Goal: Task Accomplishment & Management: Use online tool/utility

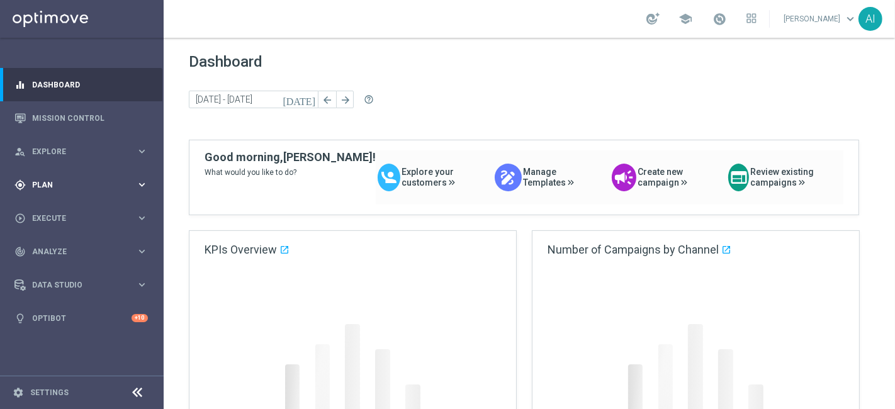
click at [77, 220] on span "Execute" at bounding box center [84, 219] width 104 height 8
click at [91, 181] on span "Plan" at bounding box center [84, 185] width 104 height 8
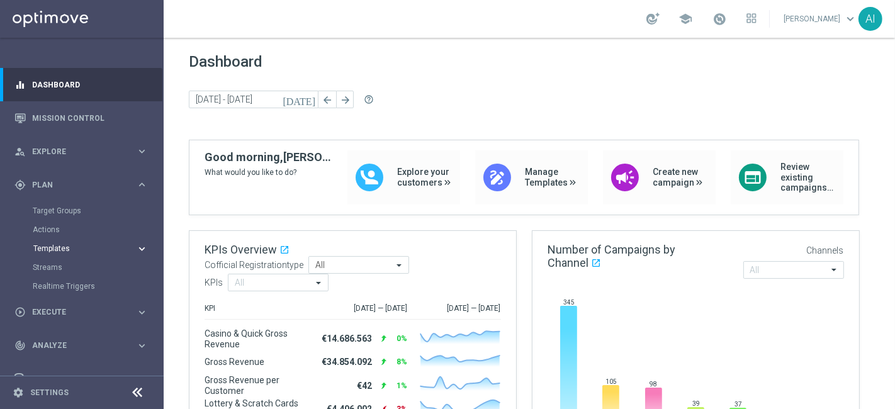
click at [74, 246] on span "Templates" at bounding box center [78, 249] width 90 height 8
click at [60, 264] on link "Optimail" at bounding box center [85, 267] width 92 height 10
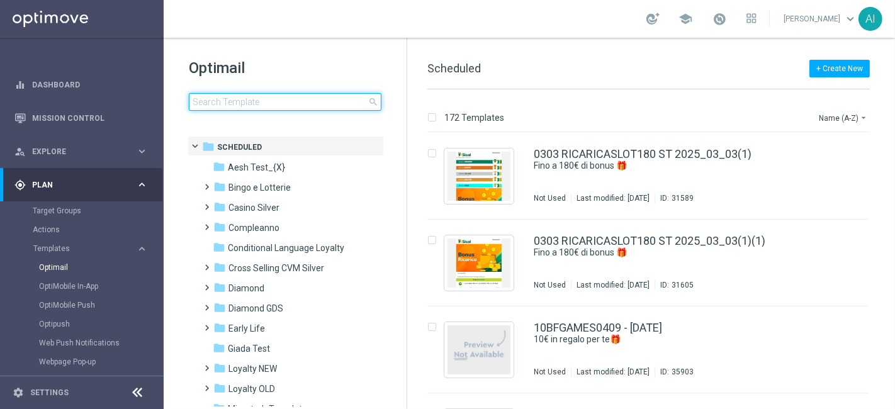
click at [221, 105] on input at bounding box center [285, 102] width 193 height 18
type input "INSTANTSLOT09-2 - [DATE]"
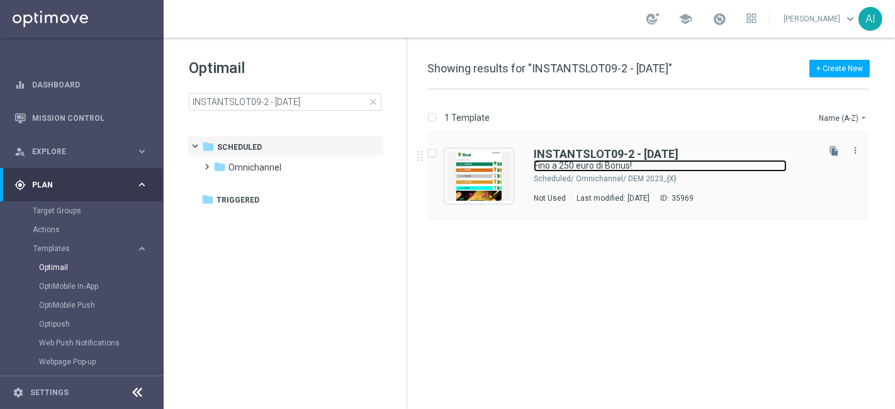
click at [695, 169] on link "Fino a 250 euro di Bonus!" at bounding box center [660, 166] width 253 height 12
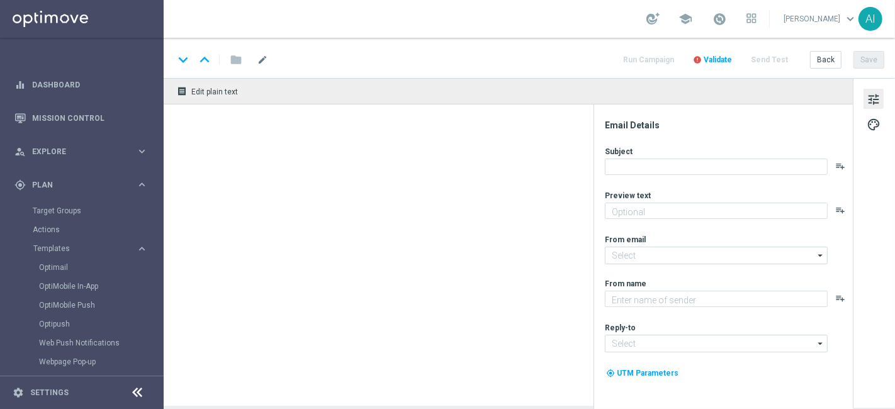
type textarea "Scopri cosa ti abbiamo riservato"
type input "[EMAIL_ADDRESS][DOMAIN_NAME]"
type textarea "Sisal"
type input "[EMAIL_ADDRESS][DOMAIN_NAME]"
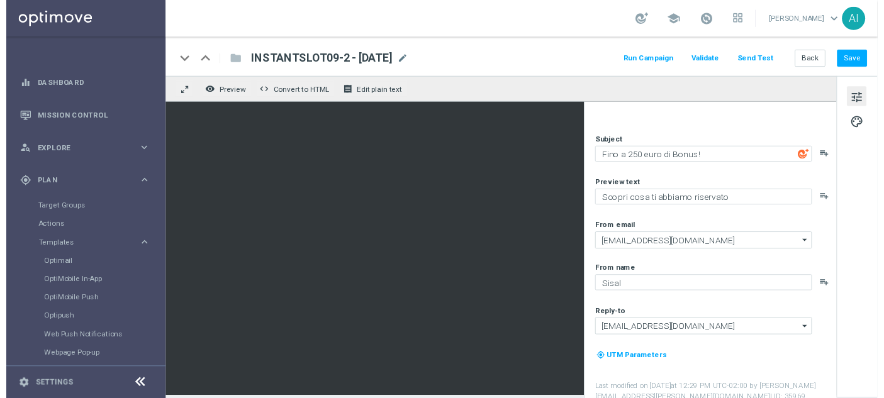
scroll to position [11, 0]
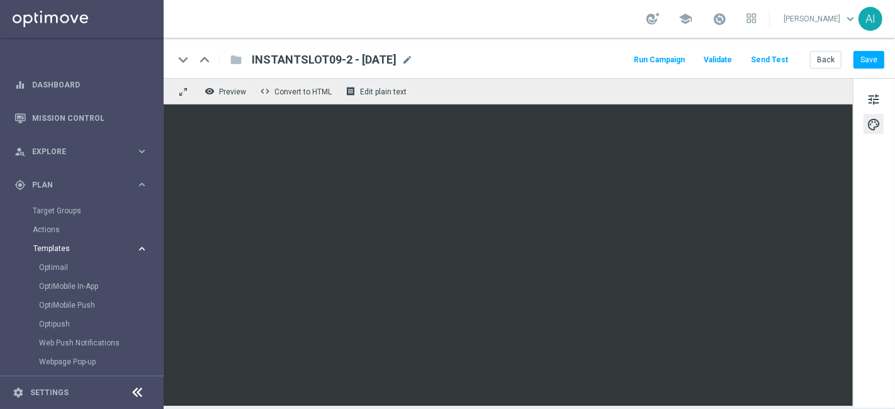
click at [87, 245] on span "Templates" at bounding box center [78, 249] width 90 height 8
click at [77, 244] on button "Templates keyboard_arrow_right" at bounding box center [91, 249] width 116 height 10
click at [77, 315] on span "Execute" at bounding box center [84, 313] width 104 height 8
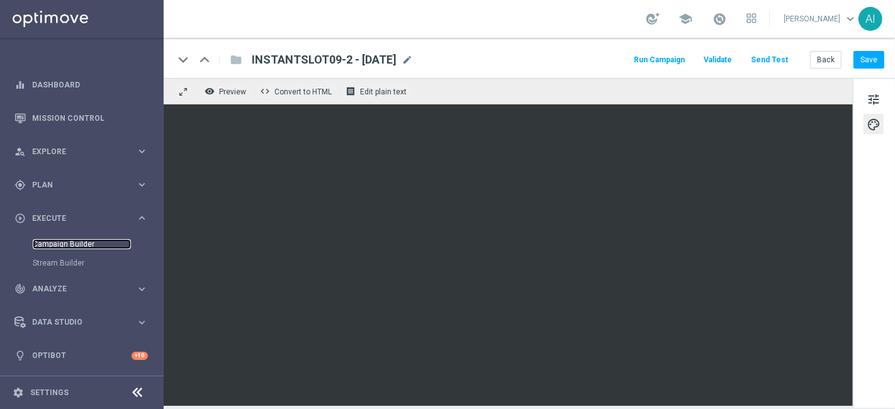
click at [71, 244] on link "Campaign Builder" at bounding box center [82, 244] width 98 height 10
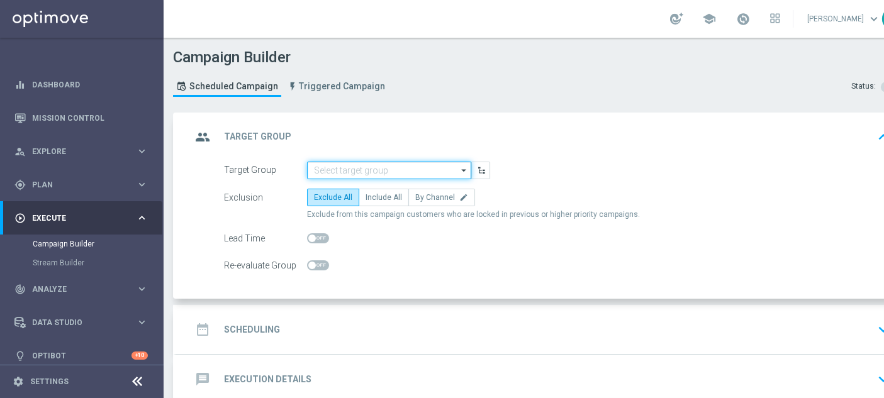
click at [374, 169] on input at bounding box center [389, 171] width 164 height 18
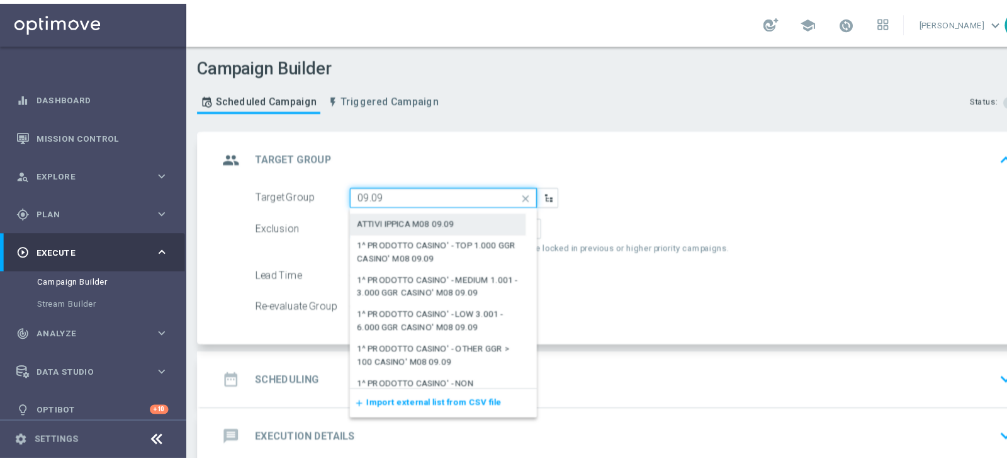
scroll to position [140, 0]
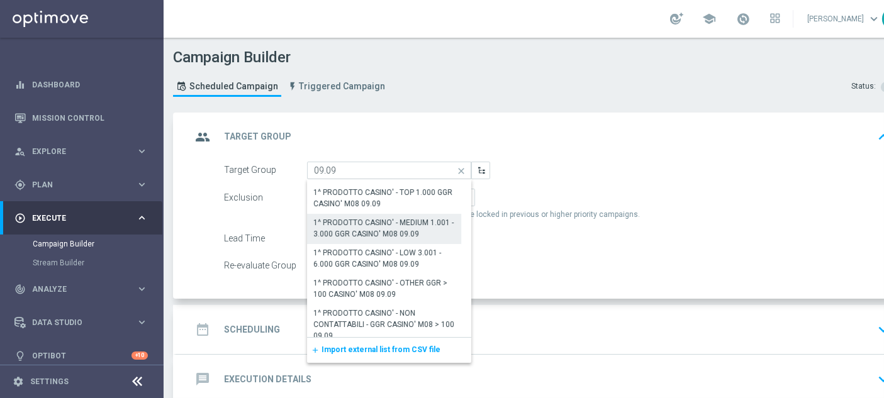
click at [376, 221] on div "1^ PRODOTTO CASINO' - MEDIUM 1.001 - 3.000 GGR CASINO' M08 09.09" at bounding box center [384, 228] width 142 height 23
type input "1^ PRODOTTO CASINO' - MEDIUM 1.001 - 3.000 GGR CASINO' M08 09.09"
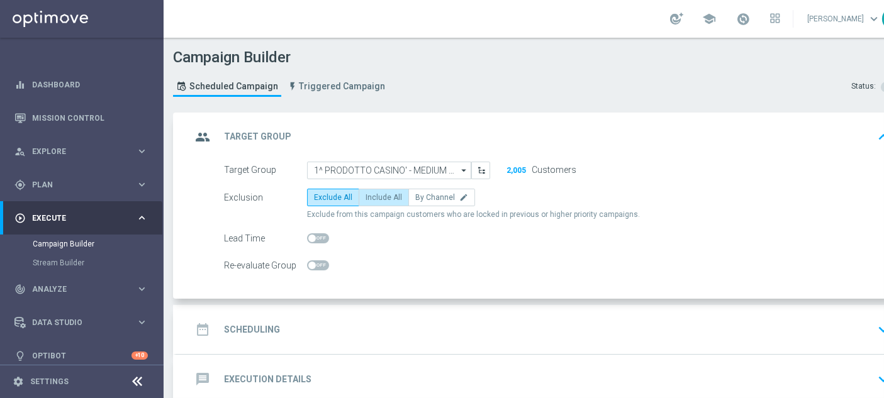
click at [384, 199] on span "Include All" at bounding box center [384, 197] width 36 height 9
click at [374, 199] on input "Include All" at bounding box center [370, 200] width 8 height 8
radio input "true"
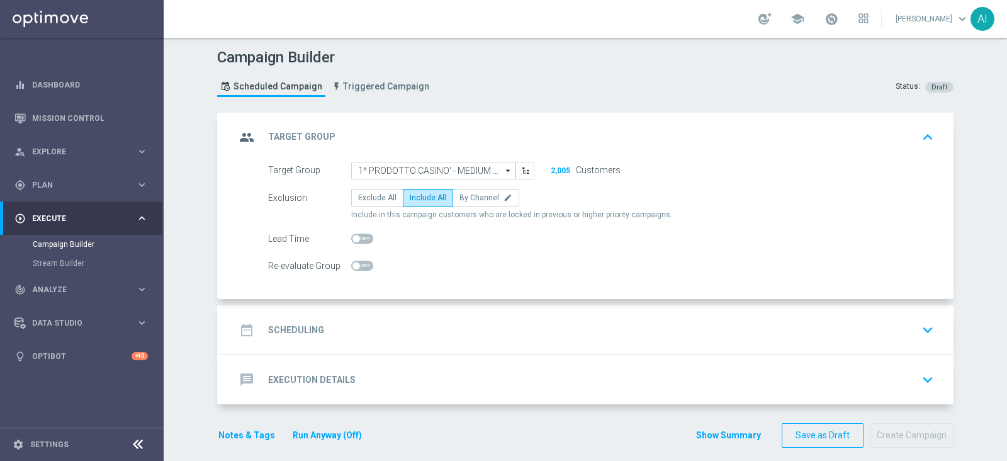
click at [736, 325] on div "date_range Scheduling keyboard_arrow_down" at bounding box center [586, 330] width 703 height 24
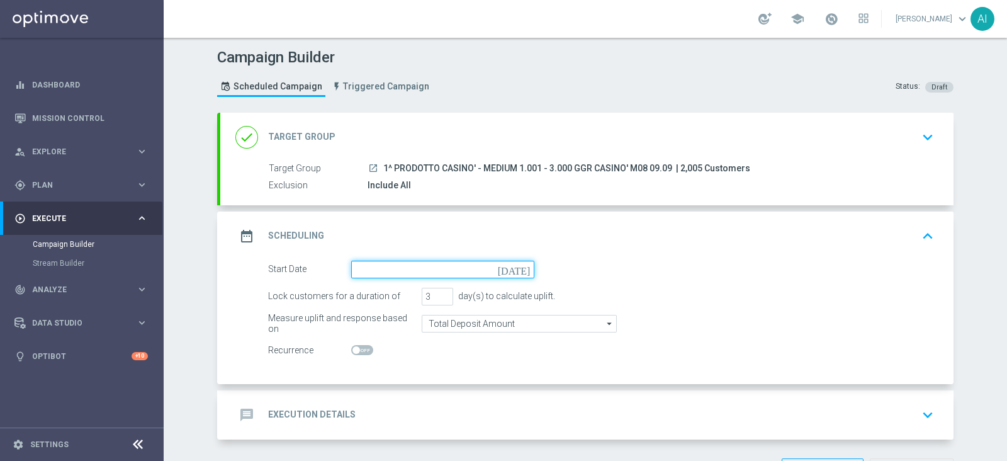
click at [439, 270] on input at bounding box center [442, 270] width 183 height 18
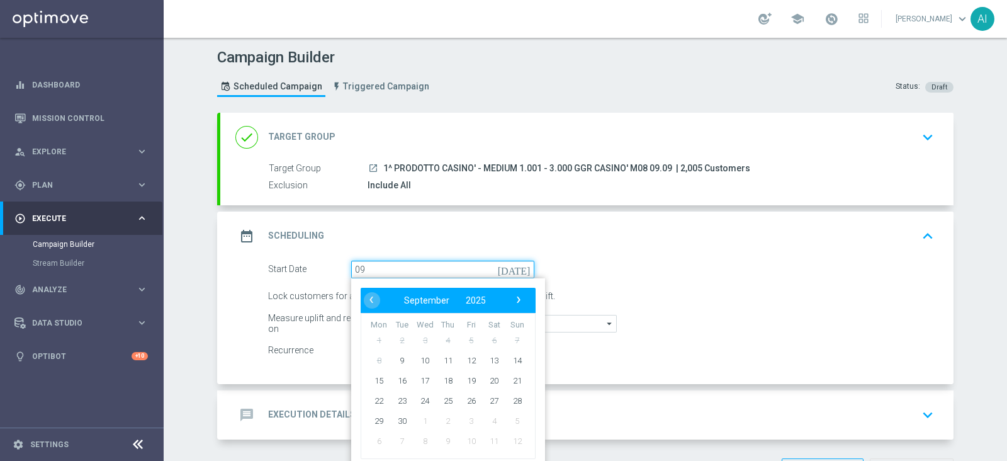
type input "0"
click at [510, 297] on span "›" at bounding box center [518, 299] width 16 height 16
click at [365, 294] on span "‹" at bounding box center [371, 299] width 16 height 16
click at [367, 303] on span "‹" at bounding box center [371, 299] width 16 height 16
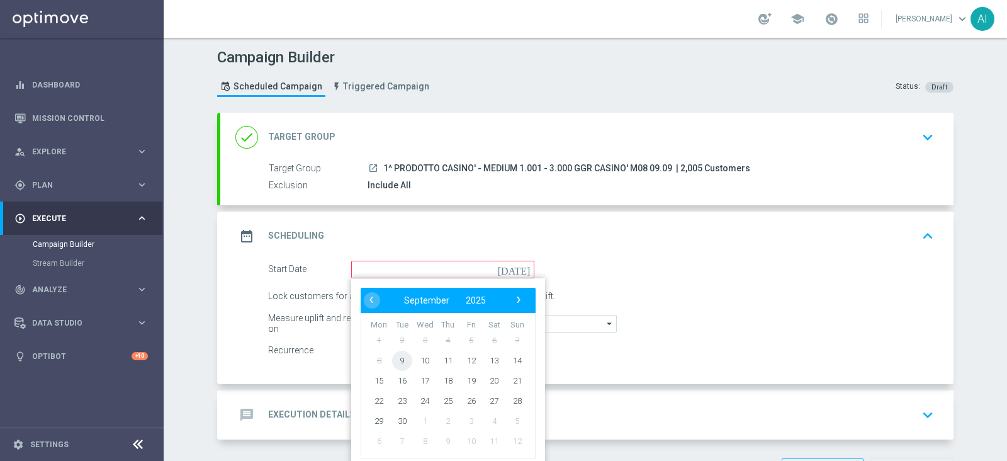
click at [393, 361] on span "9" at bounding box center [402, 360] width 20 height 20
type input "[DATE]"
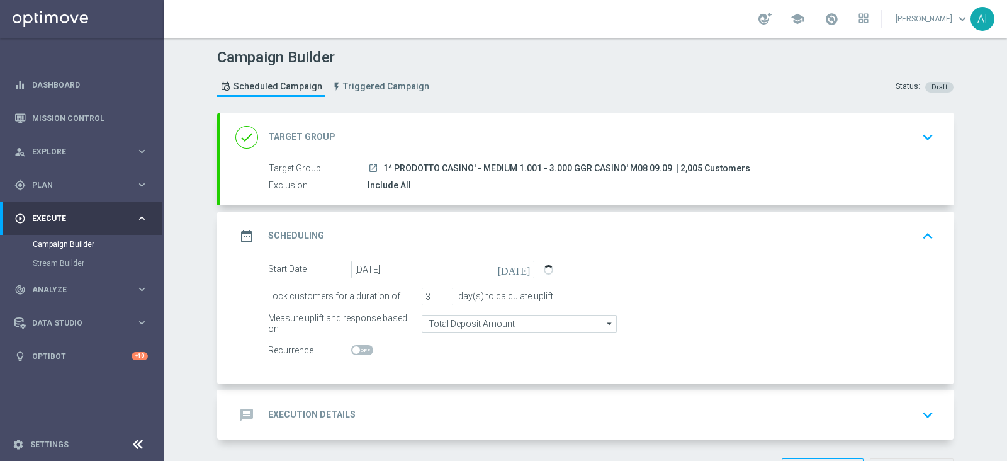
scroll to position [45, 0]
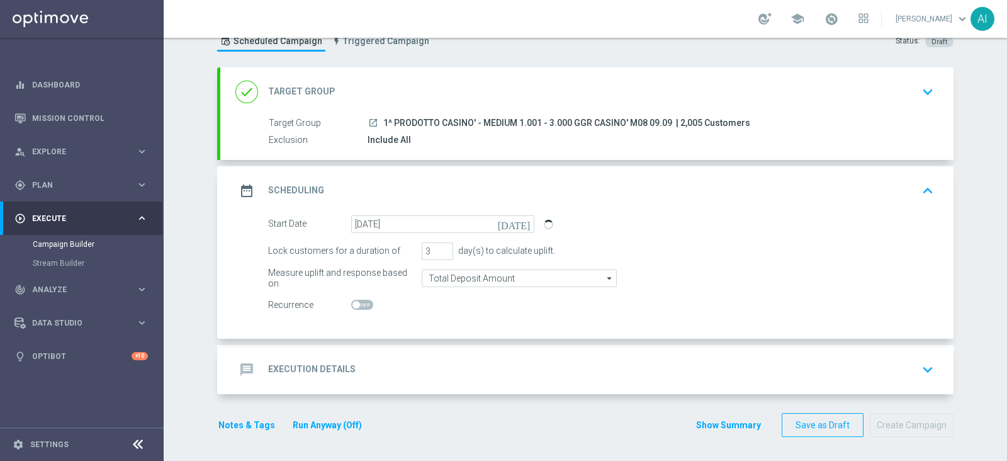
click at [627, 366] on div "message Execution Details keyboard_arrow_down" at bounding box center [586, 369] width 703 height 24
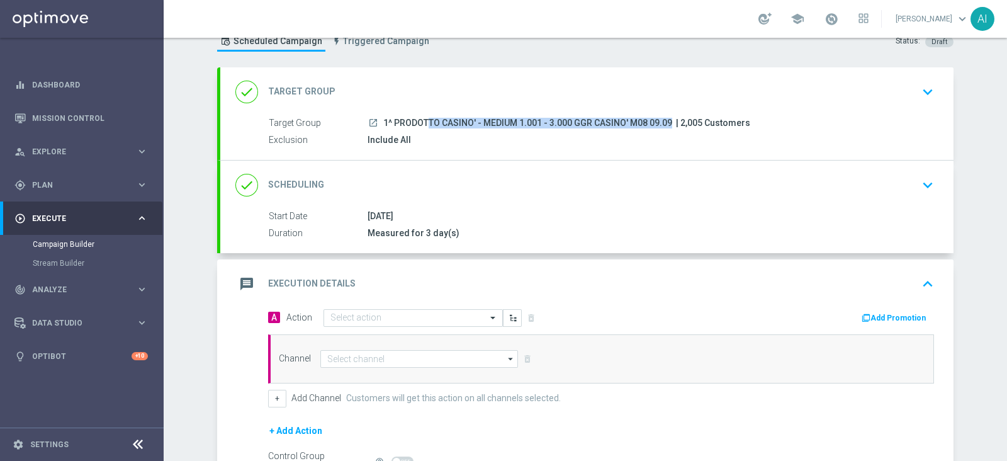
drag, startPoint x: 376, startPoint y: 119, endPoint x: 667, endPoint y: 123, distance: 290.7
click at [667, 123] on div "launch 1^ PRODOTTO CASINO' - MEDIUM 1.001 - 3.000 GGR CASINO' M08 09.09 | 2,005…" at bounding box center [647, 122] width 561 height 13
copy div "1^ PRODOTTO CASINO' - MEDIUM 1.001 - 3.000 GGR CASINO' M08 09.09"
click at [366, 319] on input "text" at bounding box center [400, 318] width 140 height 11
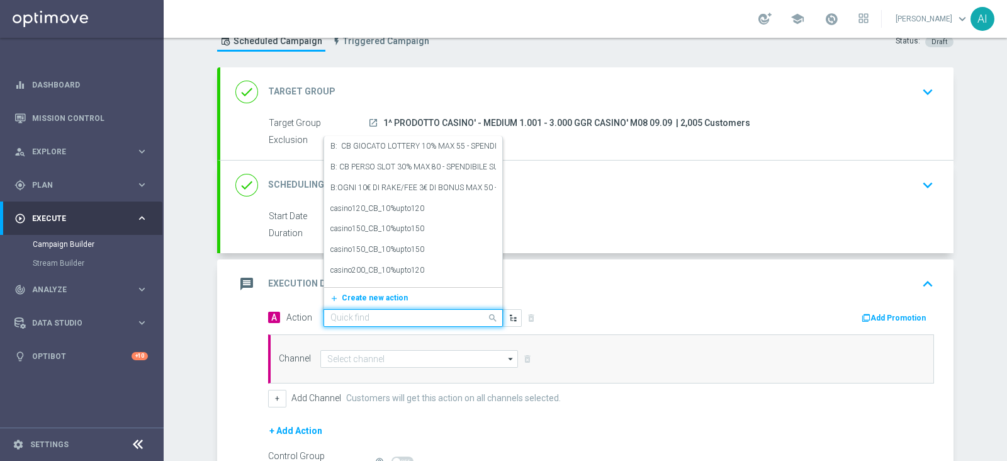
paste input "RICEVI 1 EURO OGNI 40 EURO DI GIOCATO SLOT FINO MAX 250 EURO - SPENDIBILE SLOT"
type input "RICEVI 1 EURO OGNI 40 EURO DI GIOCATO SLOT FINO MAX 250 EURO - SPENDIBILE SLOT"
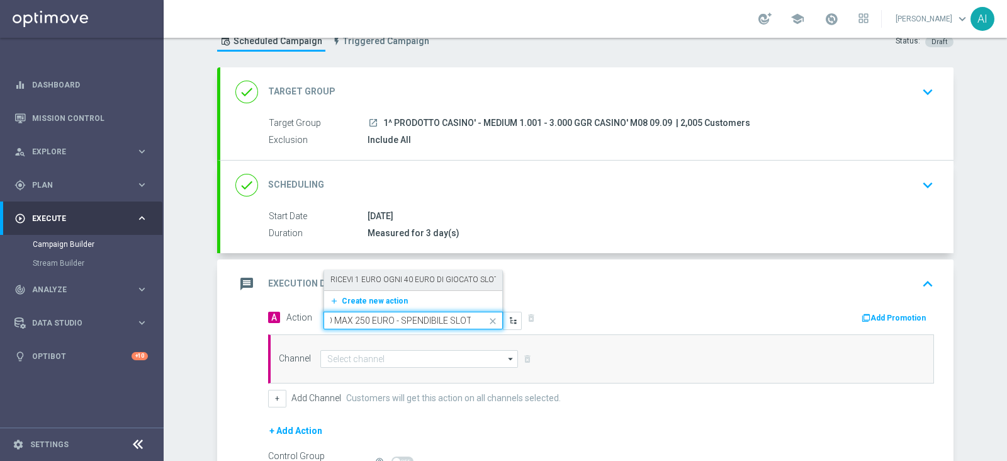
click at [412, 281] on label "RICEVI 1 EURO OGNI 40 EURO DI GIOCATO SLOT FINO MAX 250 EURO - SPENDIBILE SLOT" at bounding box center [485, 279] width 310 height 11
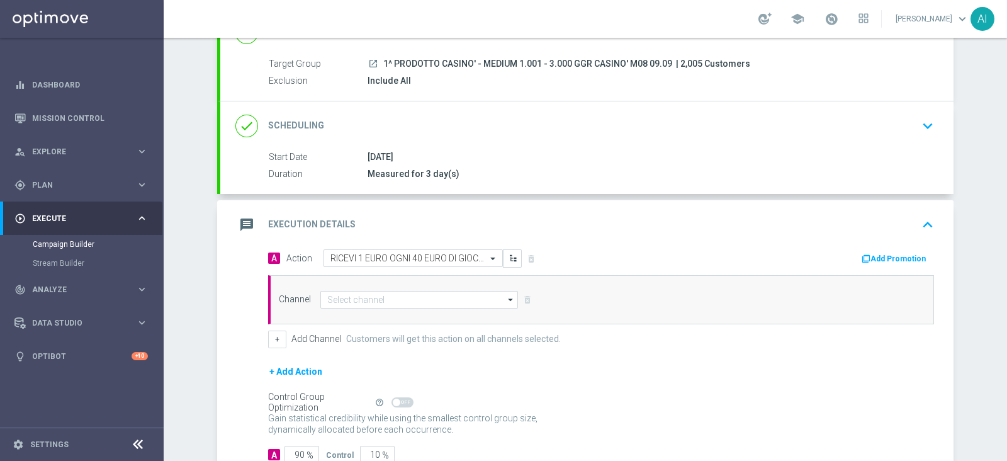
scroll to position [124, 0]
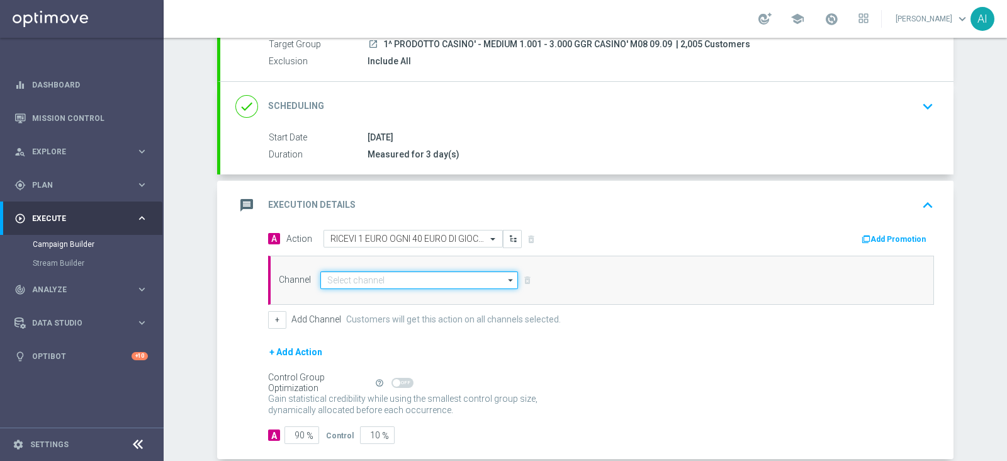
click at [362, 272] on input at bounding box center [419, 280] width 198 height 18
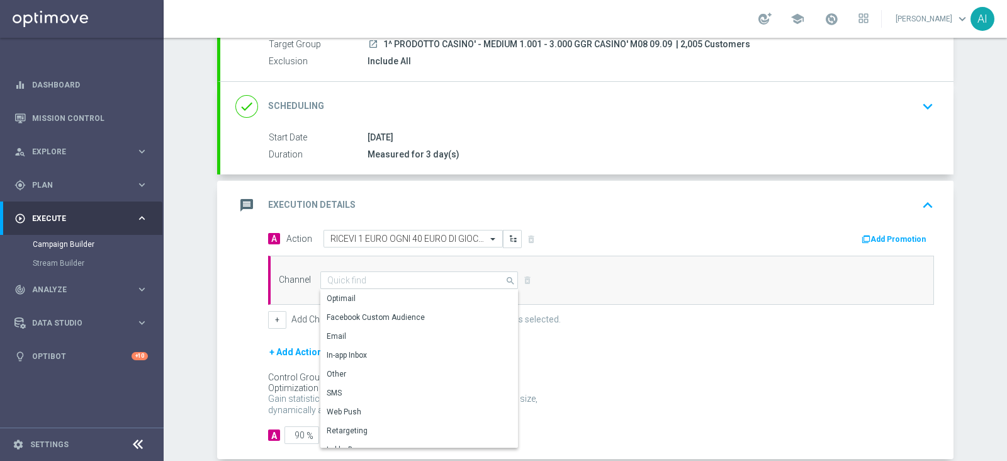
click at [580, 237] on div "A Action Select action RICEVI 1 EURO OGNI 40 EURO DI GIOCATO SLOT FINO MAX 250 …" at bounding box center [430, 239] width 342 height 18
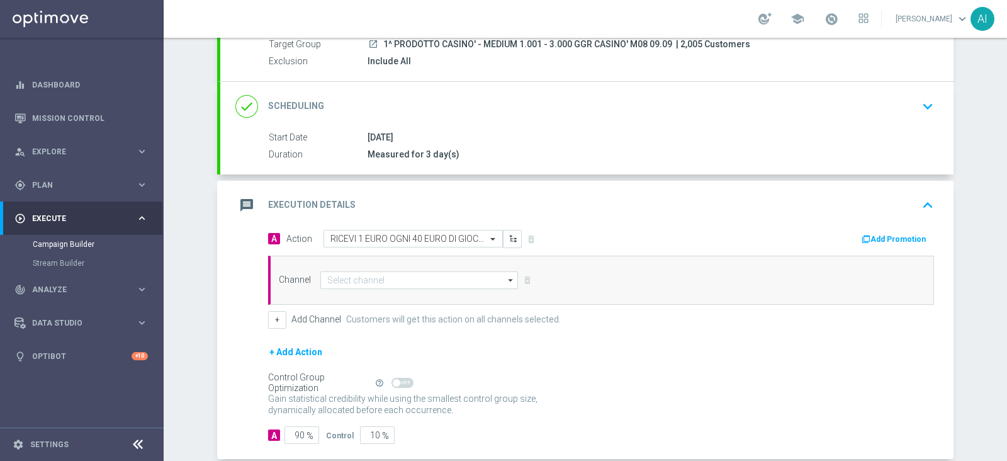
click at [805, 238] on button "Add Promotion" at bounding box center [895, 239] width 70 height 14
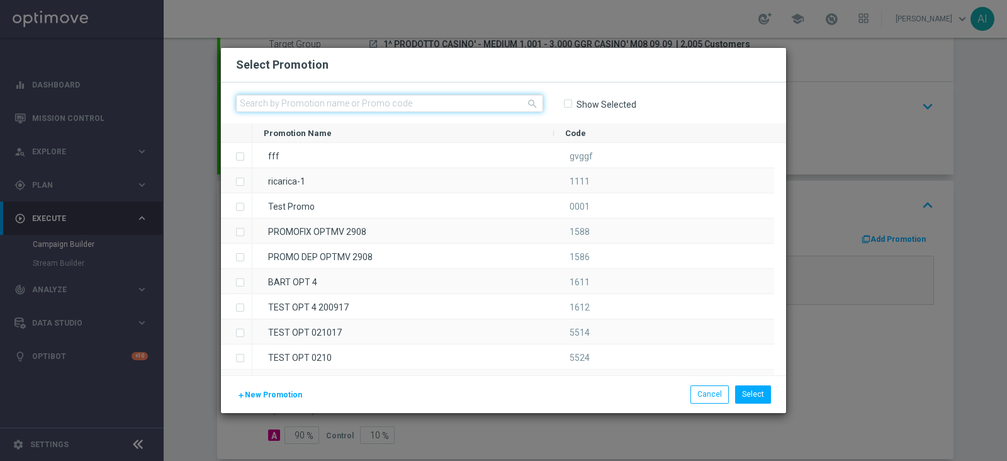
click at [257, 105] on input "text" at bounding box center [389, 103] width 307 height 18
paste input "INSTANTSLOT09-2"
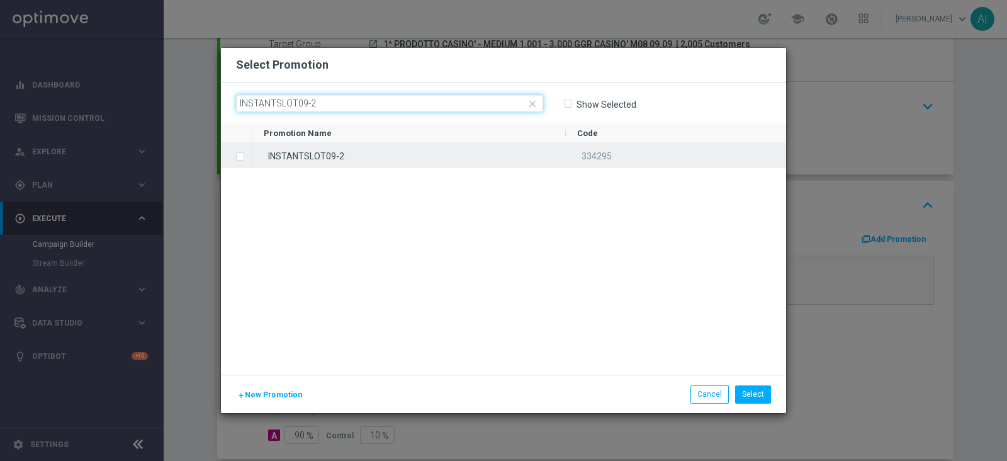
type input "INSTANTSLOT09-2"
click at [248, 156] on label "Press SPACE to select this row." at bounding box center [250, 157] width 4 height 11
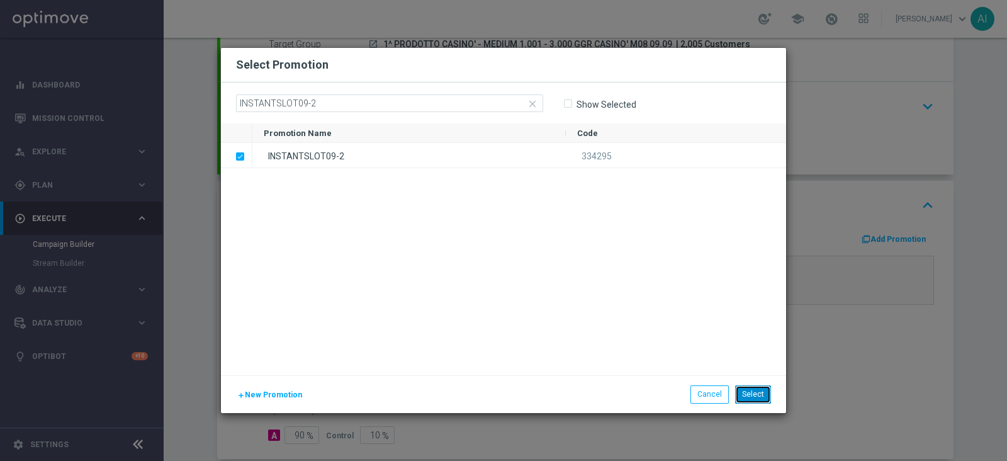
click at [763, 367] on button "Select" at bounding box center [753, 394] width 36 height 18
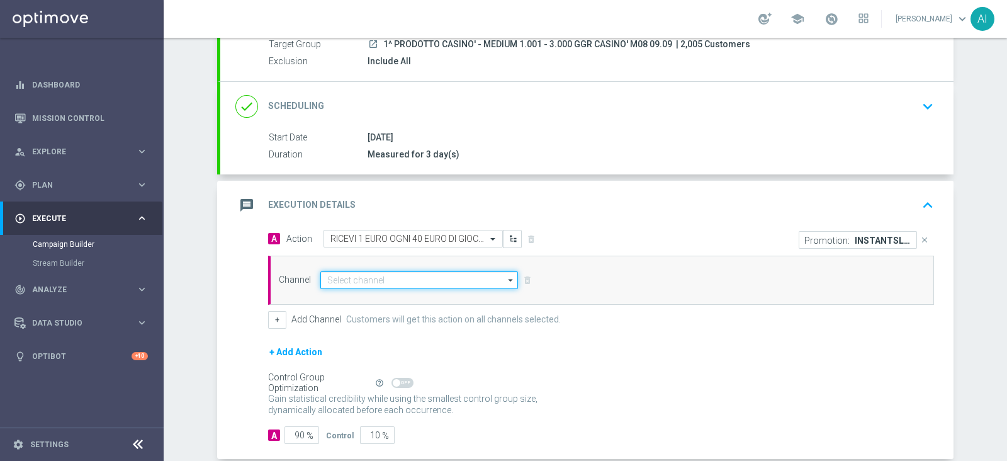
click at [375, 275] on input at bounding box center [419, 280] width 198 height 18
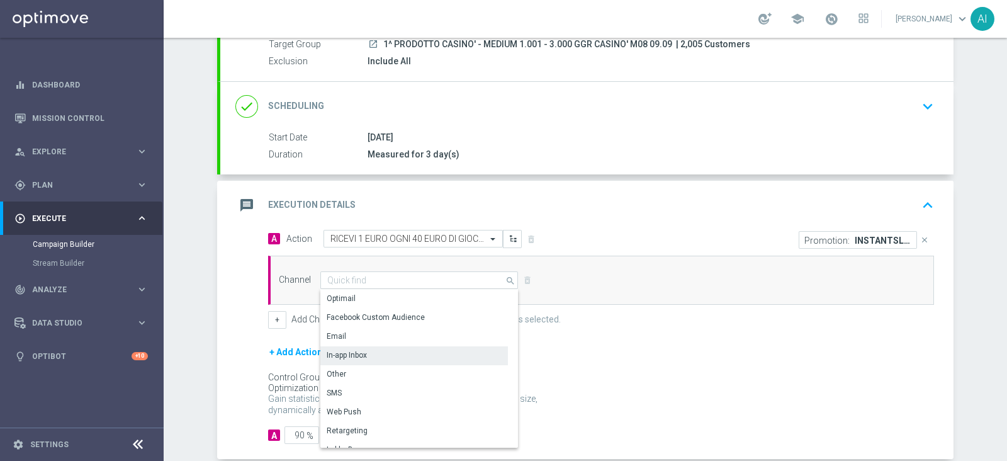
click at [364, 351] on div "In-app Inbox" at bounding box center [414, 355] width 188 height 18
type input "In-app Inbox"
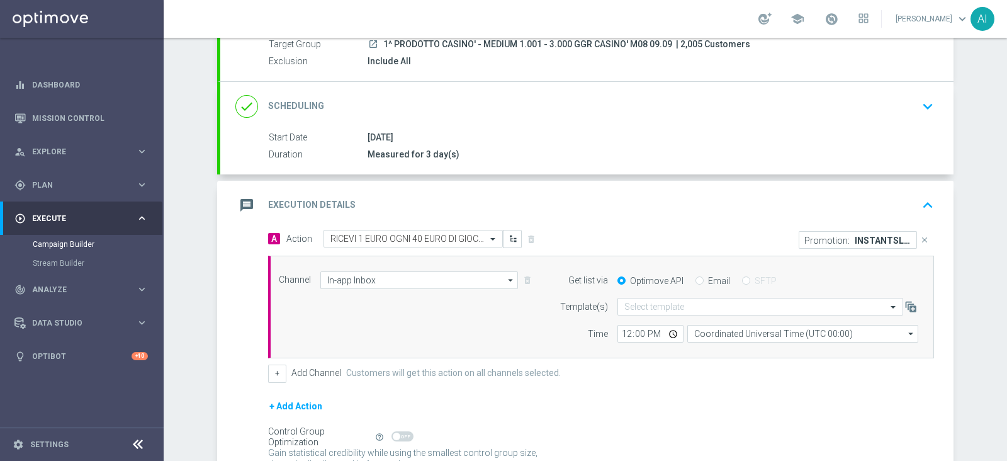
click at [695, 281] on input "Email" at bounding box center [699, 282] width 8 height 8
radio input "true"
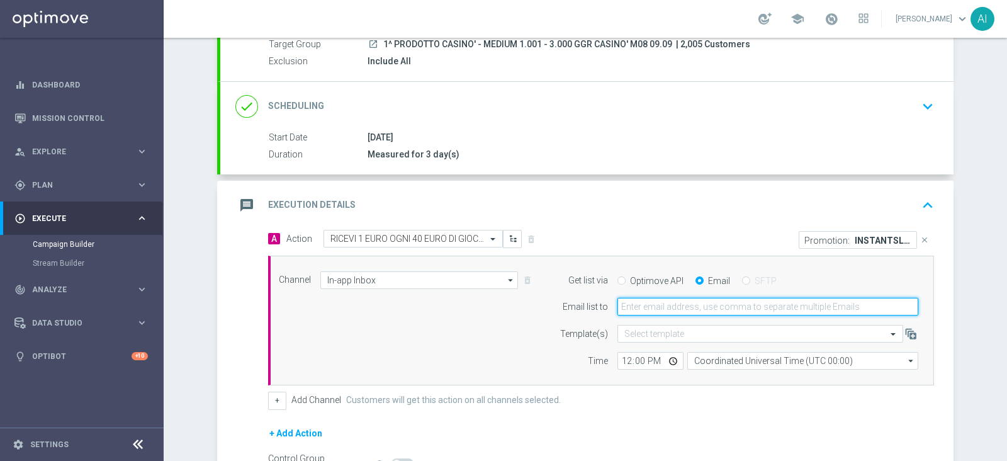
click at [668, 313] on input "email" at bounding box center [767, 307] width 301 height 18
type input "[PERSON_NAME][EMAIL_ADDRESS][PERSON_NAME][DOMAIN_NAME]"
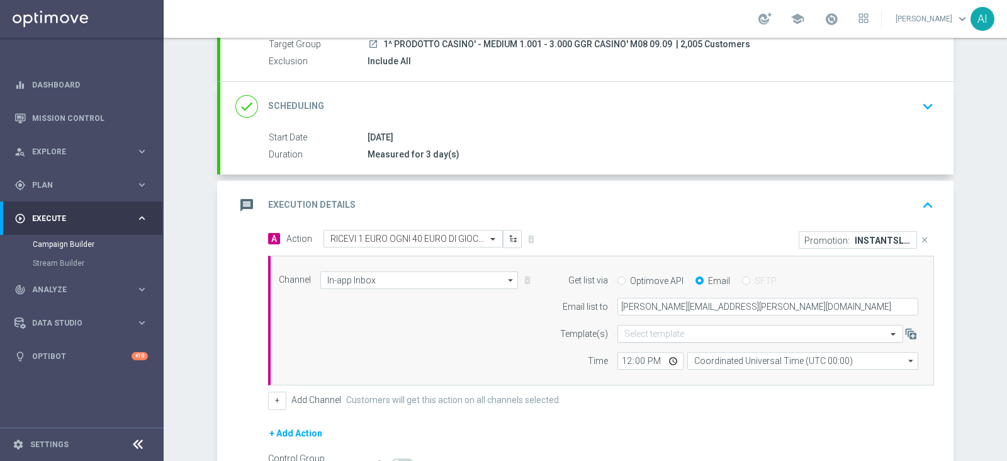
click at [675, 335] on input "text" at bounding box center [747, 333] width 247 height 11
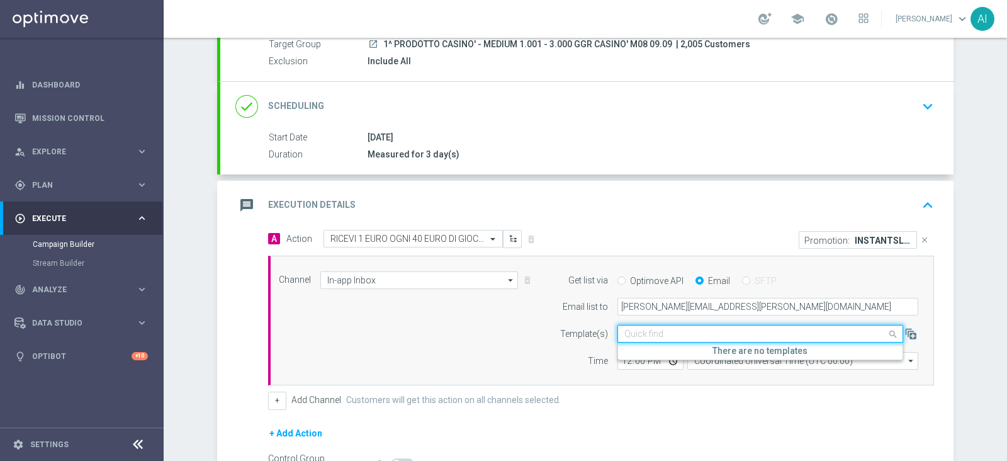
click at [675, 335] on input "text" at bounding box center [747, 333] width 247 height 11
click at [670, 330] on input "text" at bounding box center [747, 333] width 247 height 11
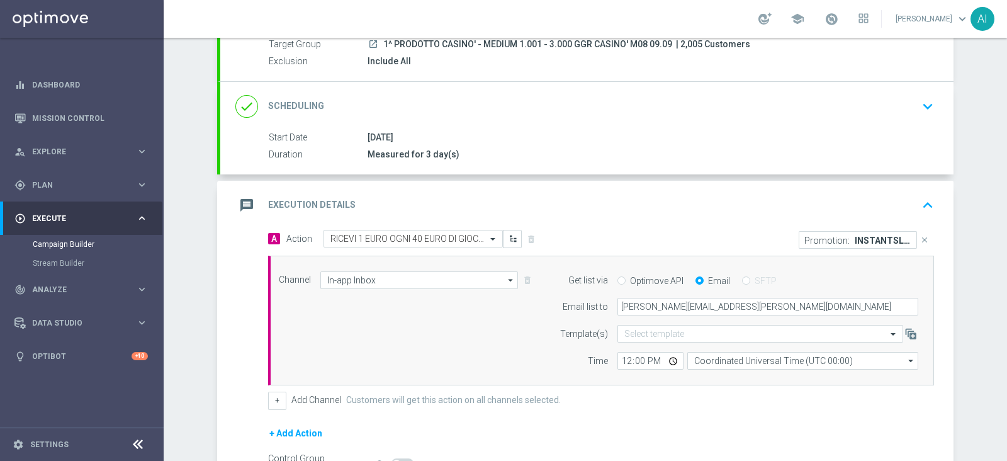
click at [466, 333] on div "Channel In-app Inbox In-app Inbox arrow_drop_down Drag here to set row groups D…" at bounding box center [598, 320] width 658 height 99
click at [642, 358] on input "12:00" at bounding box center [650, 361] width 66 height 18
click at [387, 335] on div "Channel In-app Inbox In-app Inbox arrow_drop_down Drag here to set row groups D…" at bounding box center [598, 320] width 658 height 99
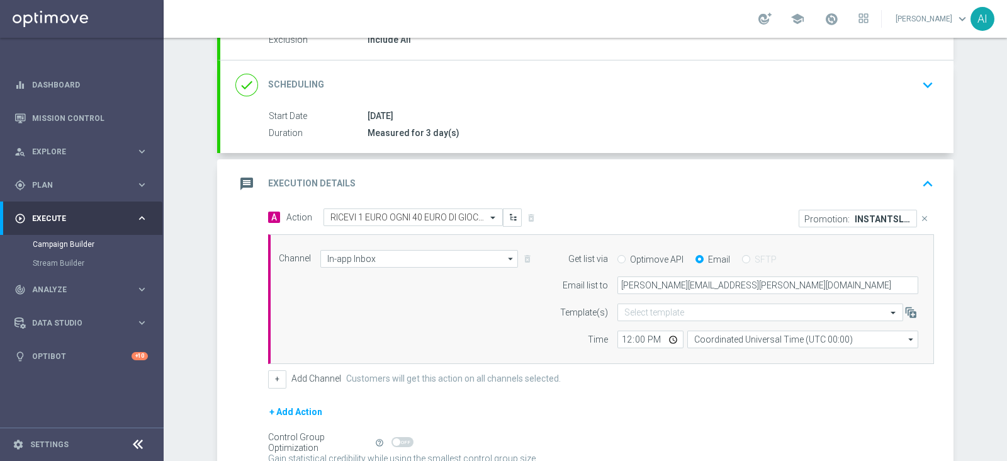
scroll to position [203, 0]
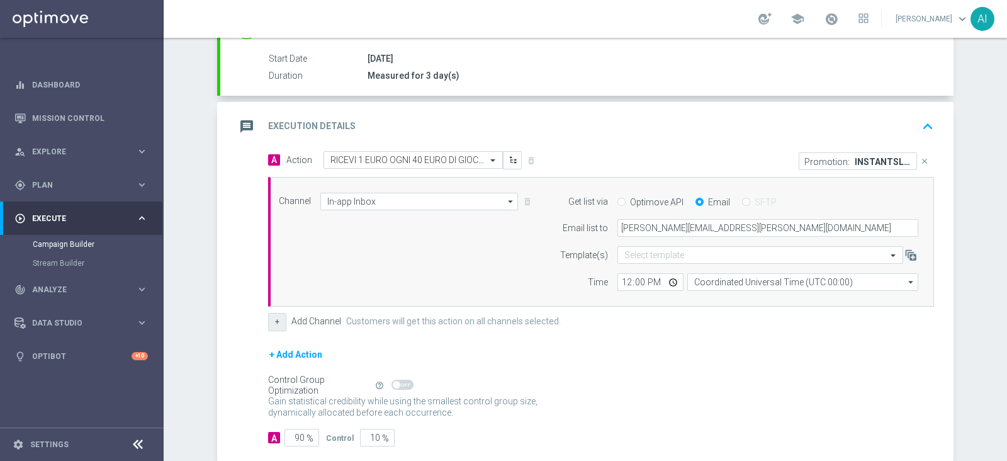
click at [273, 322] on button "+" at bounding box center [277, 322] width 18 height 18
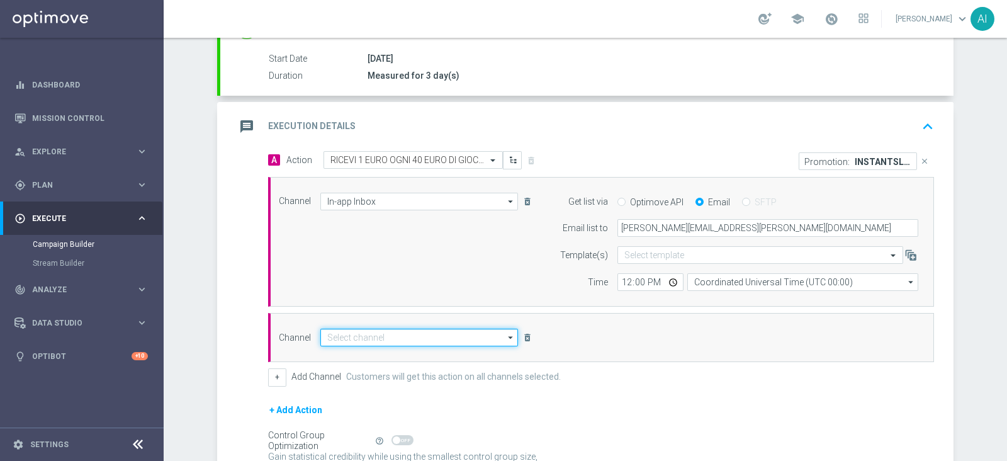
click at [384, 337] on input at bounding box center [419, 337] width 198 height 18
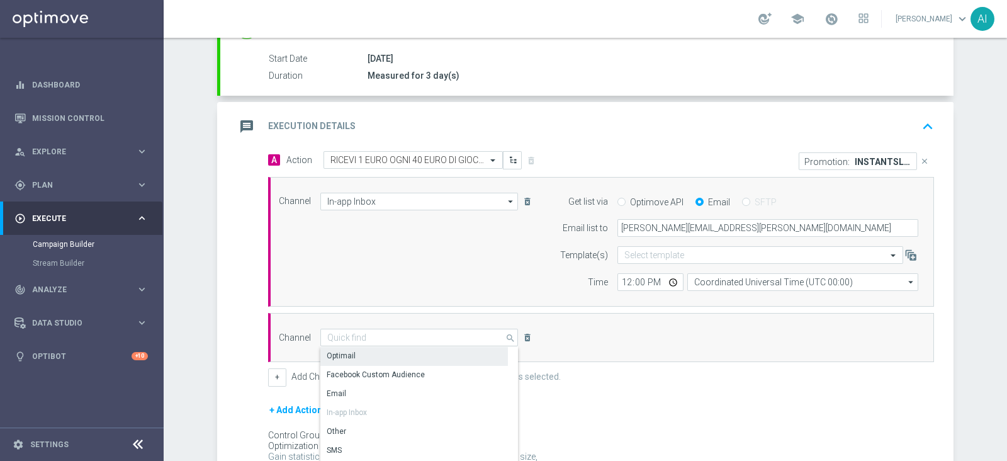
click at [373, 351] on div "Optimail" at bounding box center [414, 356] width 188 height 18
type input "Optimail"
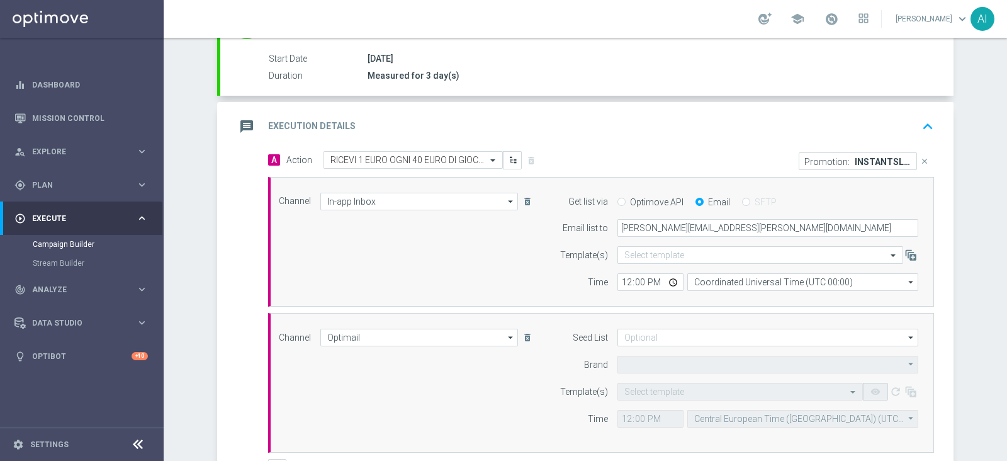
type input "Sisal Marketing"
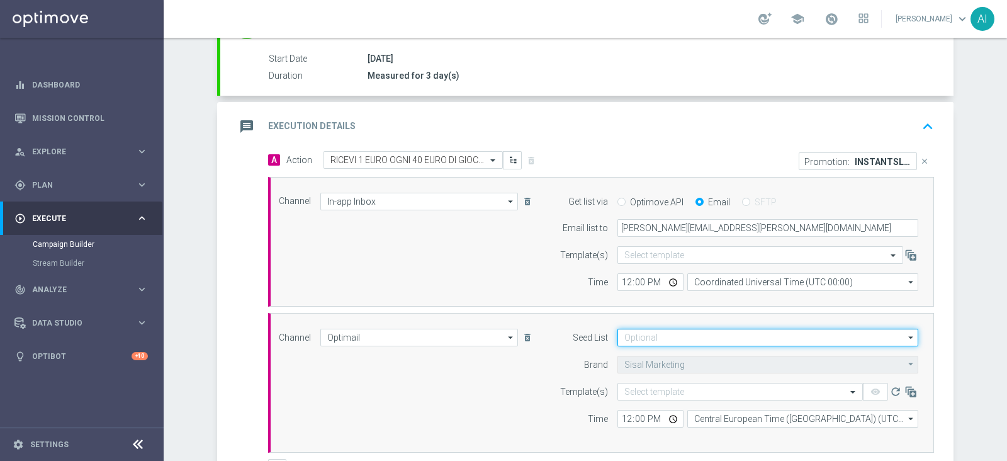
click at [661, 339] on input at bounding box center [767, 337] width 301 height 18
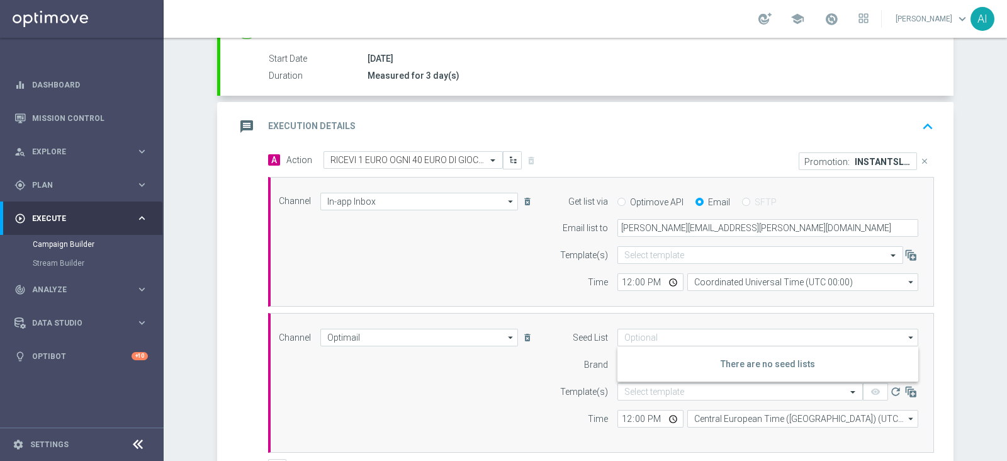
click at [560, 340] on div "Seed List" at bounding box center [576, 337] width 64 height 18
click at [632, 367] on input "text" at bounding box center [727, 391] width 206 height 11
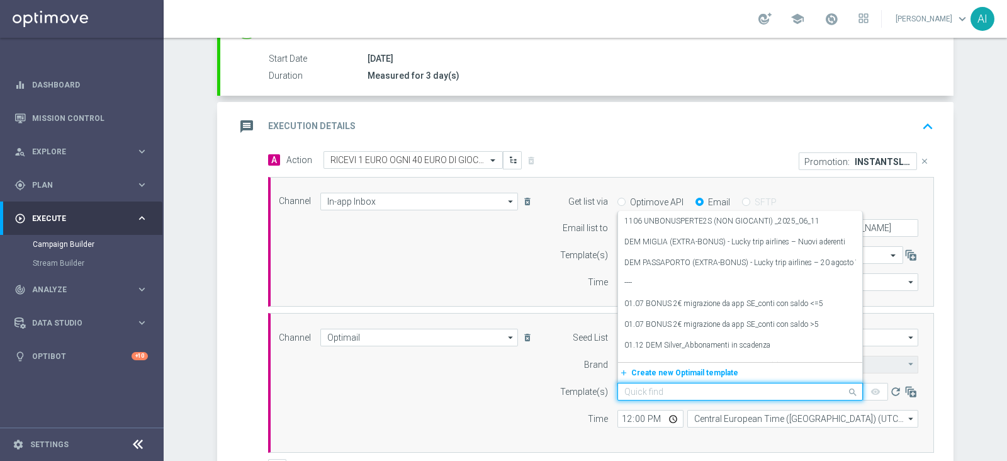
paste input "INSTANTSLOT09-2 - [DATE]"
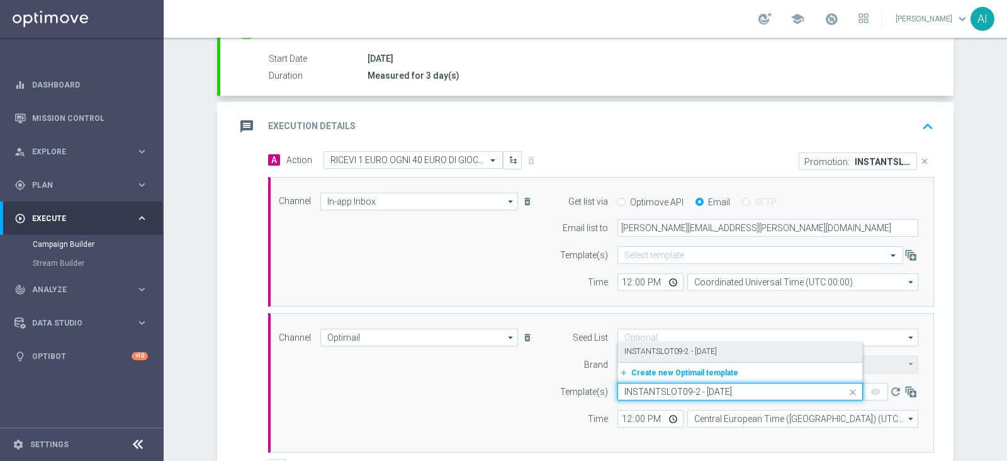
click at [679, 350] on label "INSTANTSLOT09-2 - [DATE]" at bounding box center [670, 351] width 93 height 11
type input "INSTANTSLOT09-2 - [DATE]"
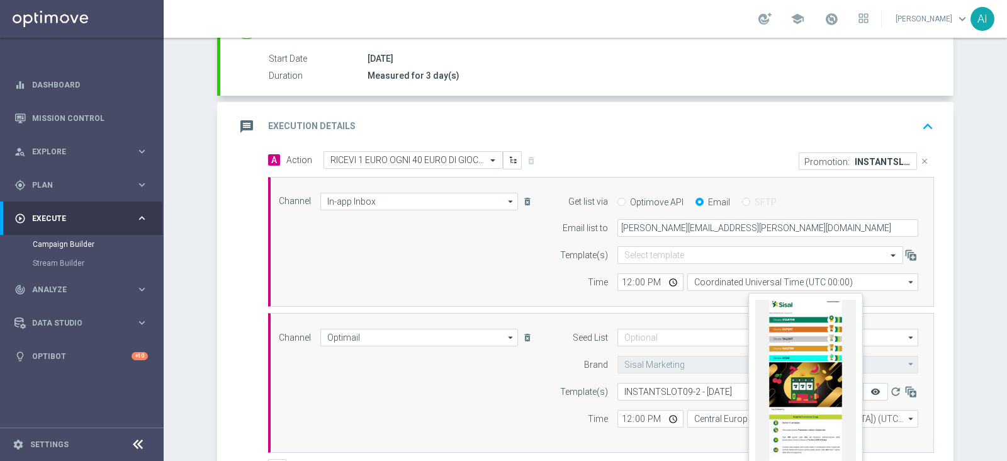
click at [805, 367] on icon "remove_red_eye" at bounding box center [875, 391] width 10 height 10
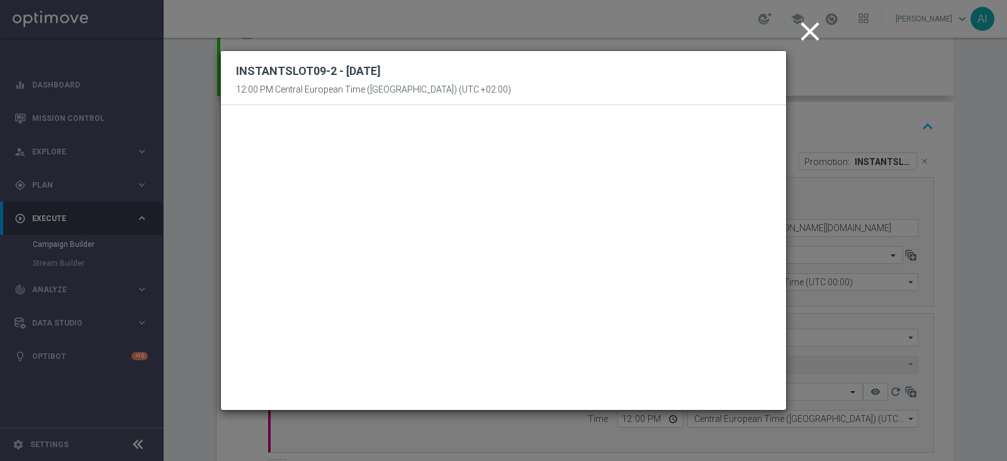
click at [805, 34] on icon "close" at bounding box center [809, 31] width 31 height 31
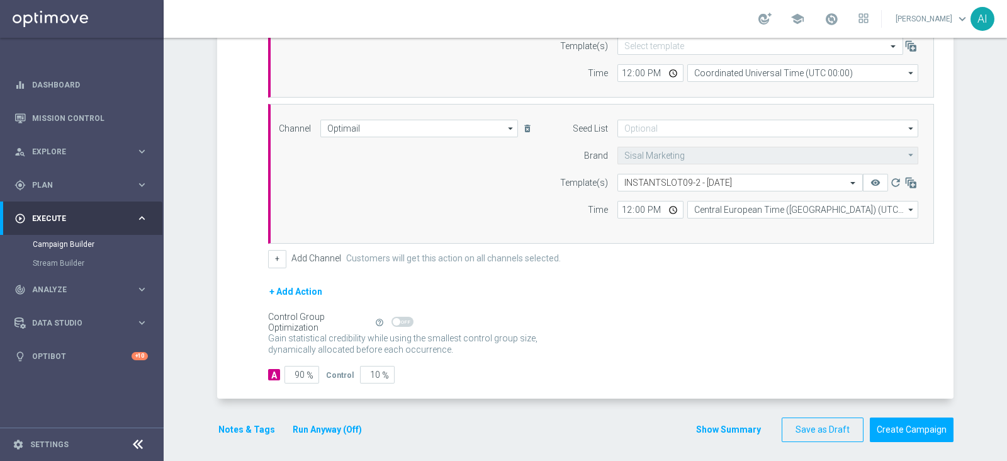
scroll to position [415, 0]
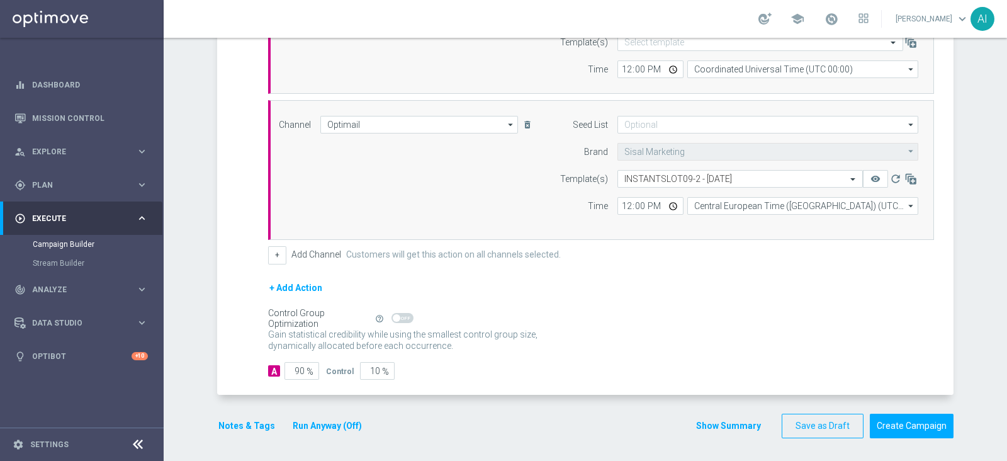
click at [240, 367] on button "Notes & Tags" at bounding box center [246, 426] width 59 height 16
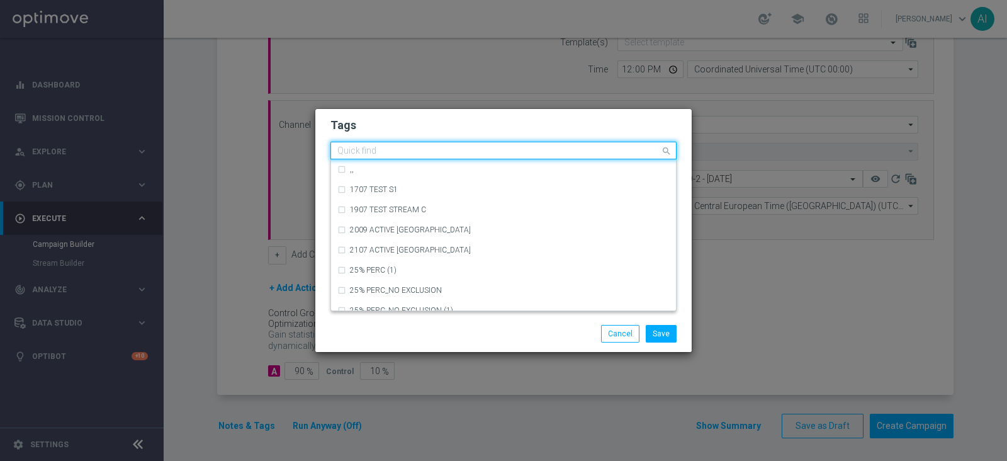
click at [396, 152] on input "text" at bounding box center [498, 151] width 323 height 11
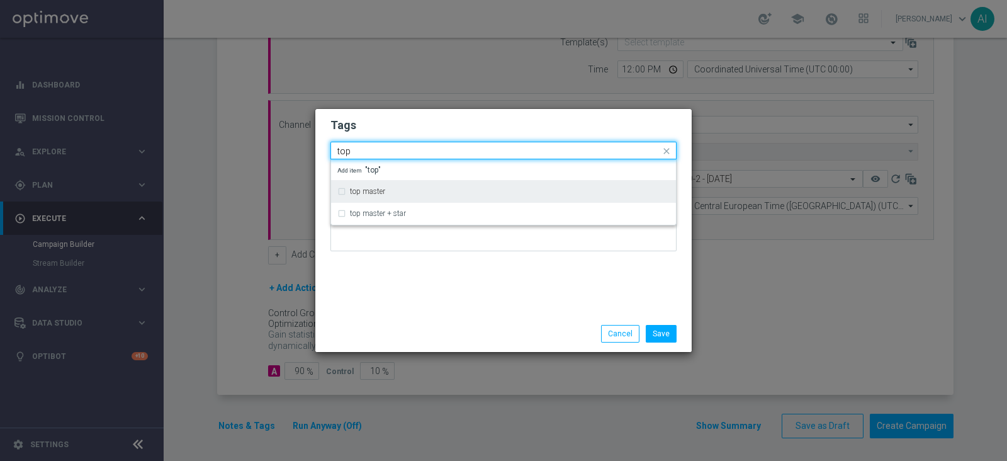
click at [384, 193] on label "top master" at bounding box center [367, 192] width 35 height 8
type input "top"
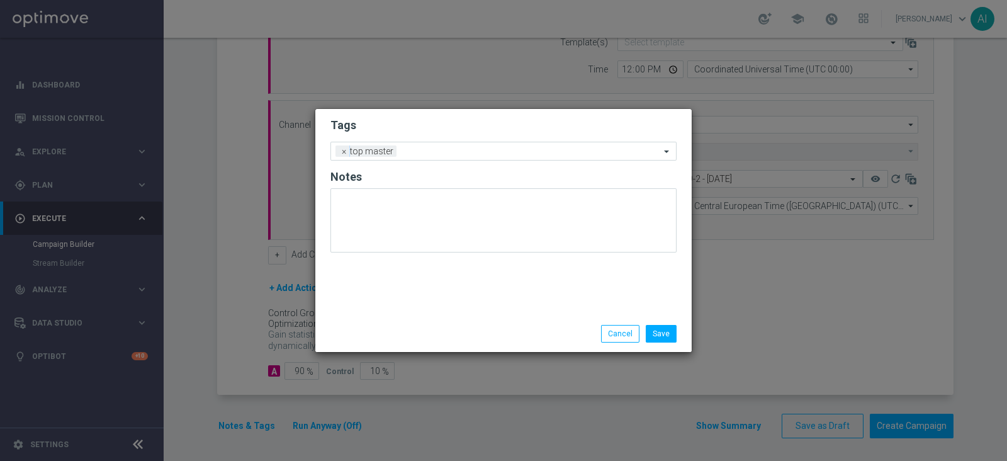
click at [548, 284] on div "Tags Add a new tag × top master Notes" at bounding box center [503, 212] width 376 height 206
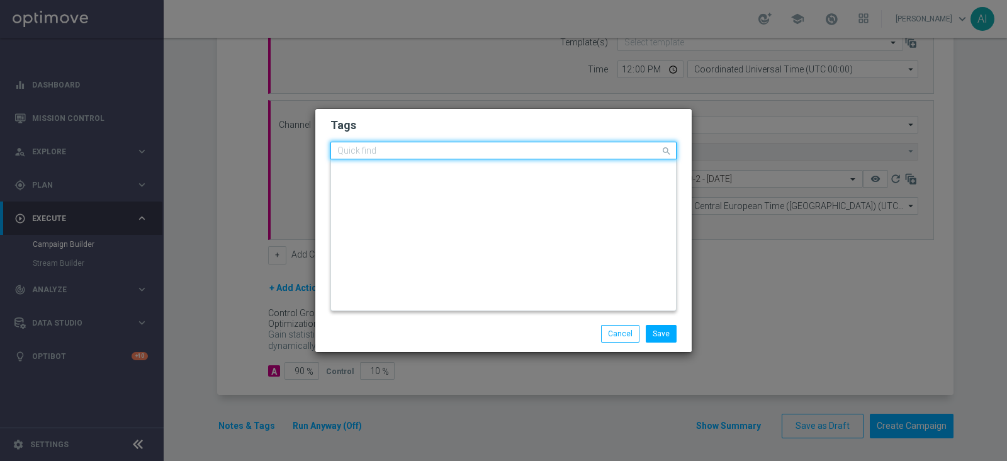
click at [455, 153] on input "text" at bounding box center [498, 151] width 323 height 11
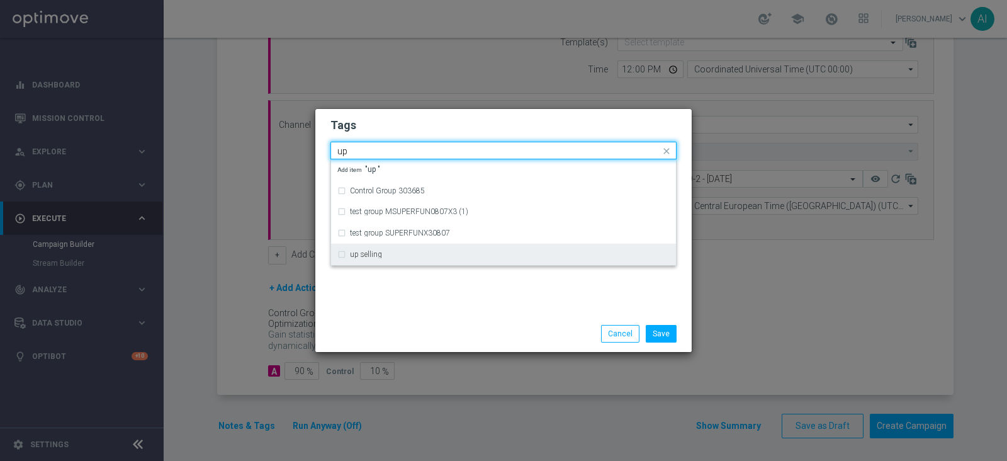
click at [382, 254] on div "up selling" at bounding box center [510, 254] width 320 height 8
type input "up"
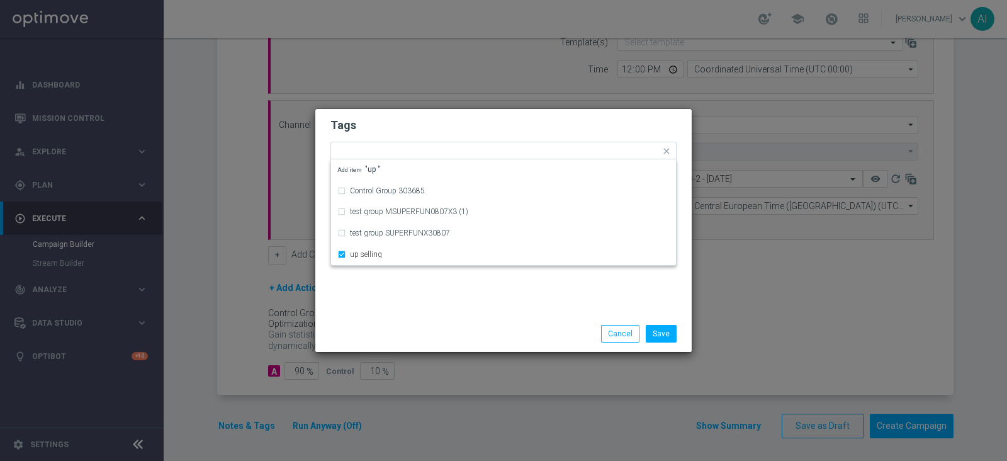
click at [510, 303] on div "Tags Quick find × top master × up selling Control Group 303685 test group MSUPE…" at bounding box center [503, 212] width 376 height 206
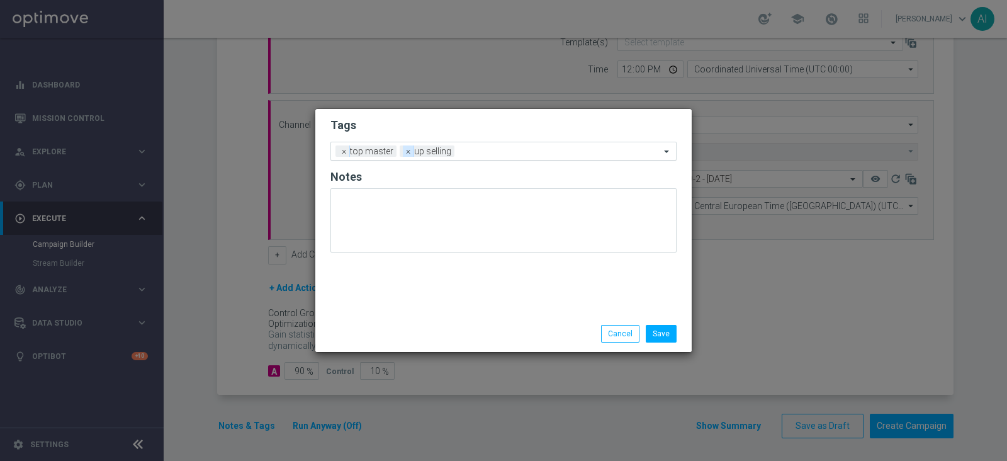
click at [404, 149] on span "×" at bounding box center [408, 150] width 11 height 11
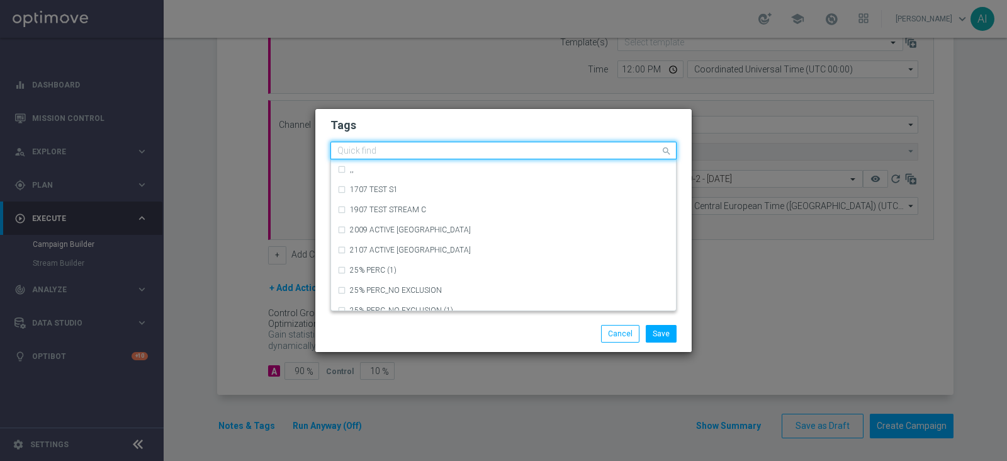
click at [409, 149] on input "text" at bounding box center [498, 151] width 323 height 11
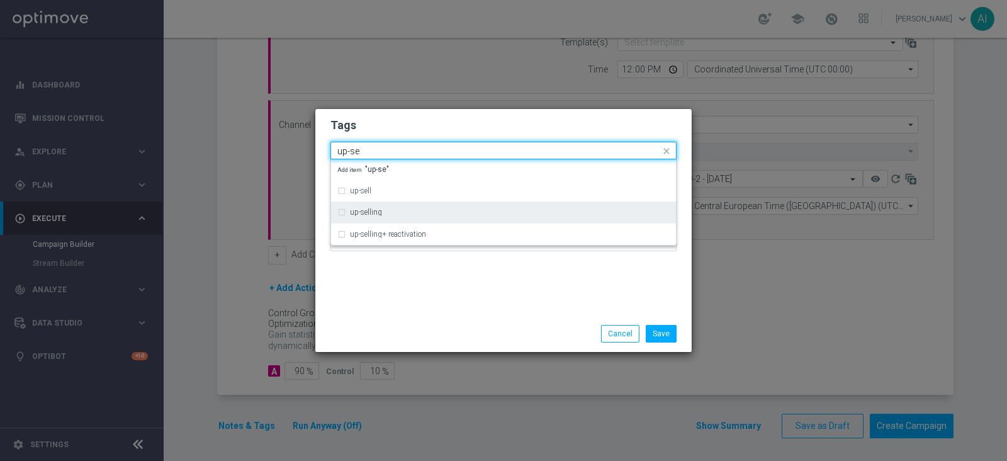
click at [341, 211] on div "up-selling" at bounding box center [503, 212] width 332 height 20
type input "up-se"
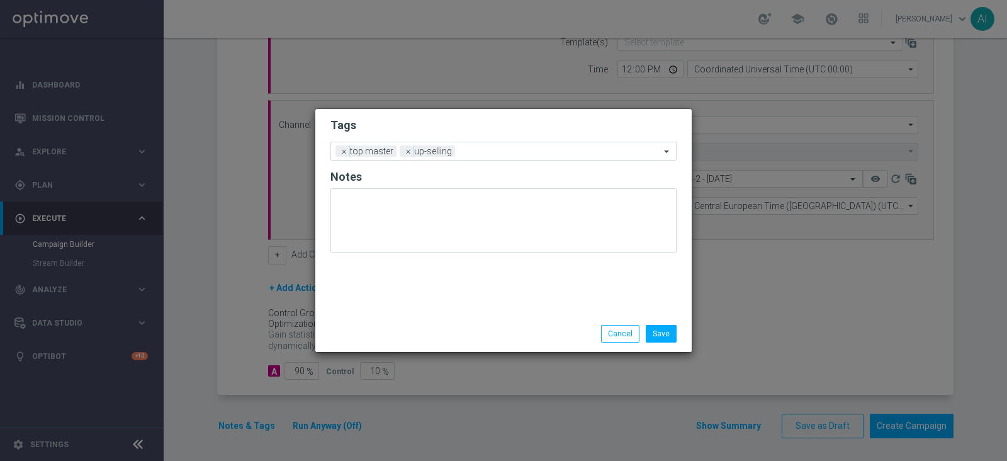
click at [588, 303] on div "Tags Add a new tag × top master × up-selling Notes" at bounding box center [503, 212] width 376 height 206
click at [479, 152] on input "text" at bounding box center [560, 152] width 200 height 11
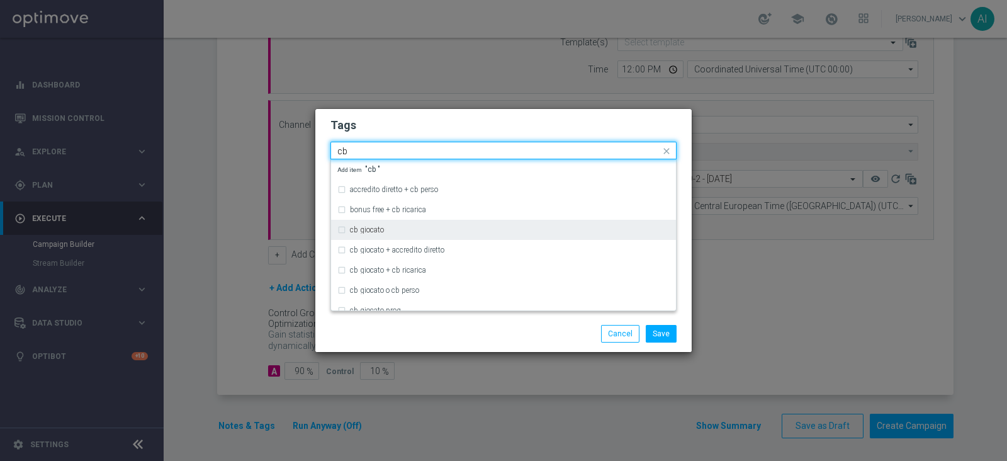
click at [359, 229] on label "cb giocato" at bounding box center [367, 230] width 34 height 8
type input "cb"
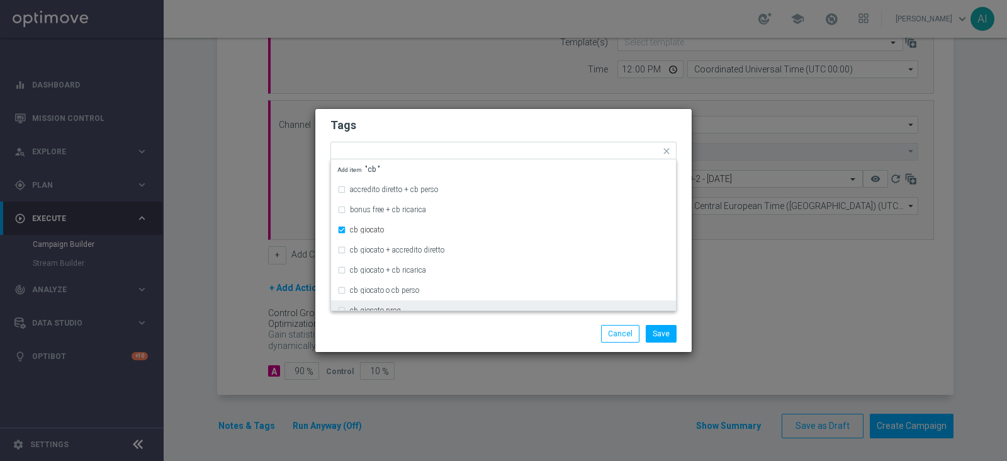
click at [514, 344] on div "Save Cancel" at bounding box center [503, 333] width 376 height 36
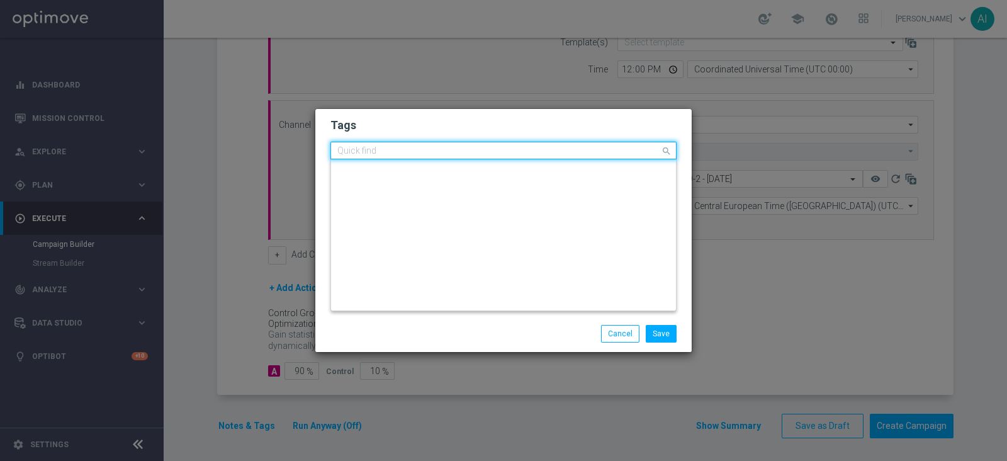
click at [541, 152] on input "text" at bounding box center [498, 151] width 323 height 11
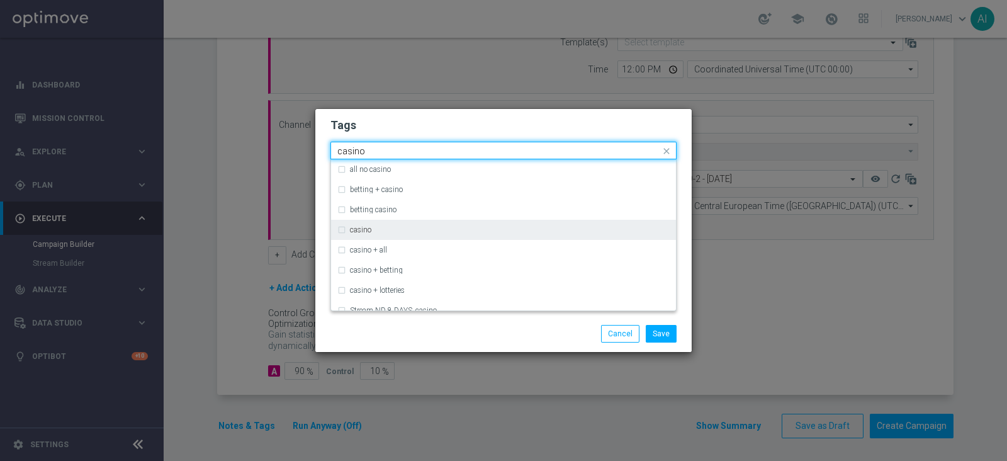
click at [367, 235] on div "casino" at bounding box center [503, 230] width 332 height 20
type input "casino"
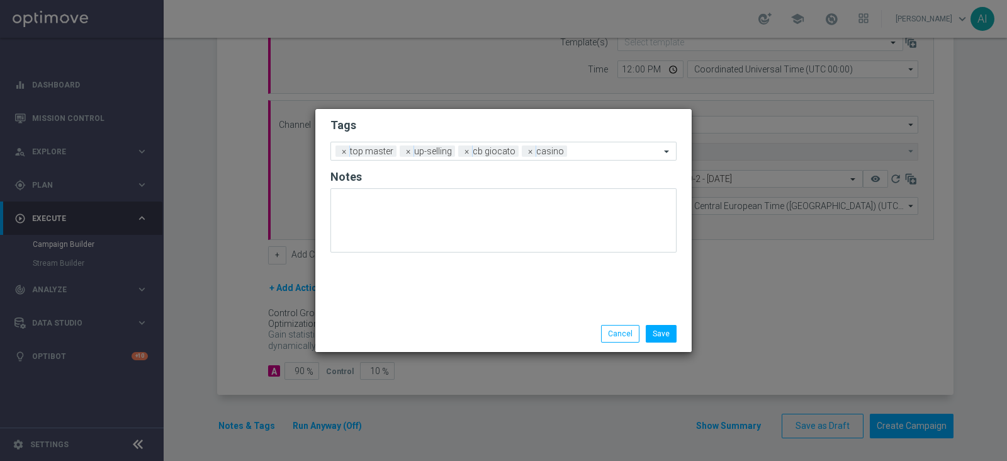
click at [549, 343] on div "Save Cancel" at bounding box center [503, 333] width 376 height 36
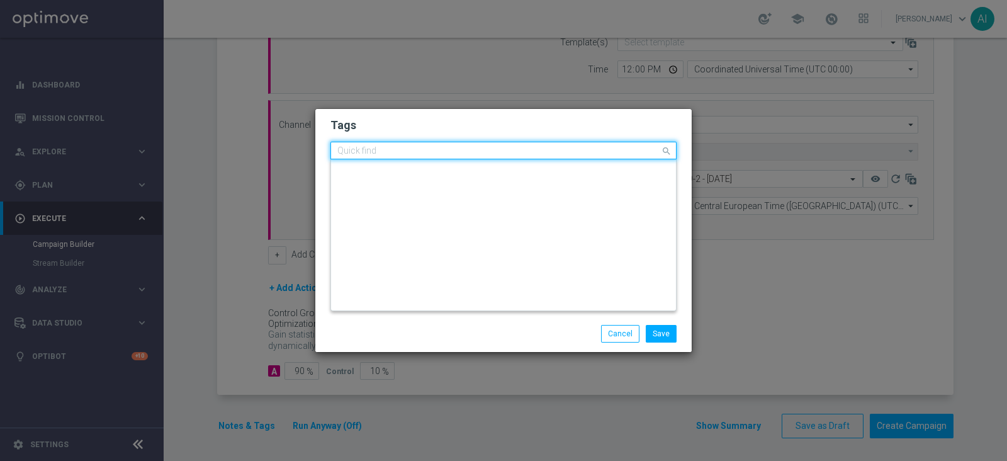
click at [598, 152] on input "text" at bounding box center [498, 151] width 323 height 11
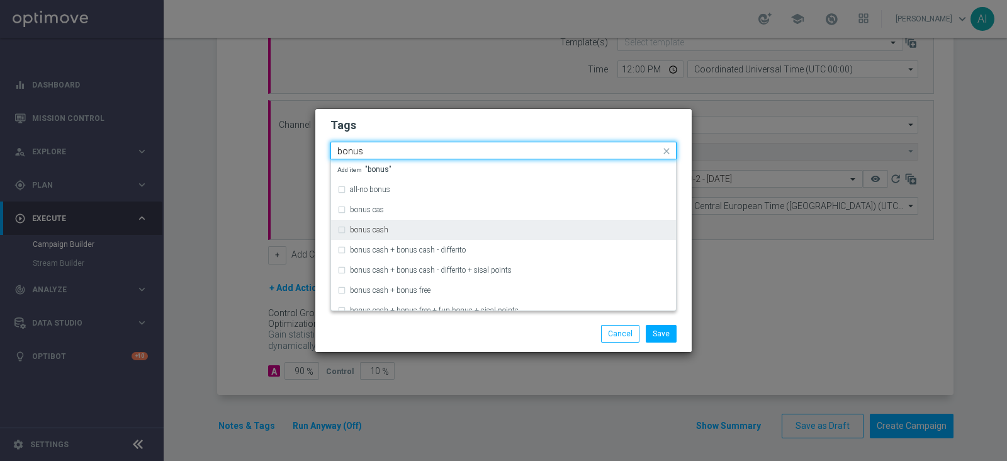
click at [384, 233] on label "bonus cash" at bounding box center [369, 230] width 38 height 8
type input "bonus"
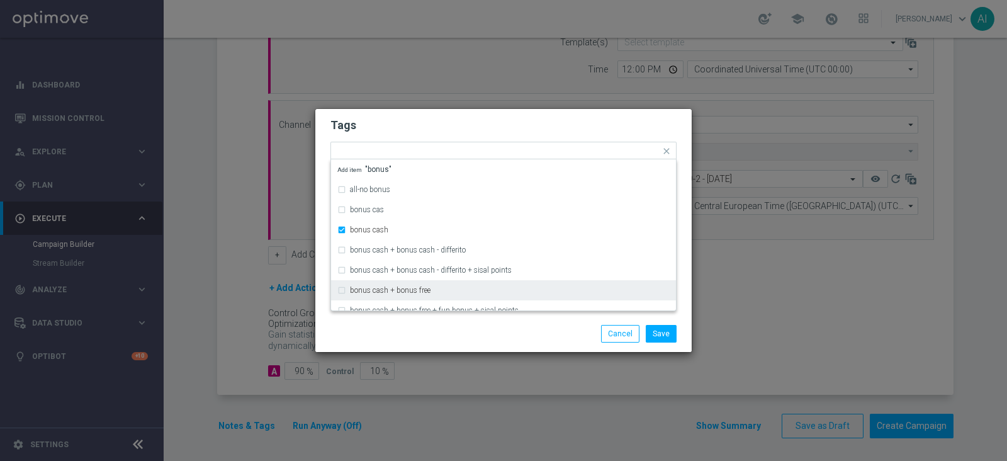
click at [474, 325] on div "Save Cancel" at bounding box center [564, 334] width 244 height 18
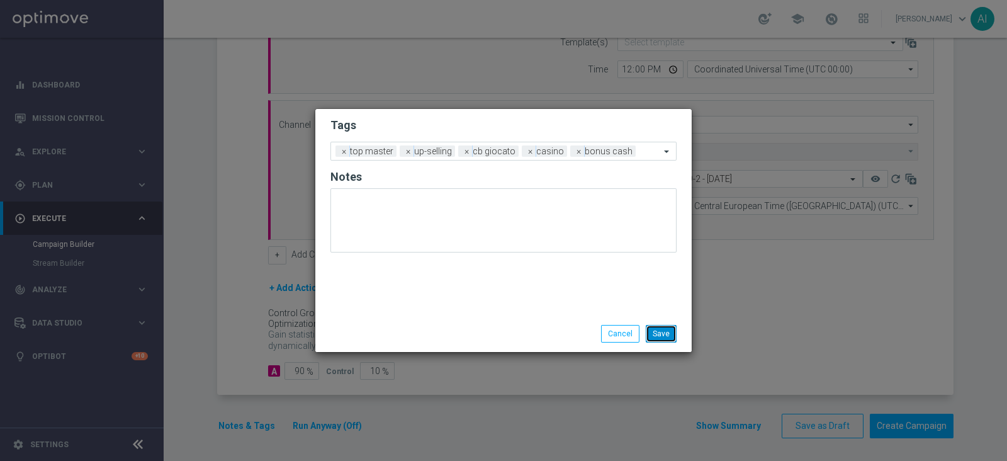
click at [663, 328] on button "Save" at bounding box center [661, 334] width 31 height 18
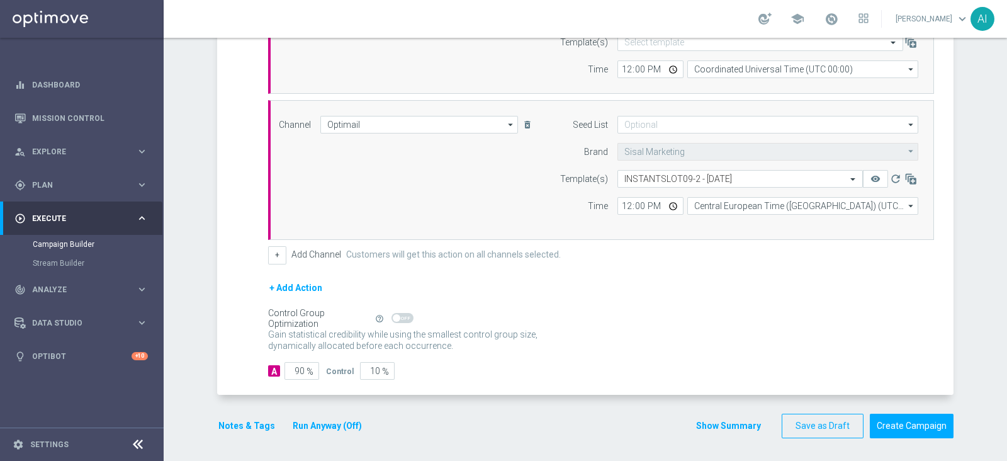
click at [327, 367] on button "Run Anyway (Off)" at bounding box center [327, 426] width 72 height 16
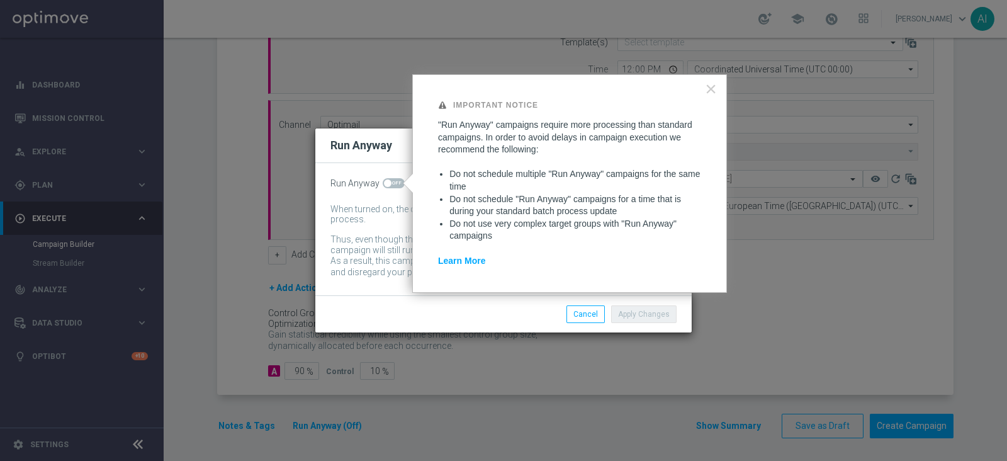
click at [393, 181] on span at bounding box center [394, 183] width 22 height 10
click at [393, 181] on input "checkbox" at bounding box center [394, 183] width 22 height 10
checkbox input "true"
click at [717, 84] on div "Important Notice "Run Anyway" campaigns require more processing than standard c…" at bounding box center [569, 184] width 315 height 218
click at [709, 84] on button "×" at bounding box center [711, 89] width 12 height 20
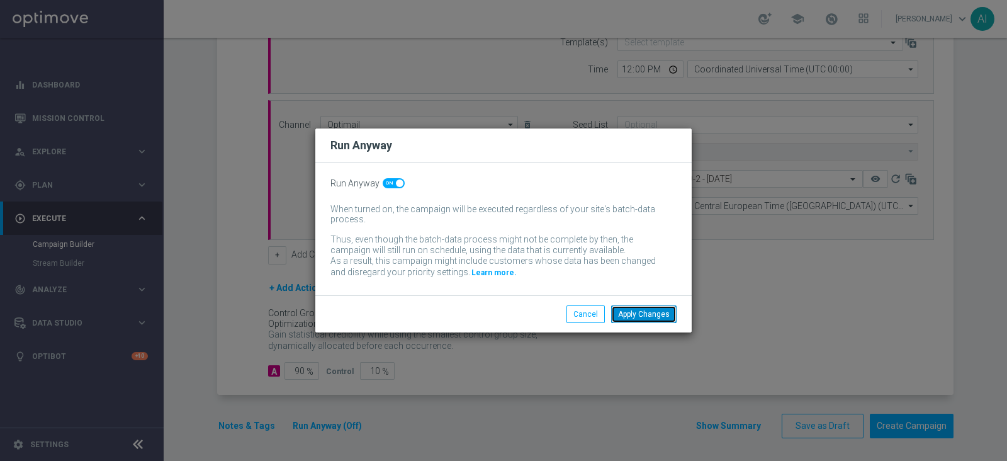
click at [647, 318] on button "Apply Changes" at bounding box center [643, 314] width 65 height 18
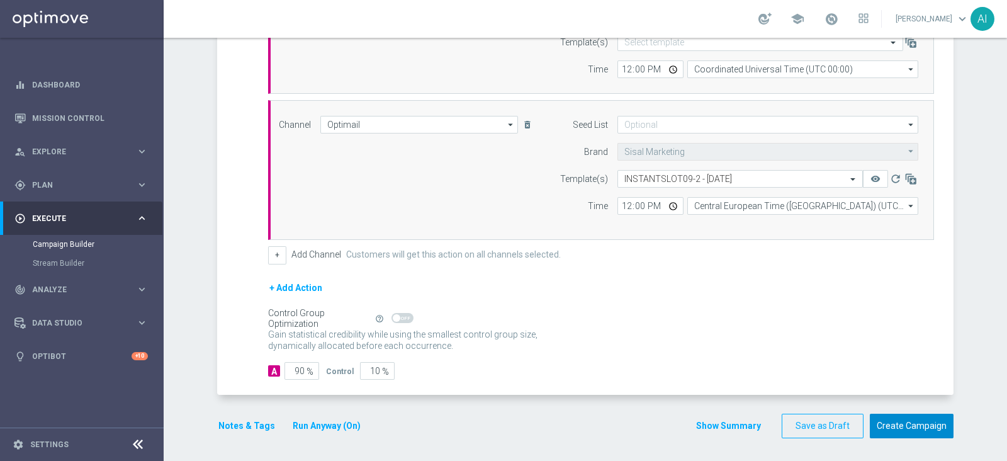
click at [805, 367] on button "Create Campaign" at bounding box center [912, 425] width 84 height 25
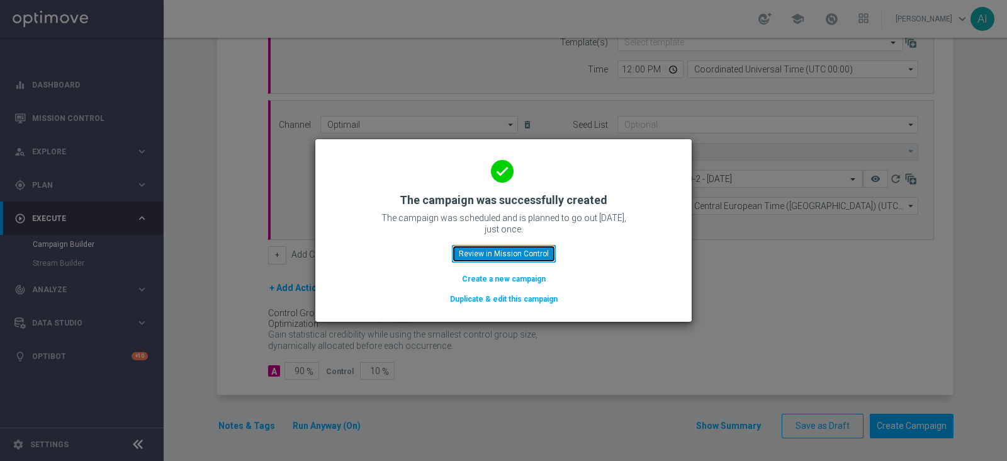
click at [506, 252] on button "Review in Mission Control" at bounding box center [504, 254] width 104 height 18
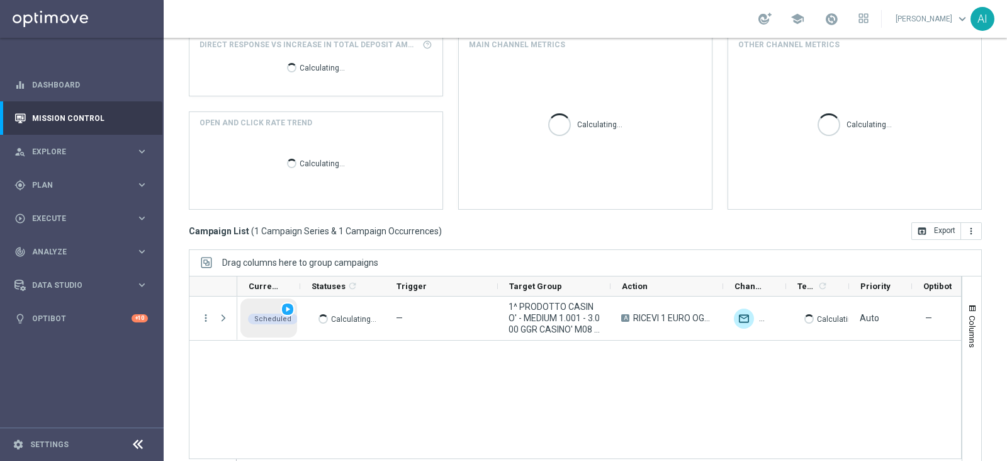
scroll to position [194, 0]
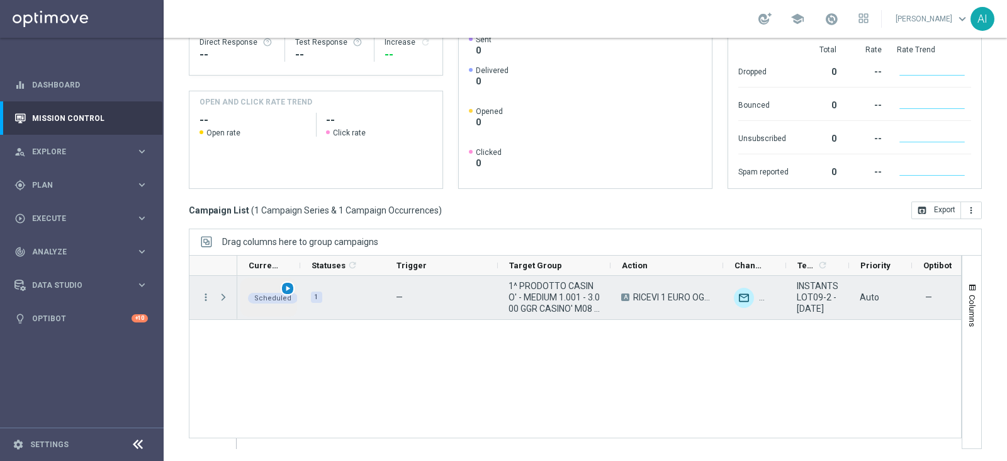
click at [286, 286] on span "play_arrow" at bounding box center [287, 288] width 9 height 9
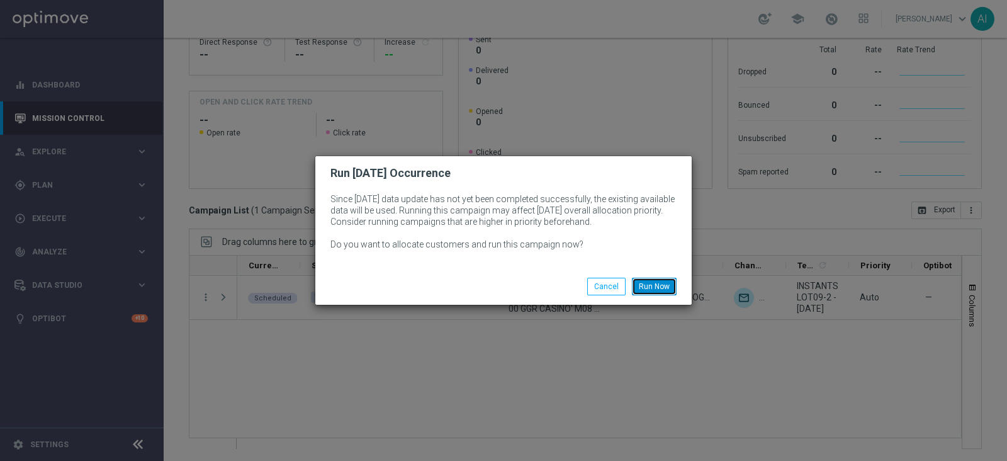
click at [648, 283] on button "Run Now" at bounding box center [654, 287] width 45 height 18
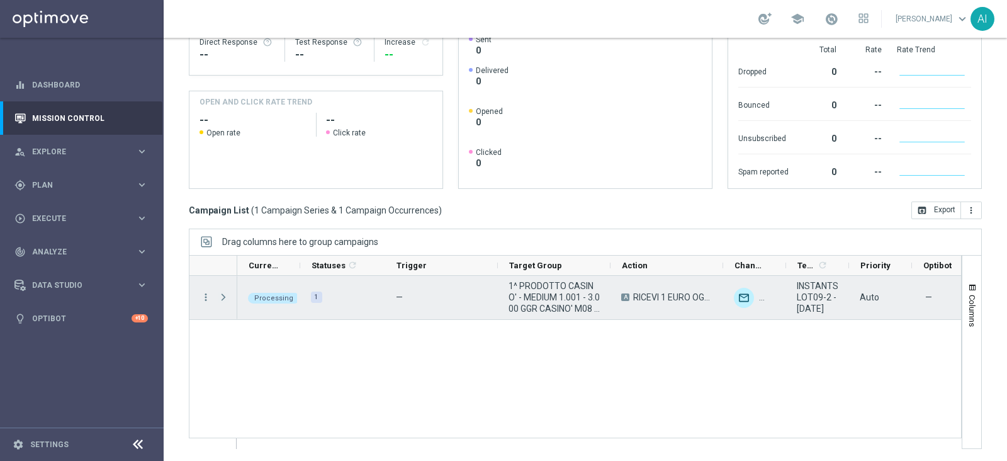
click at [227, 296] on span "Press SPACE to select this row." at bounding box center [223, 297] width 11 height 10
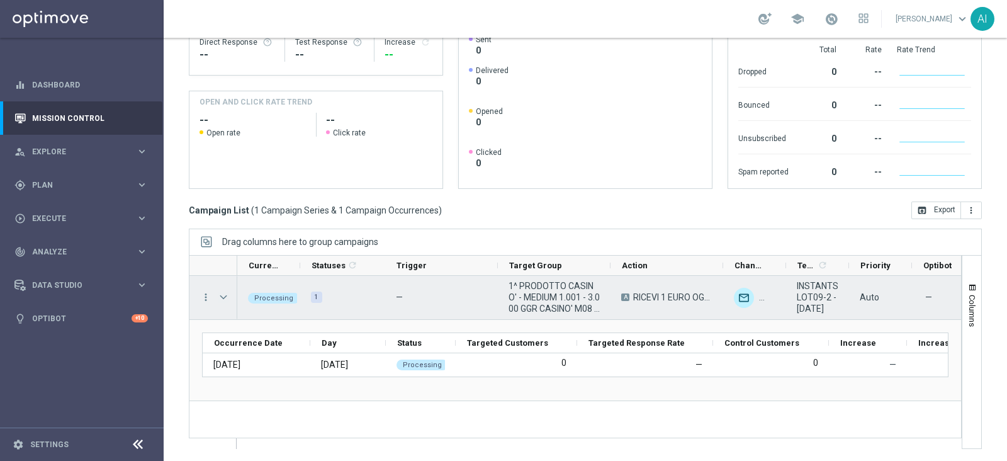
click at [220, 294] on span "Press SPACE to select this row." at bounding box center [223, 297] width 11 height 10
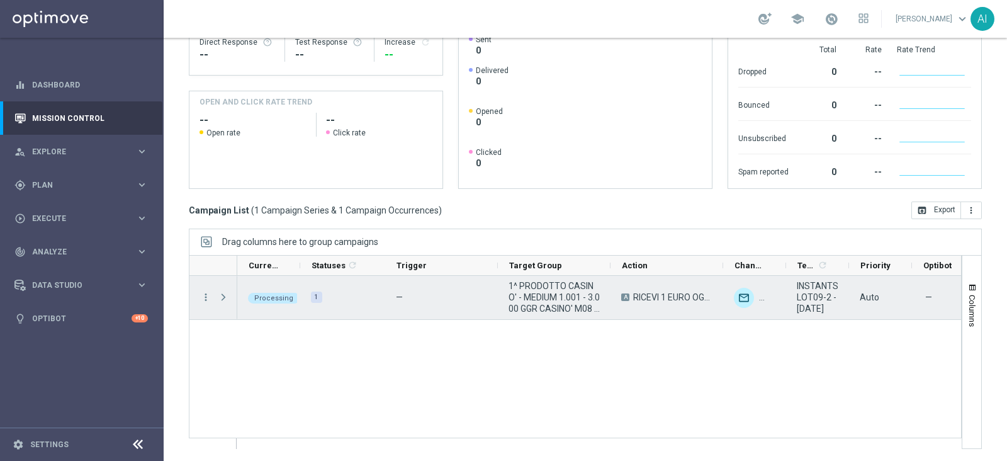
click at [220, 294] on span "Press SPACE to select this row." at bounding box center [223, 297] width 11 height 10
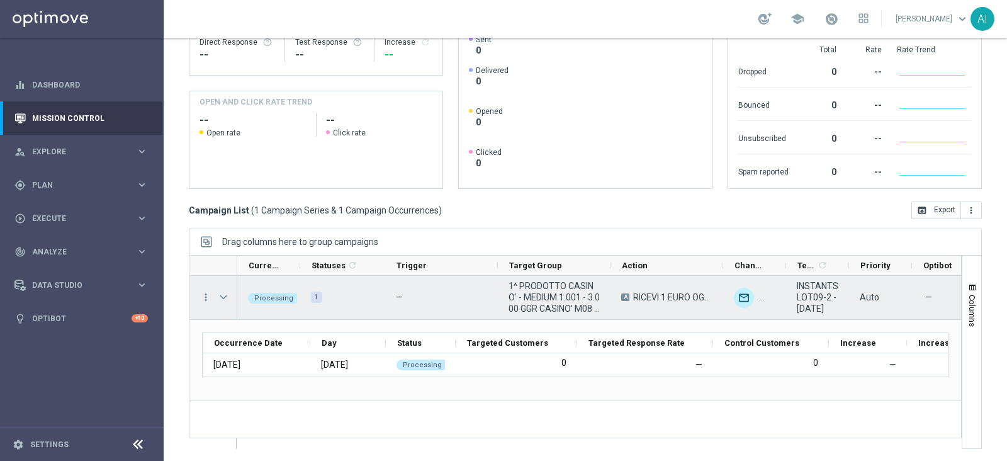
click at [220, 294] on span "Press SPACE to select this row." at bounding box center [223, 297] width 11 height 10
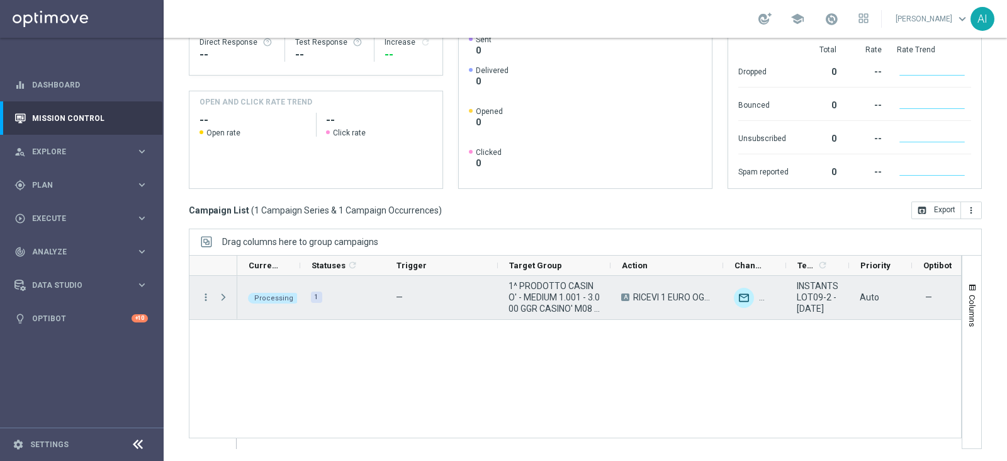
click at [220, 294] on span "Press SPACE to select this row." at bounding box center [223, 297] width 11 height 10
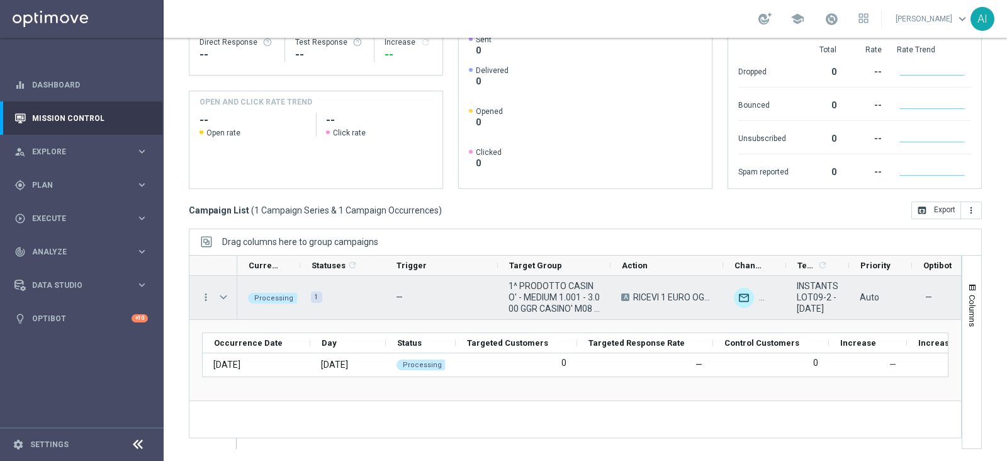
click at [220, 293] on span "Press SPACE to select this row." at bounding box center [223, 297] width 11 height 10
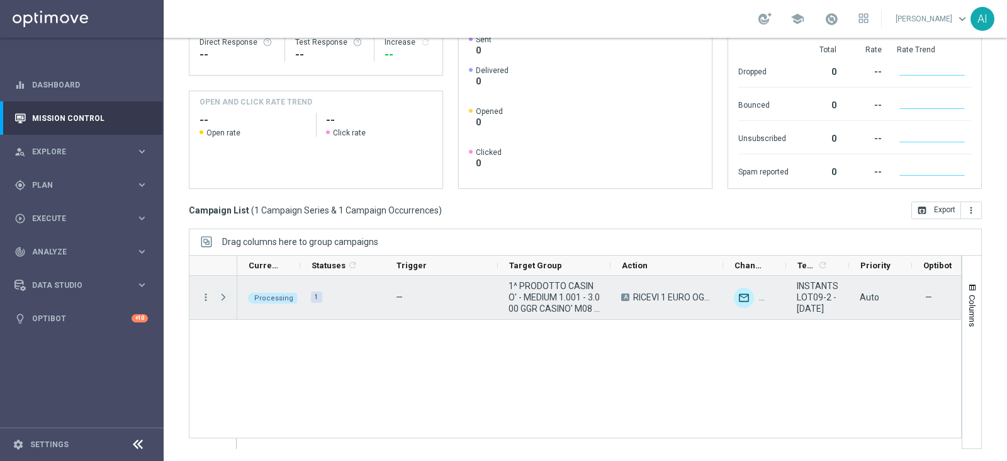
click at [222, 294] on span "Press SPACE to select this row." at bounding box center [223, 297] width 11 height 10
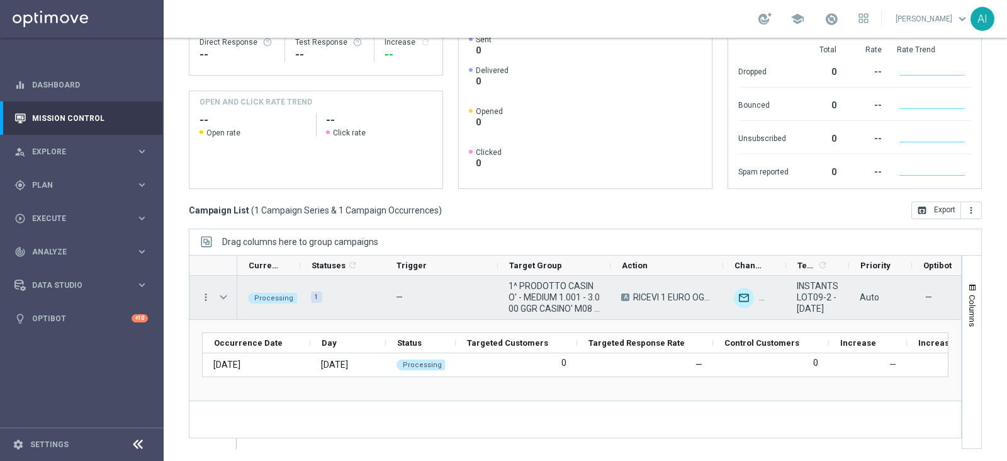
click at [223, 294] on span "Press SPACE to select this row." at bounding box center [223, 297] width 11 height 10
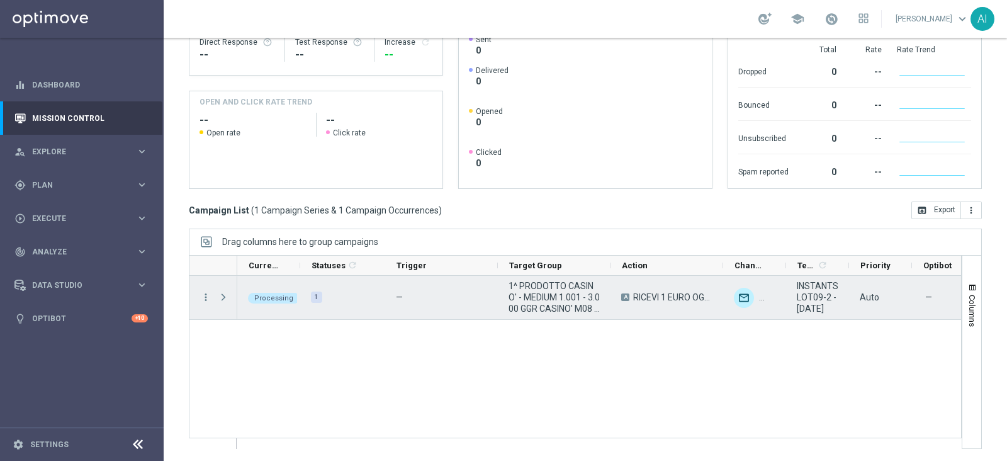
click at [223, 294] on span "Press SPACE to select this row." at bounding box center [223, 297] width 11 height 10
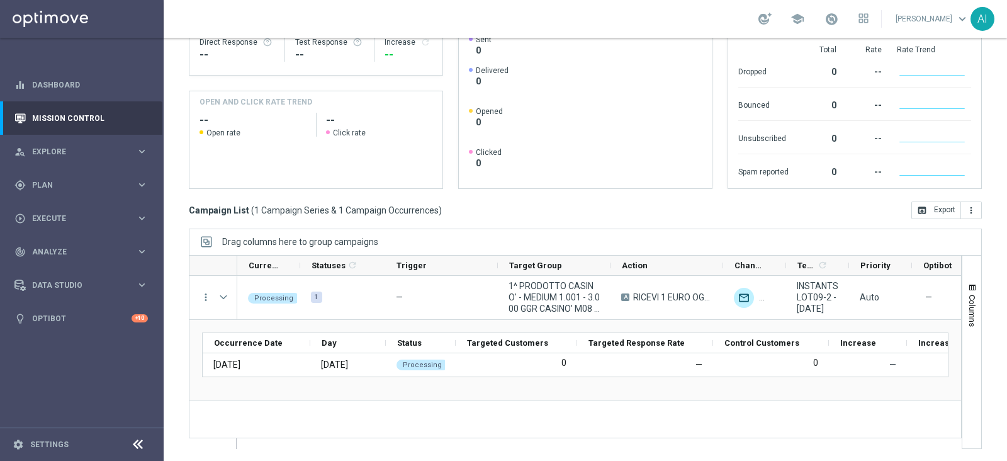
click at [710, 367] on div "Processing 1 — 1^ PRODOTTO CASINO' - MEDIUM 1.001 - 3.000 GGR CASINO' M08 09.09…" at bounding box center [599, 362] width 724 height 172
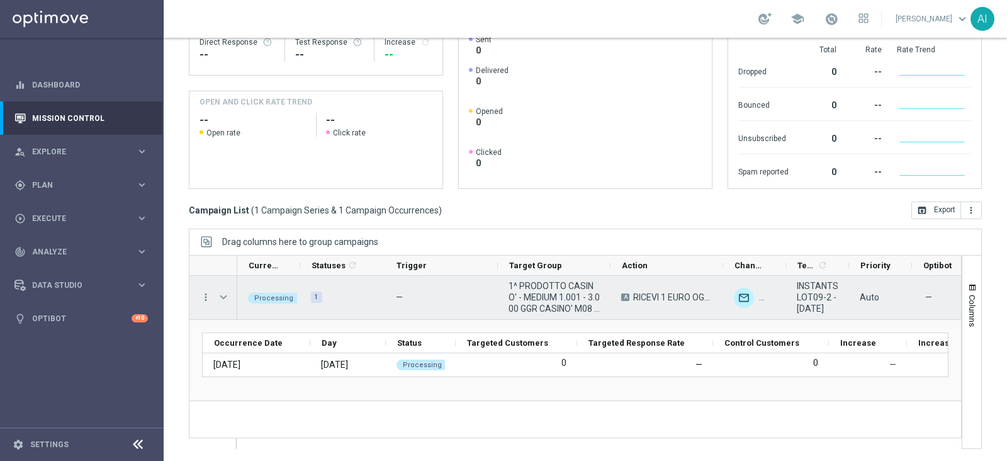
click at [223, 298] on span "Press SPACE to select this row." at bounding box center [223, 297] width 11 height 10
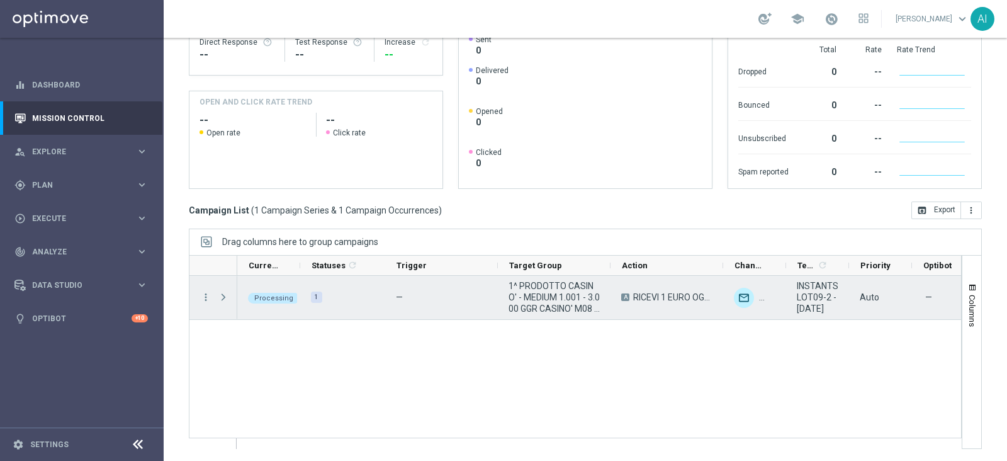
click at [223, 298] on span "Press SPACE to select this row." at bounding box center [223, 297] width 11 height 10
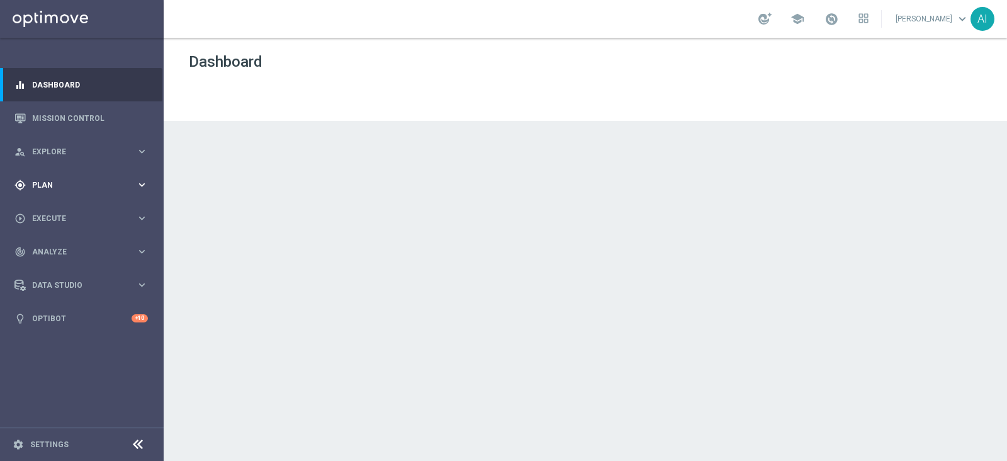
click at [88, 186] on span "Plan" at bounding box center [84, 185] width 104 height 8
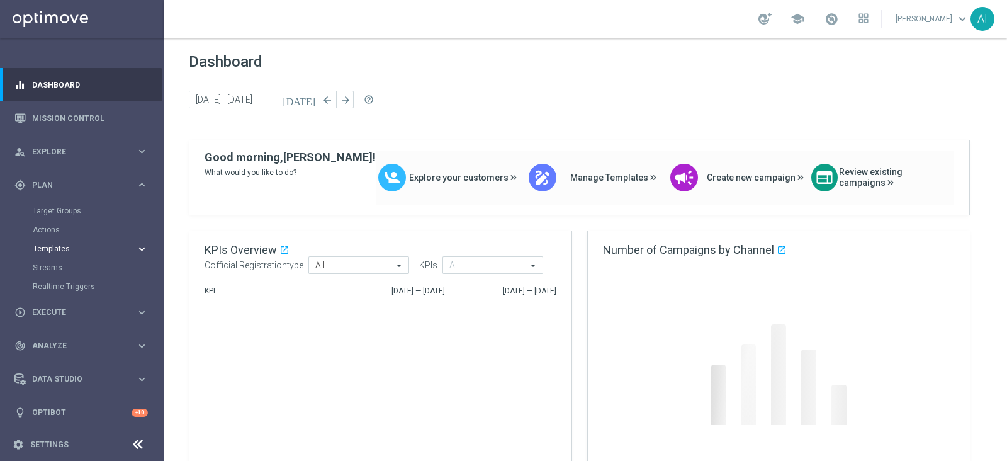
click at [56, 249] on span "Templates" at bounding box center [78, 249] width 90 height 8
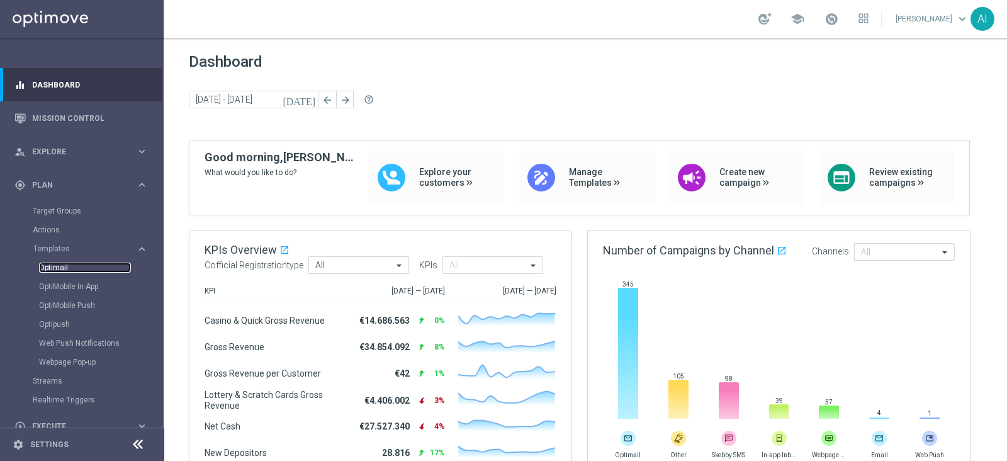
click at [59, 266] on link "Optimail" at bounding box center [85, 267] width 92 height 10
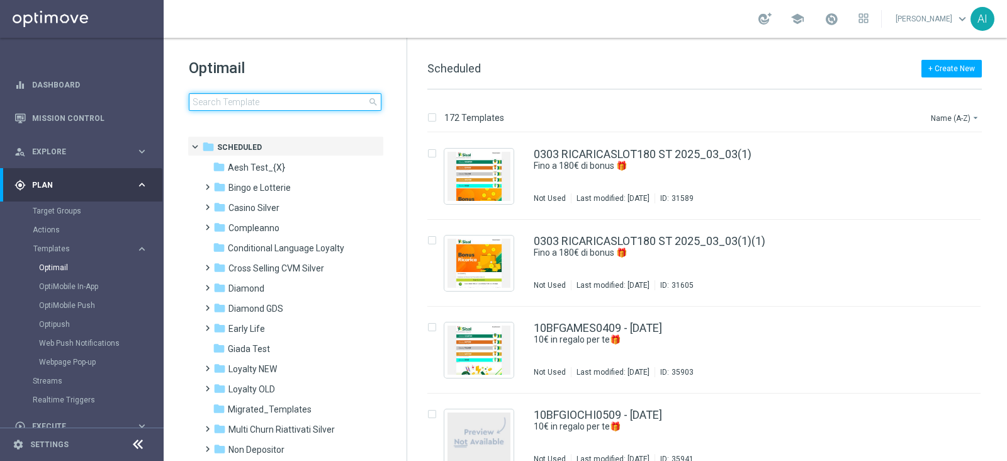
click at [254, 104] on input at bounding box center [285, 102] width 193 height 18
type input "INSTANTSLOT09-3 - [DATE]"
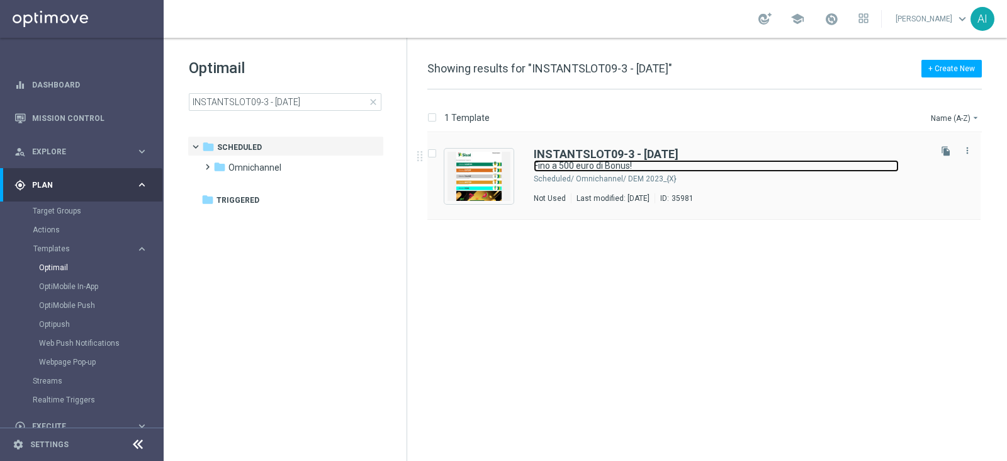
click at [771, 170] on link "Fino a 500 euro di Bonus!" at bounding box center [716, 166] width 365 height 12
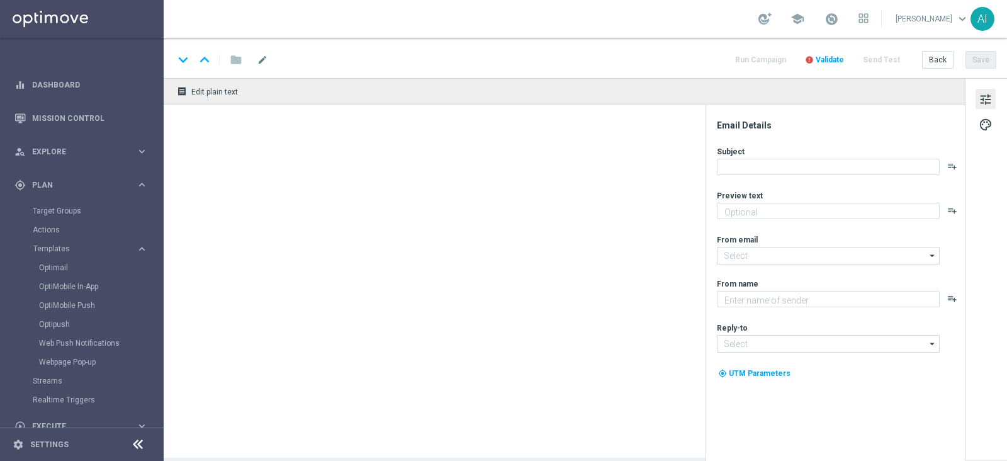
type textarea "Scopri cosa ti abbiamo riservato"
type input "[EMAIL_ADDRESS][DOMAIN_NAME]"
type textarea "Sisal"
type input "[EMAIL_ADDRESS][DOMAIN_NAME]"
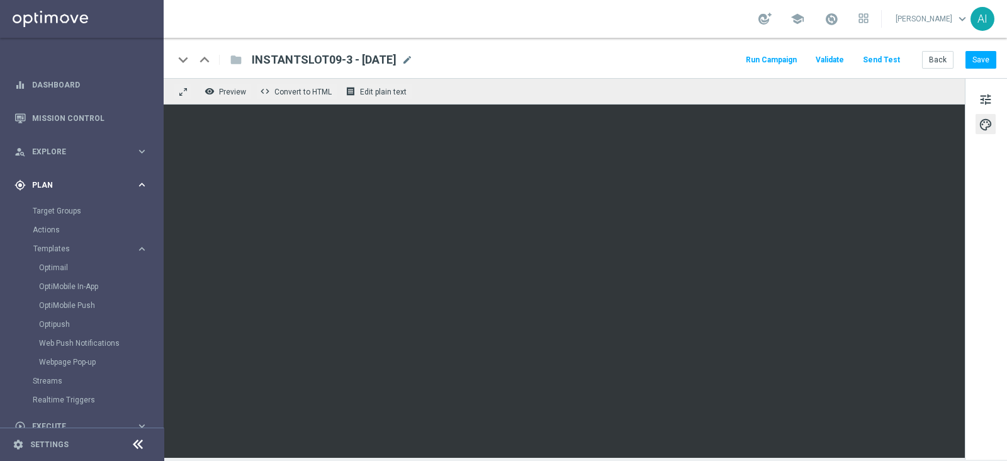
click at [80, 183] on span "Plan" at bounding box center [84, 185] width 104 height 8
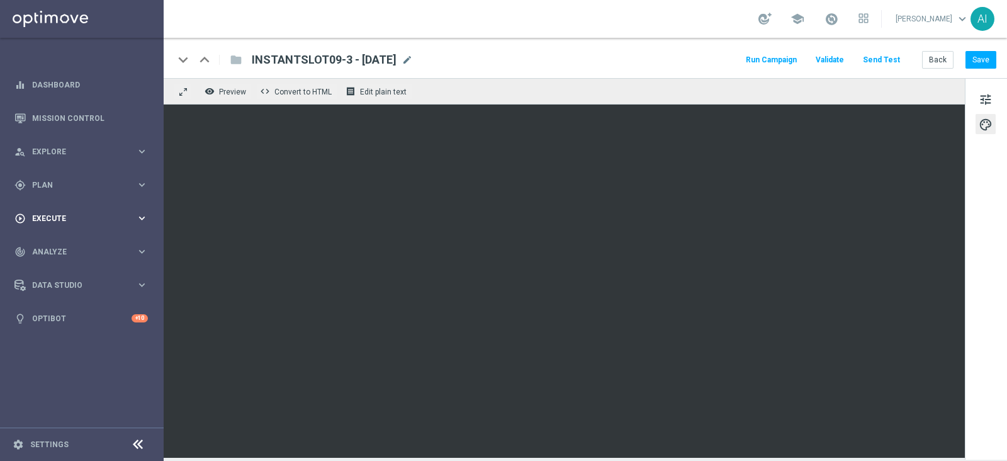
click at [74, 216] on span "Execute" at bounding box center [84, 219] width 104 height 8
click at [73, 244] on link "Campaign Builder" at bounding box center [82, 244] width 98 height 10
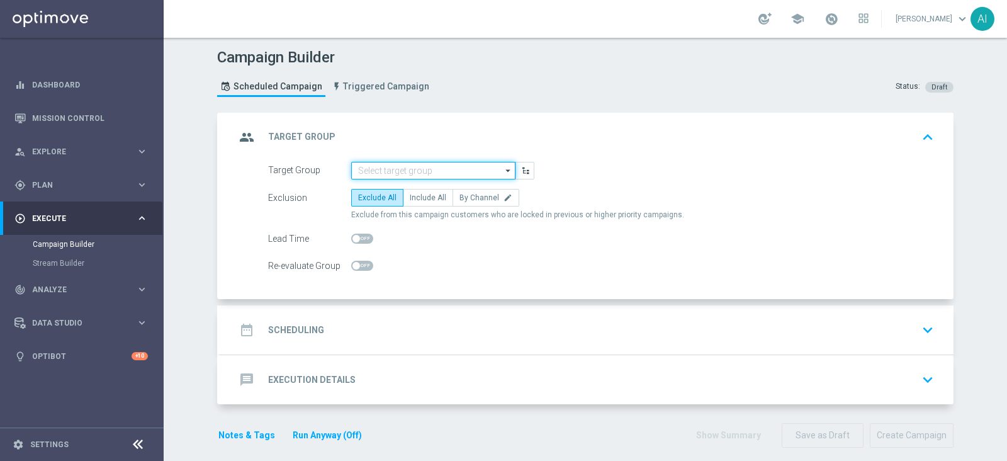
click at [362, 168] on input at bounding box center [433, 171] width 164 height 18
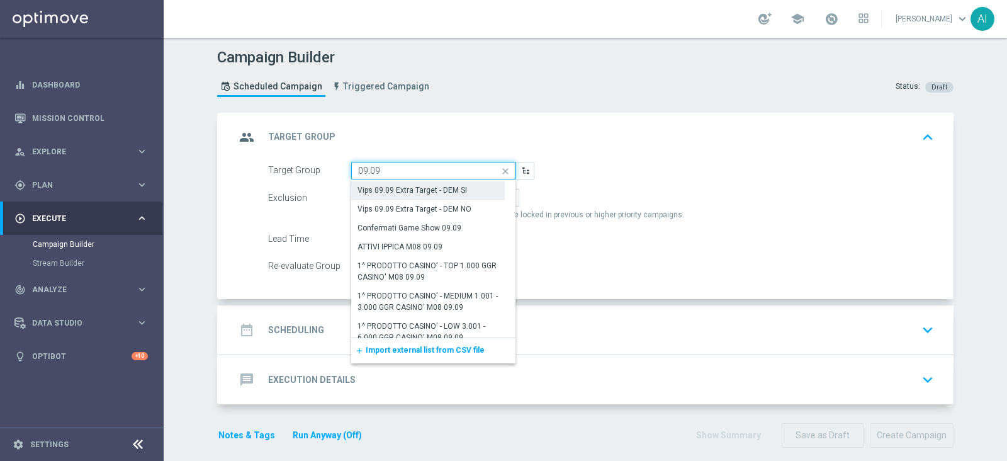
scroll to position [78, 0]
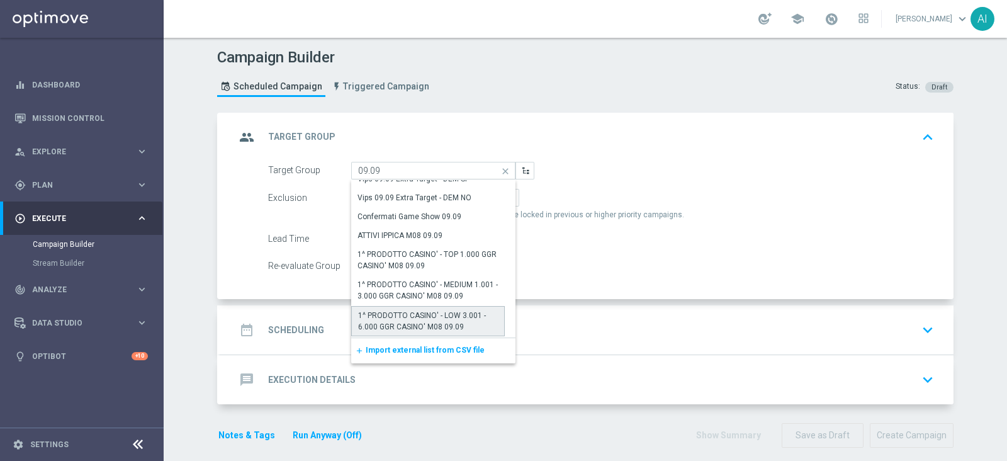
click at [407, 320] on div "1^ PRODOTTO CASINO' - LOW 3.001 - 6.000 GGR CASINO' M08 09.09" at bounding box center [428, 321] width 140 height 23
type input "1^ PRODOTTO CASINO' - LOW 3.001 - 6.000 GGR CASINO' M08 09.09"
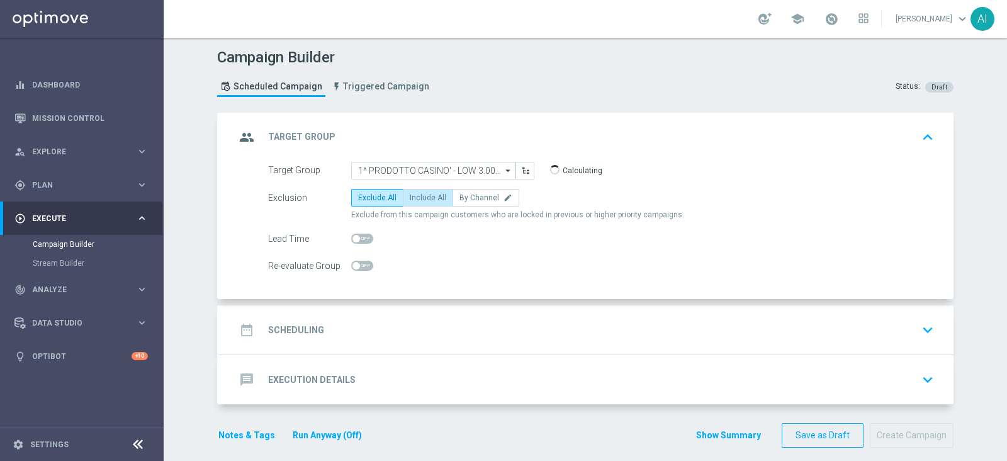
click at [425, 201] on label "Include All" at bounding box center [428, 198] width 50 height 18
click at [418, 201] on input "Include All" at bounding box center [414, 200] width 8 height 8
radio input "true"
click at [865, 325] on div "date_range Scheduling keyboard_arrow_down" at bounding box center [586, 330] width 703 height 24
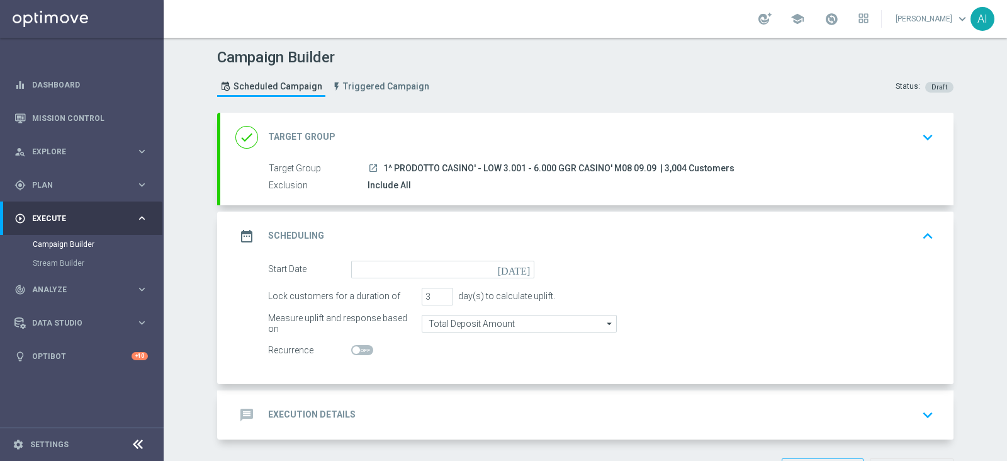
click at [521, 267] on icon "[DATE]" at bounding box center [516, 268] width 37 height 14
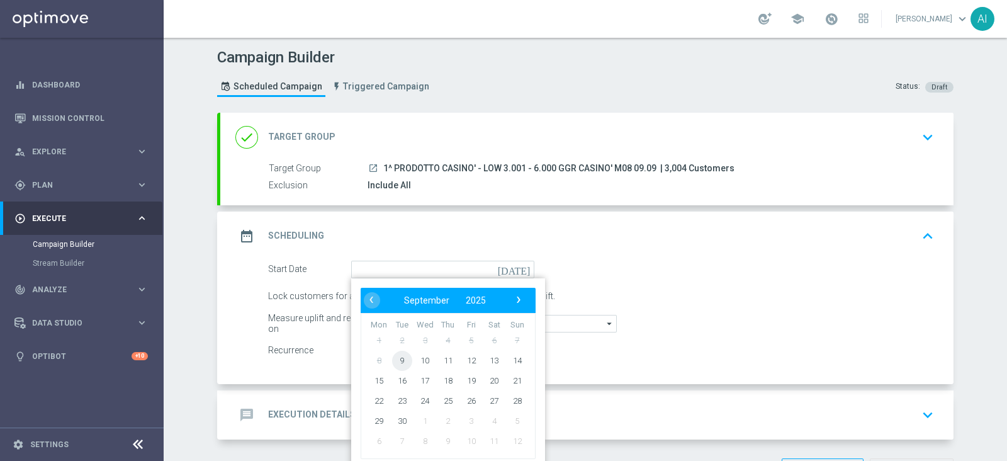
click at [393, 360] on span "9" at bounding box center [402, 360] width 20 height 20
type input "[DATE]"
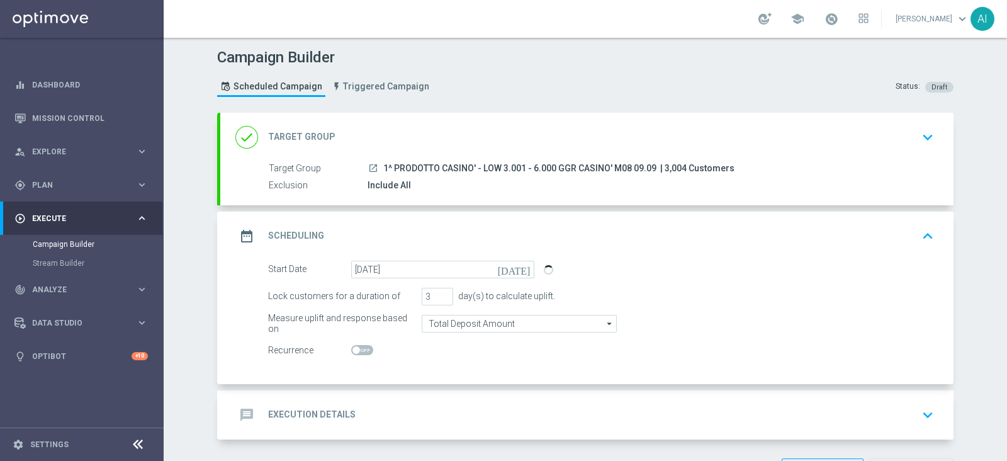
scroll to position [45, 0]
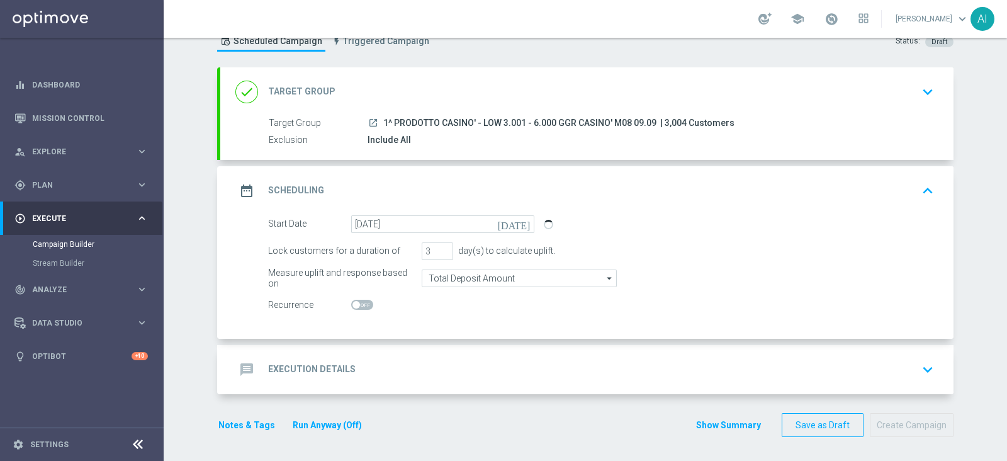
click at [770, 381] on div "message Execution Details keyboard_arrow_down" at bounding box center [586, 369] width 733 height 49
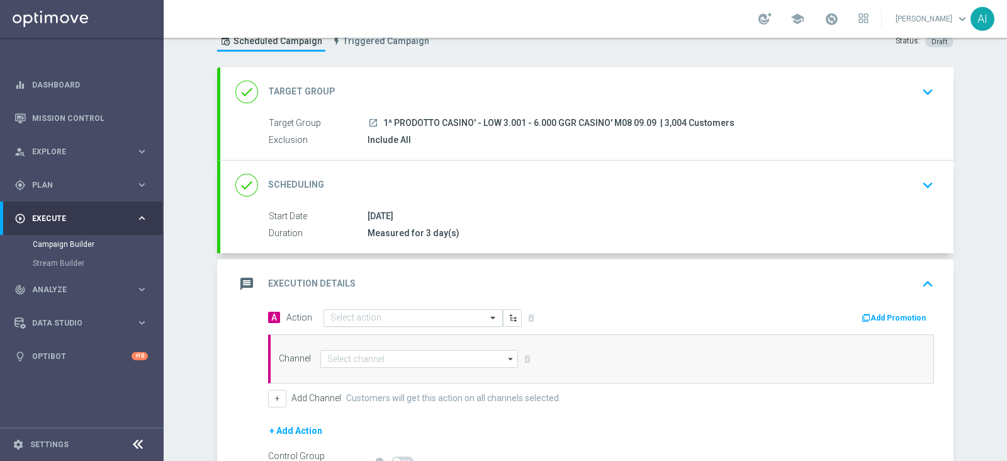
click at [426, 317] on input "text" at bounding box center [400, 318] width 140 height 11
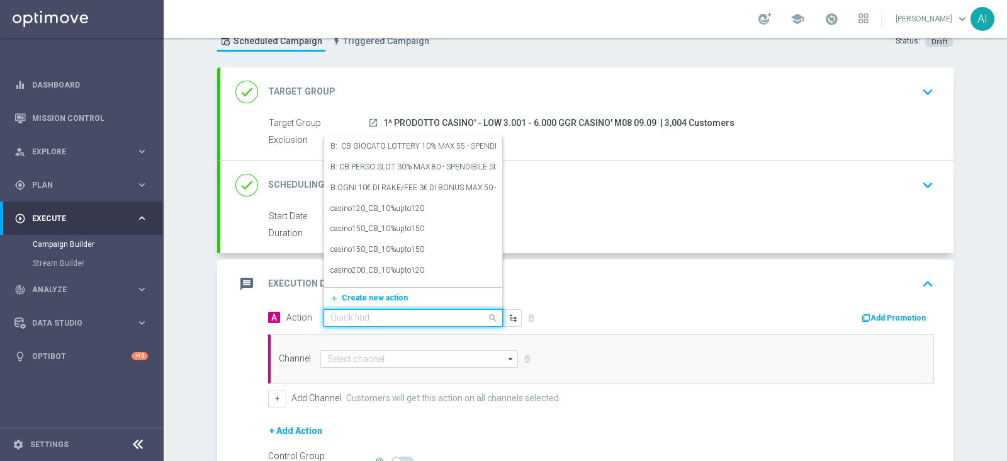
click at [426, 317] on input "text" at bounding box center [400, 318] width 140 height 11
click at [354, 313] on input "text" at bounding box center [400, 318] width 140 height 11
paste input "RICEVI 1 EURO OGNI 35 EURO DI GIOCATO SLOT FINO MAX 500 EURO - SPENDIBILE SLOT"
type input "RICEVI 1 EURO OGNI 35 EURO DI GIOCATO SLOT FINO MAX 500 EURO - SPENDIBILE SLOT"
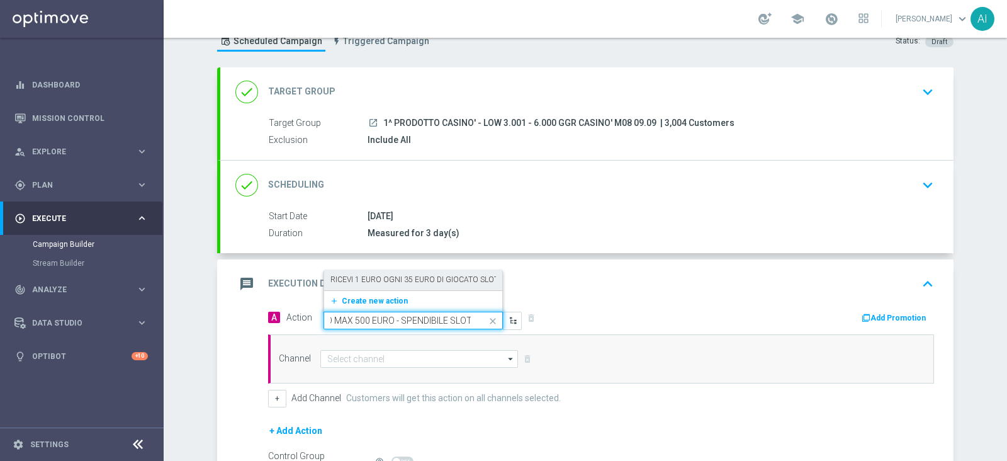
click at [390, 278] on label "RICEVI 1 EURO OGNI 35 EURO DI GIOCATO SLOT FINO MAX 500 EURO - SPENDIBILE SLOT" at bounding box center [485, 279] width 310 height 11
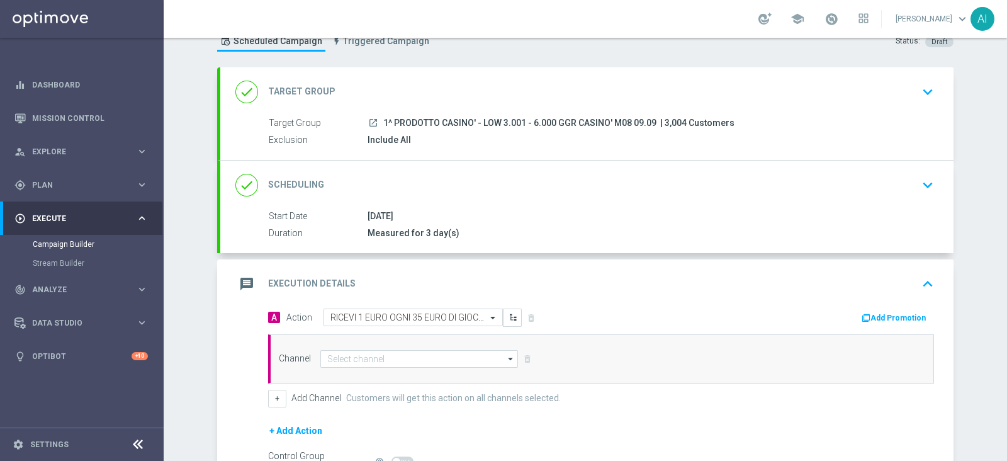
scroll to position [124, 0]
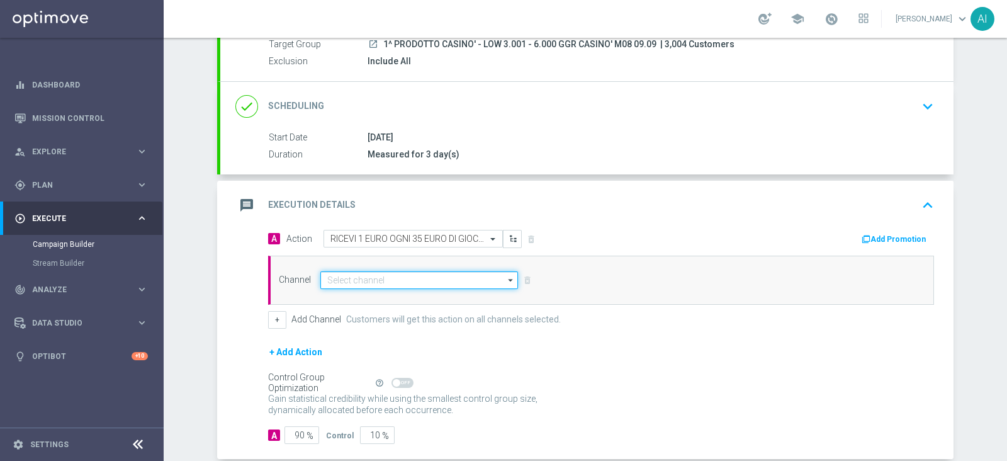
click at [413, 278] on input at bounding box center [419, 280] width 198 height 18
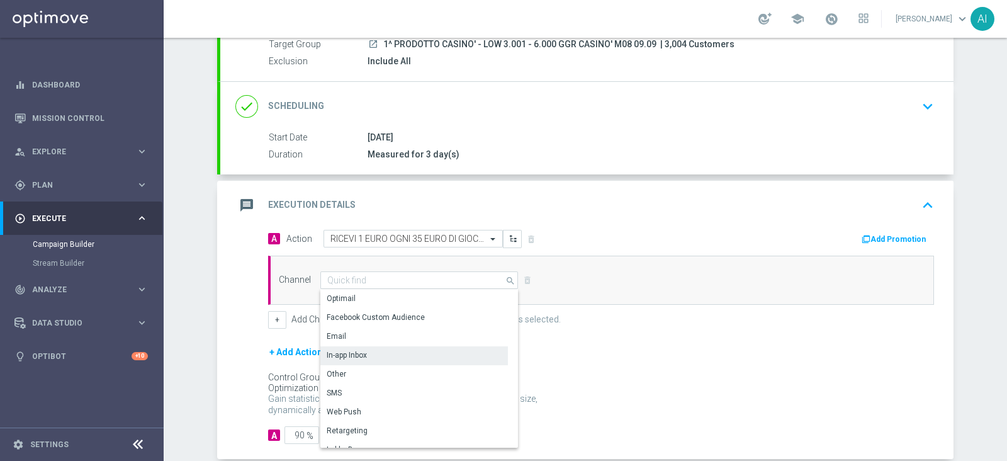
click at [415, 351] on div "In-app Inbox" at bounding box center [414, 355] width 188 height 18
type input "In-app Inbox"
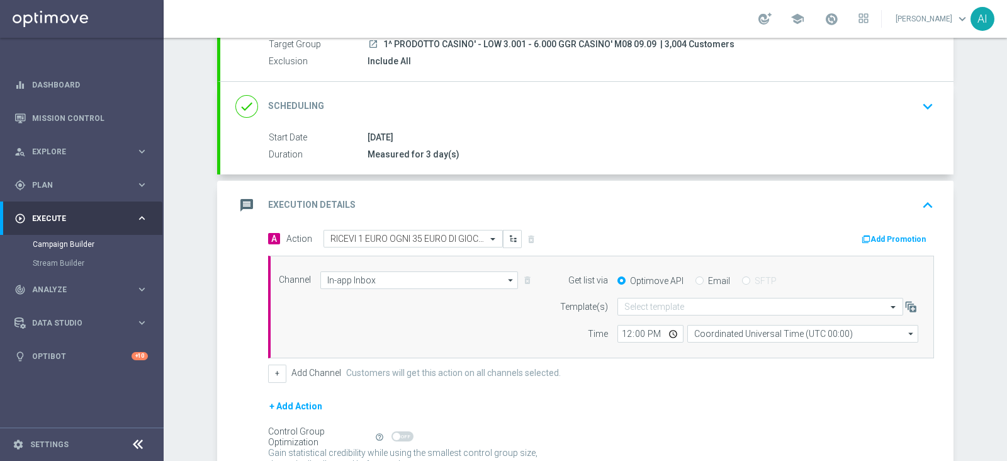
click at [697, 284] on div "Email" at bounding box center [712, 280] width 35 height 11
click at [695, 279] on input "Email" at bounding box center [699, 282] width 8 height 8
radio input "true"
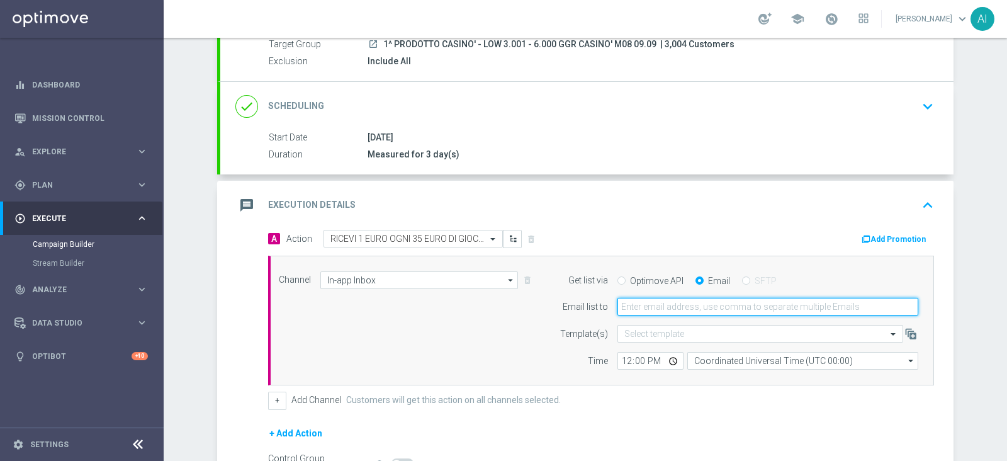
click at [702, 306] on input "email" at bounding box center [767, 307] width 301 height 18
type input "[PERSON_NAME][EMAIL_ADDRESS][PERSON_NAME][DOMAIN_NAME]"
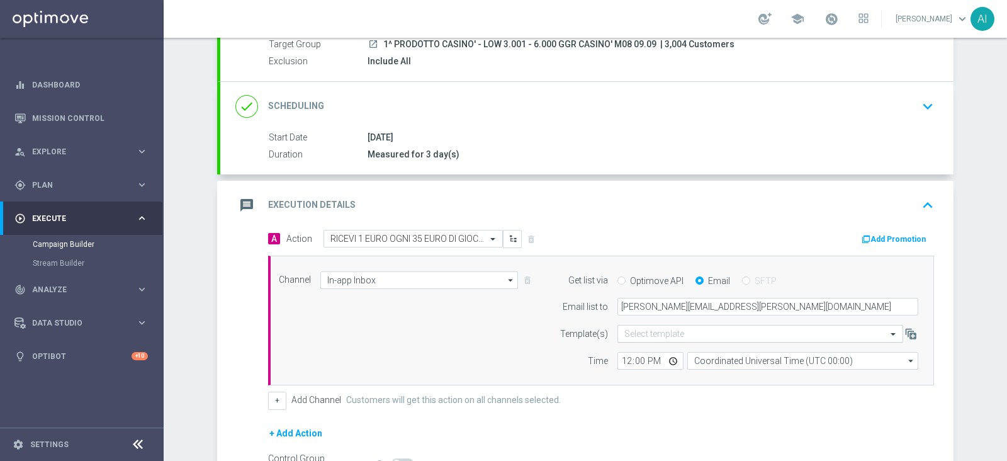
click at [658, 332] on input "text" at bounding box center [747, 333] width 247 height 11
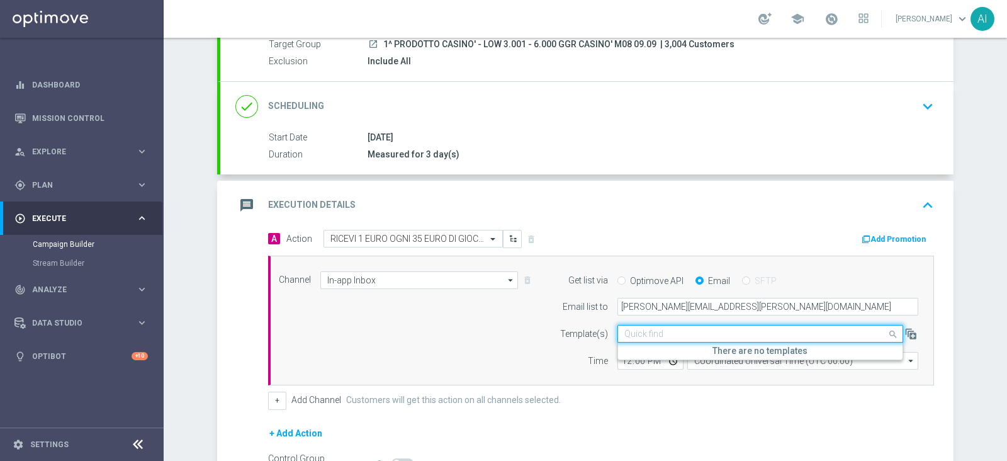
click at [658, 332] on input "text" at bounding box center [747, 333] width 247 height 11
click at [526, 344] on div "Channel In-app Inbox In-app Inbox arrow_drop_down Drag here to set row groups D…" at bounding box center [598, 320] width 658 height 99
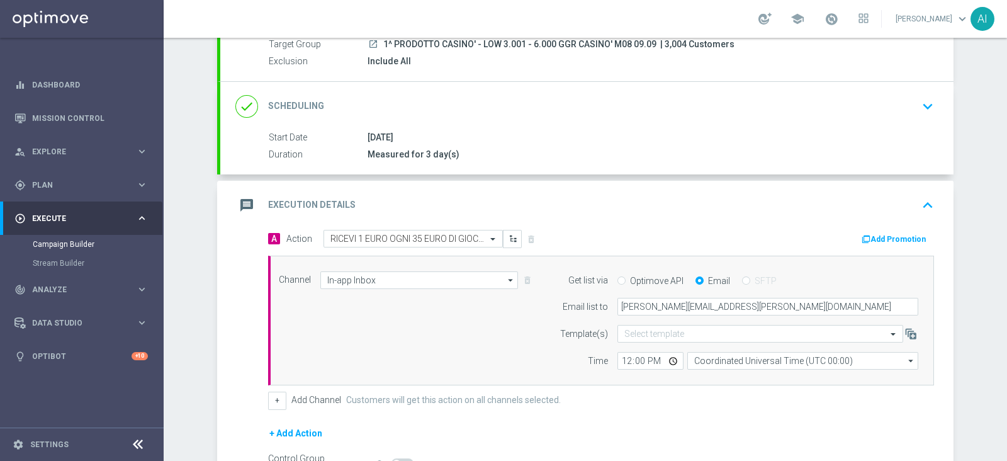
scroll to position [203, 0]
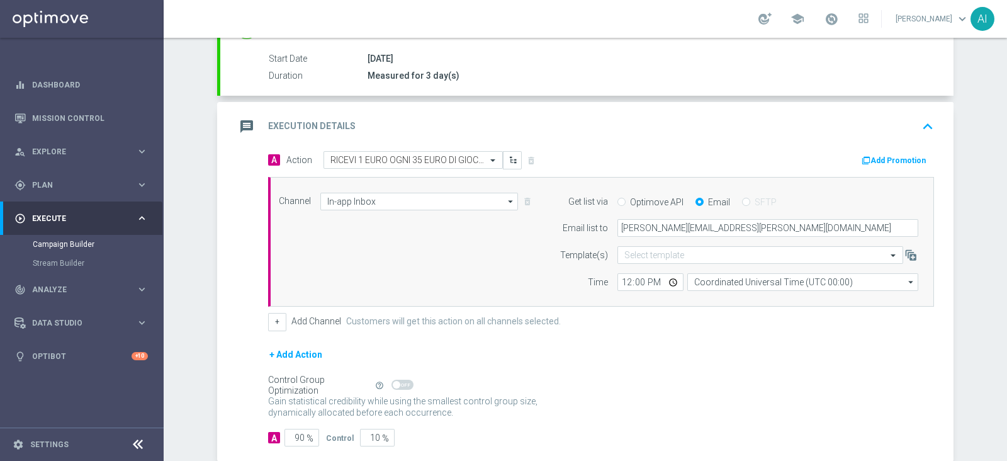
click at [894, 161] on button "Add Promotion" at bounding box center [895, 161] width 70 height 14
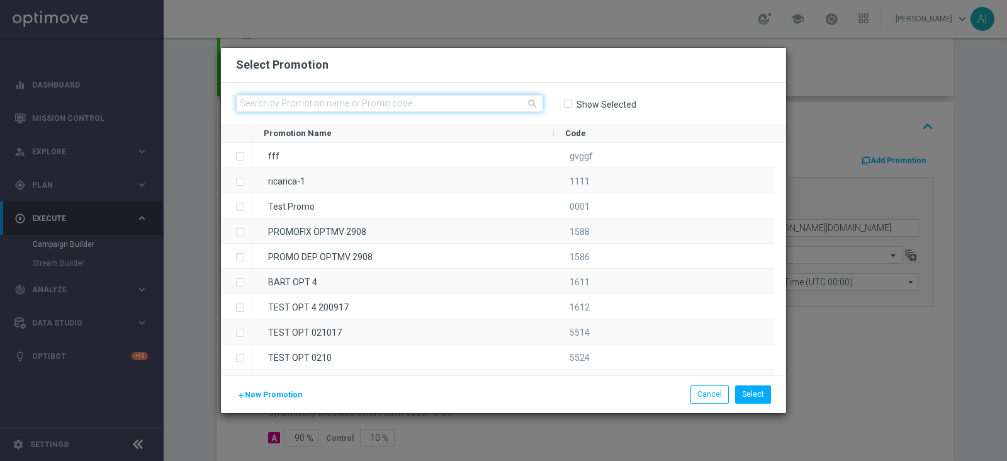
click at [402, 108] on input "text" at bounding box center [389, 103] width 307 height 18
paste input "INSTANTSLOT09-3"
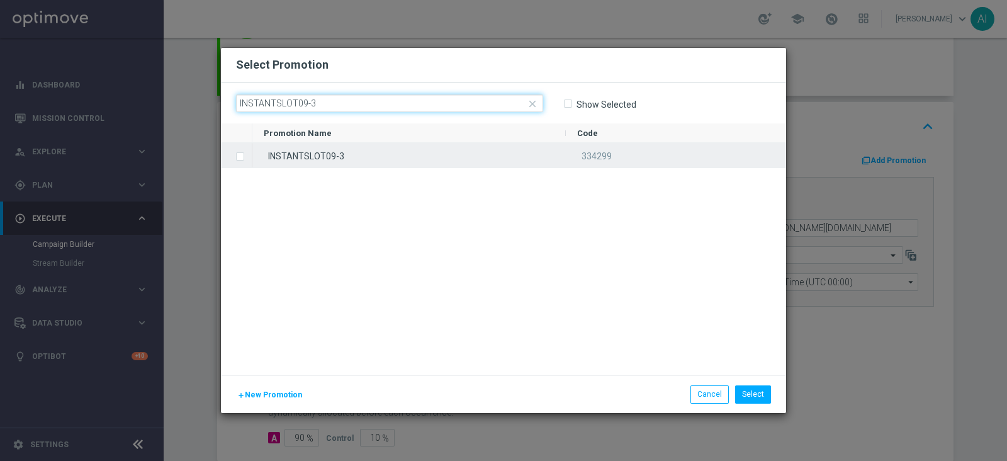
type input "INSTANTSLOT09-3"
click at [244, 154] on span "Press SPACE to select this row." at bounding box center [241, 155] width 13 height 25
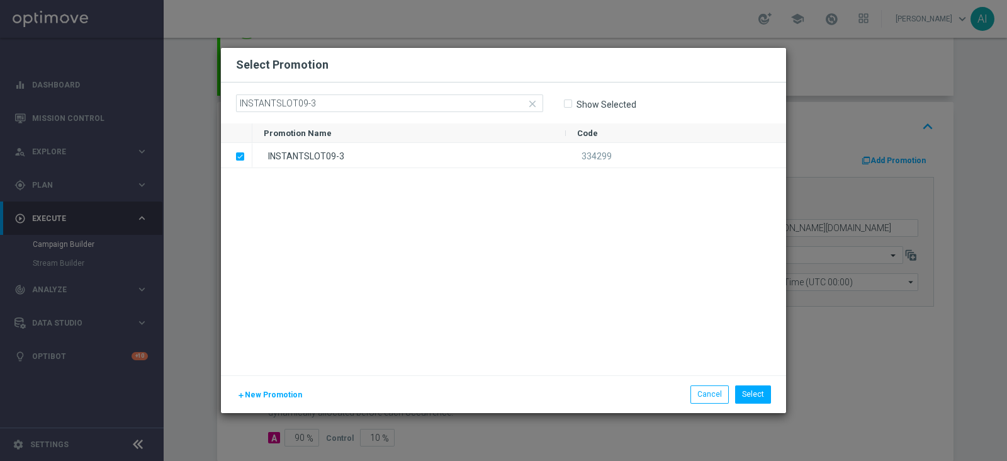
click at [763, 403] on div "add New Promotion Select Cancel" at bounding box center [503, 393] width 565 height 37
click at [761, 391] on button "Select" at bounding box center [753, 394] width 36 height 18
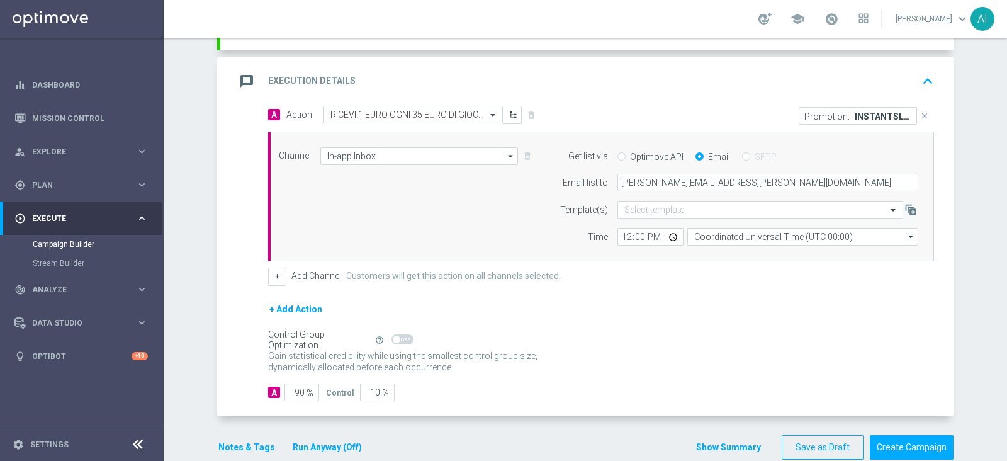
scroll to position [269, 0]
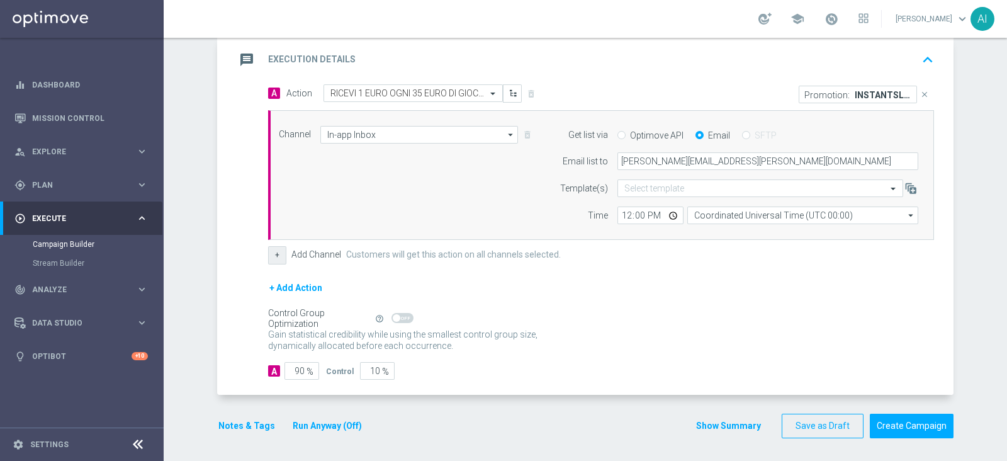
click at [273, 255] on button "+" at bounding box center [277, 255] width 18 height 18
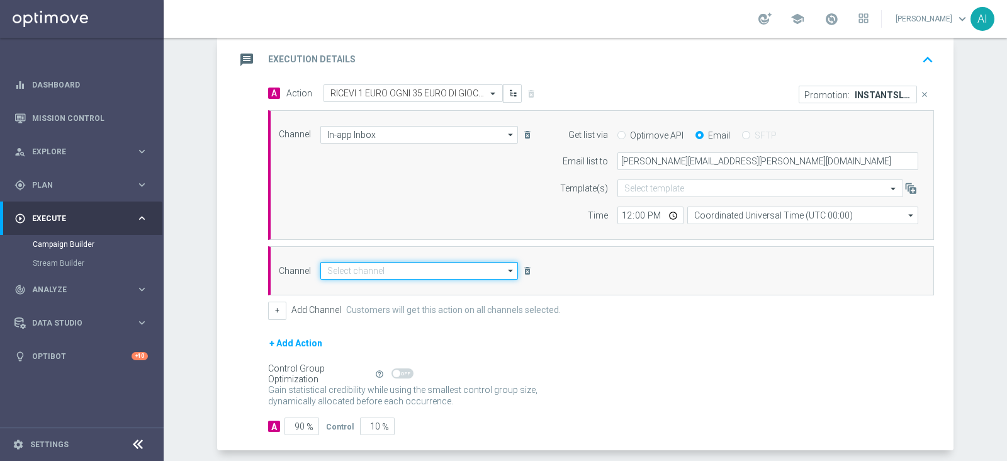
click at [378, 271] on input at bounding box center [419, 271] width 198 height 18
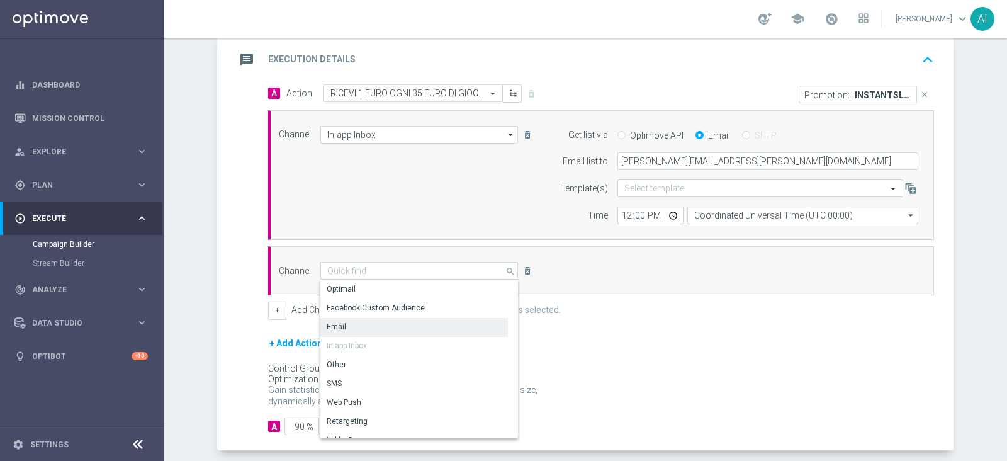
click at [379, 322] on div "Email" at bounding box center [414, 327] width 188 height 18
type input "Email"
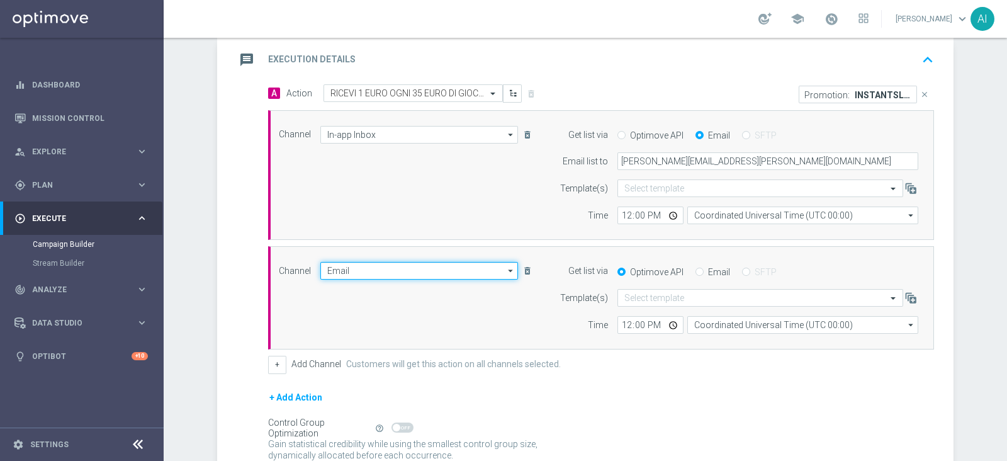
click at [431, 266] on input "Email" at bounding box center [419, 271] width 198 height 18
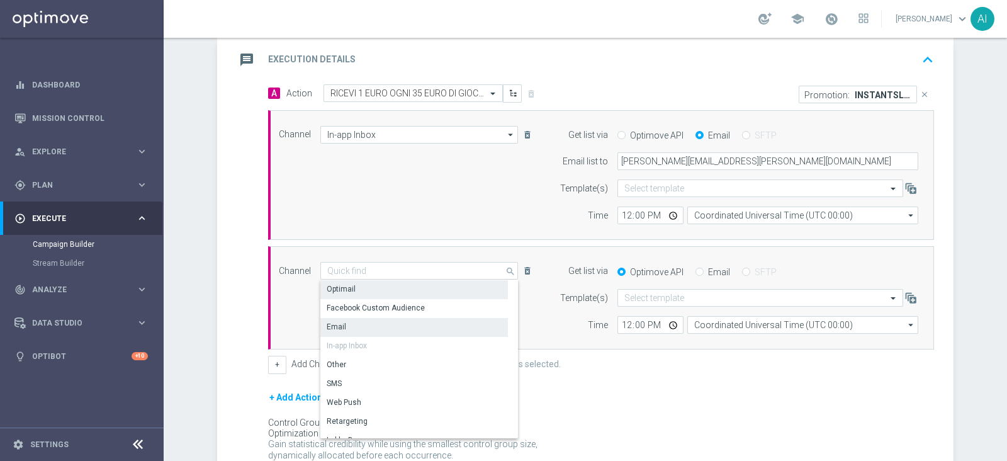
click at [379, 289] on div "Optimail" at bounding box center [414, 289] width 188 height 18
type input "Optimail"
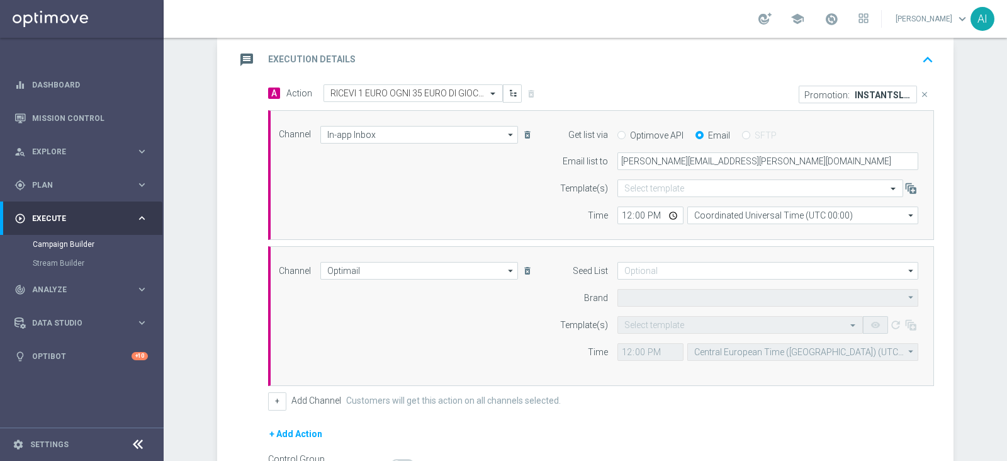
type input "Sisal Marketing"
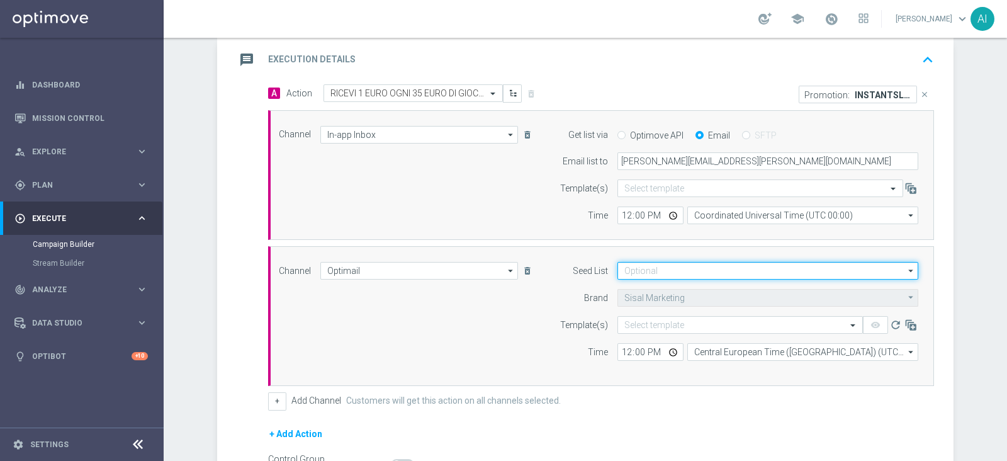
click at [651, 270] on input at bounding box center [767, 271] width 301 height 18
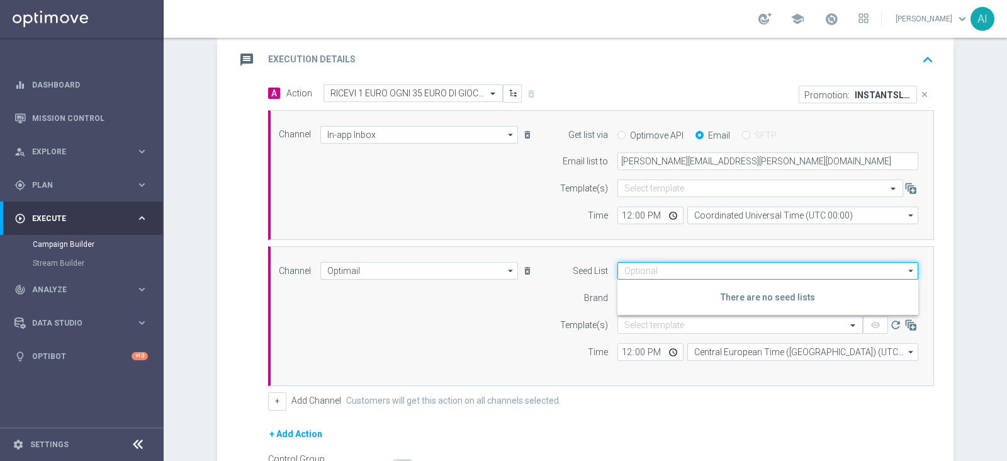
click at [651, 270] on input at bounding box center [767, 271] width 301 height 18
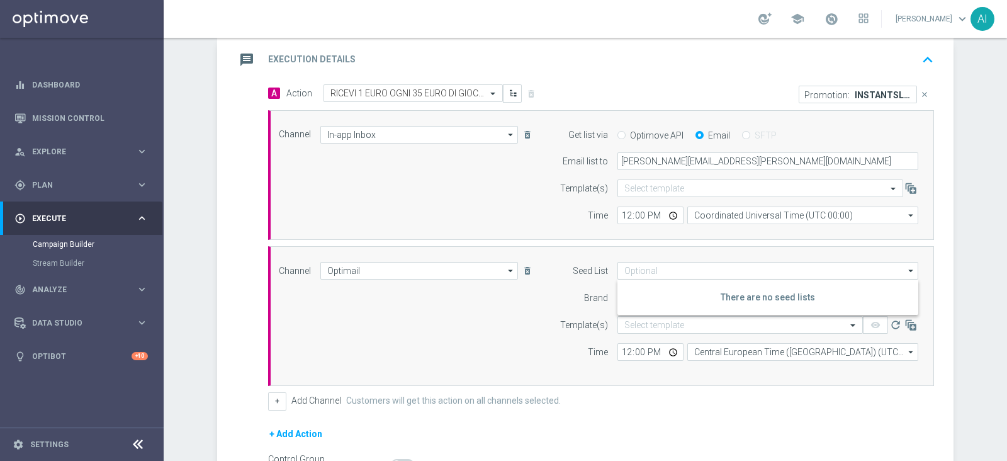
click at [497, 293] on div "Channel Optimail Optimail arrow_drop_down Drag here to set row groups Drag here…" at bounding box center [598, 316] width 658 height 108
click at [659, 321] on input "text" at bounding box center [727, 325] width 206 height 11
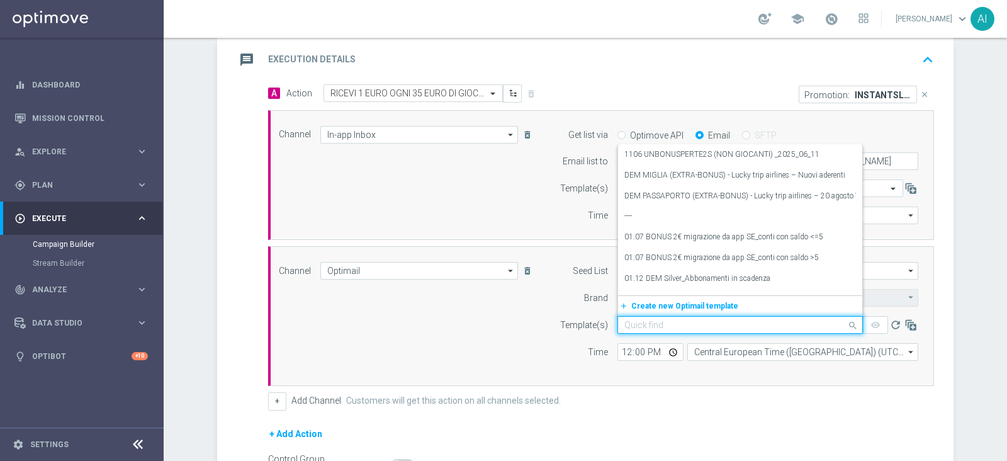
paste input "INSTANTSLOT09-3 - 09.09.2025"
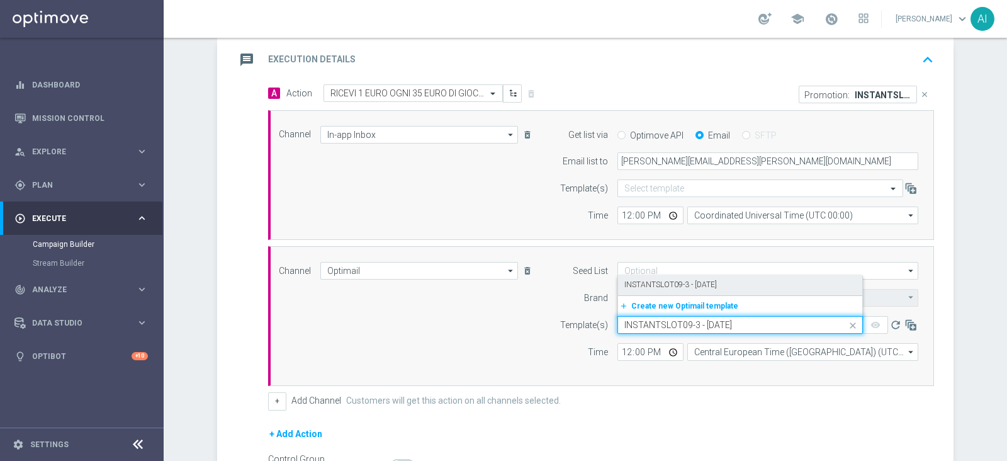
click at [689, 284] on label "INSTANTSLOT09-3 - 09.09.2025" at bounding box center [670, 284] width 93 height 11
type input "INSTANTSLOT09-3 - 09.09.2025"
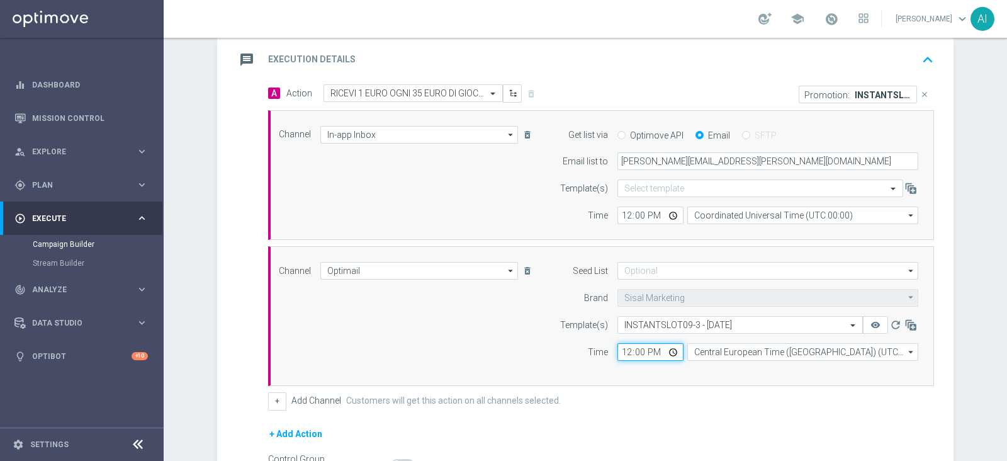
click at [645, 351] on input "12:00" at bounding box center [650, 352] width 66 height 18
type input "18:00"
click at [512, 356] on div "Channel Optimail Optimail arrow_drop_down Drag here to set row groups Drag here…" at bounding box center [598, 316] width 658 height 108
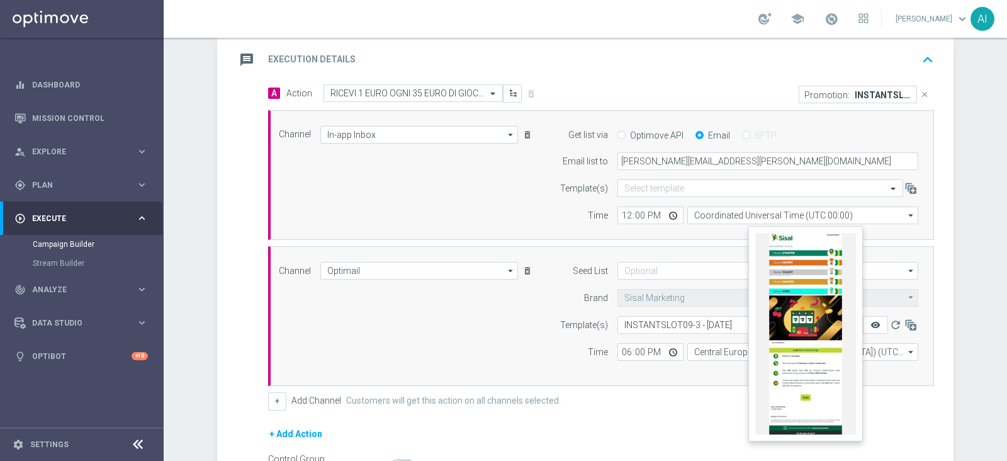
click at [870, 325] on icon "remove_red_eye" at bounding box center [875, 325] width 10 height 10
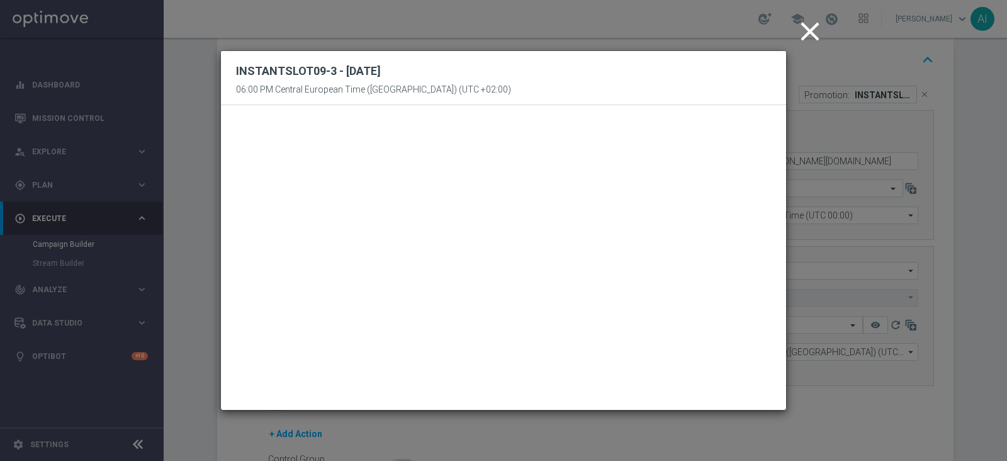
click at [804, 26] on icon "close" at bounding box center [809, 31] width 31 height 31
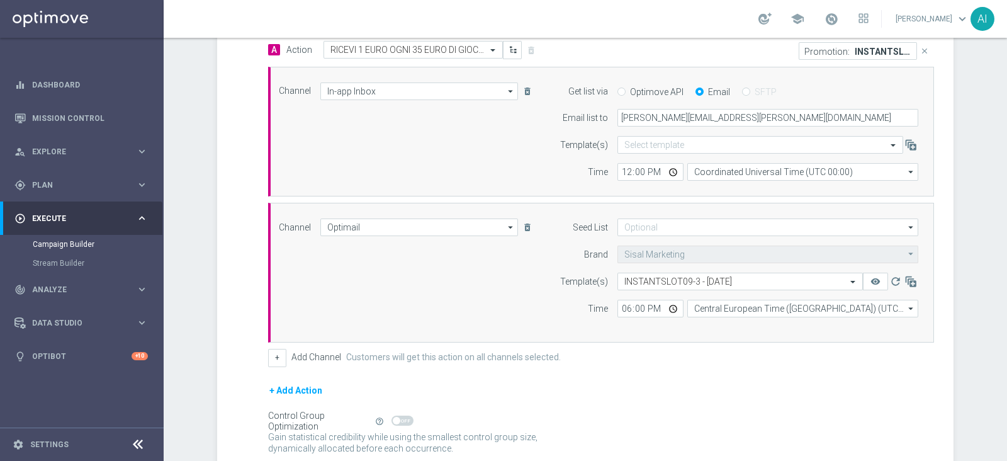
scroll to position [348, 0]
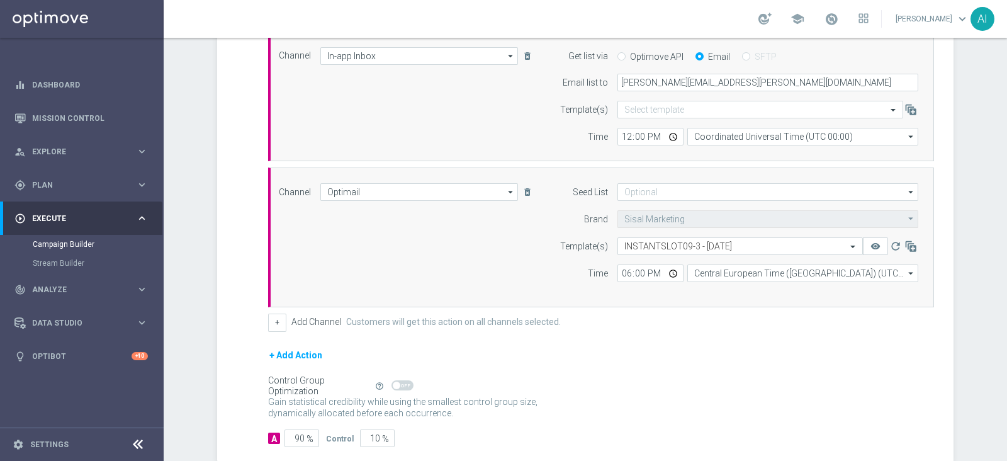
click at [293, 356] on button "+ Add Action" at bounding box center [295, 355] width 55 height 16
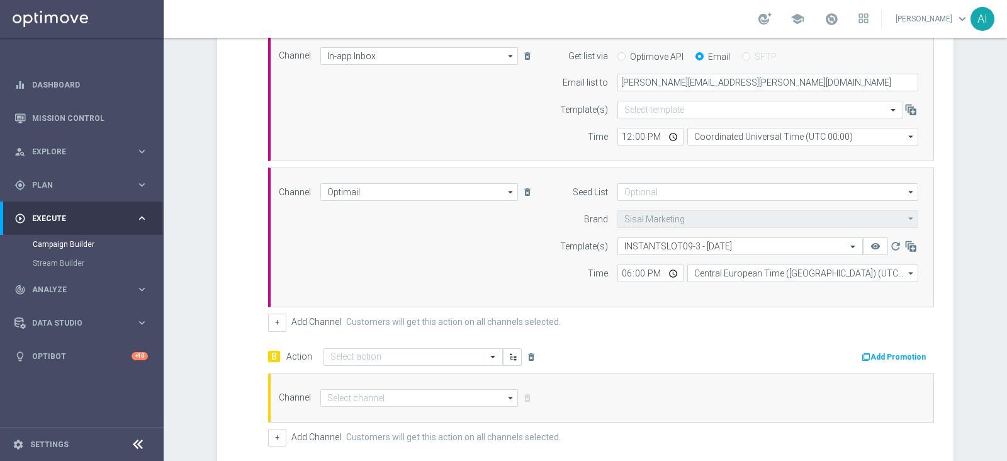
scroll to position [427, 0]
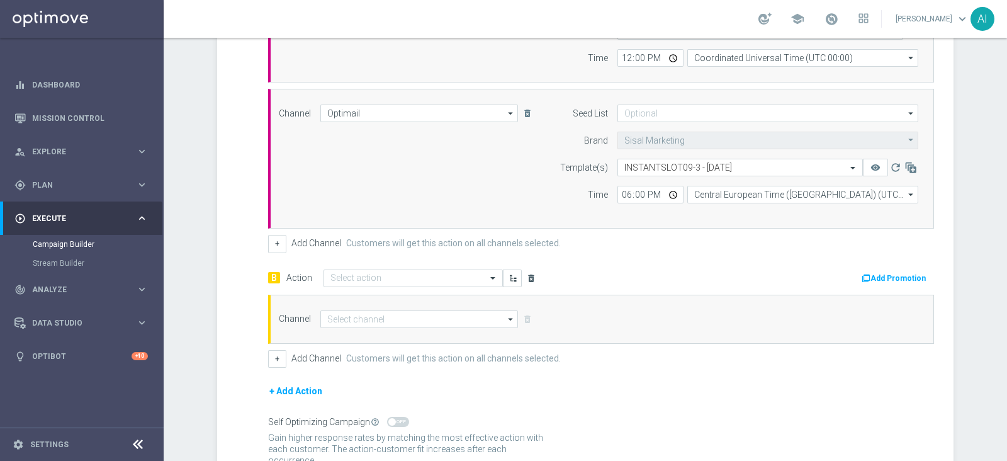
click at [529, 273] on icon "delete_forever" at bounding box center [531, 278] width 10 height 10
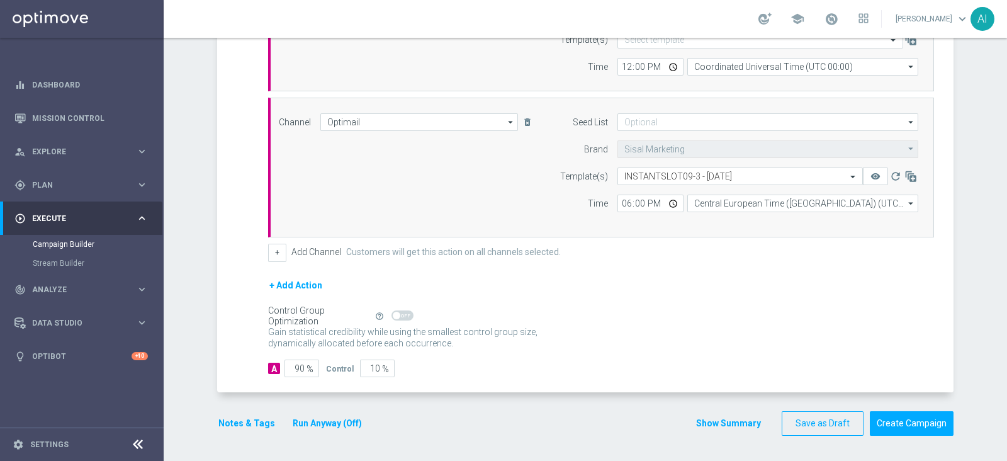
scroll to position [415, 0]
click at [240, 424] on button "Notes & Tags" at bounding box center [246, 426] width 59 height 16
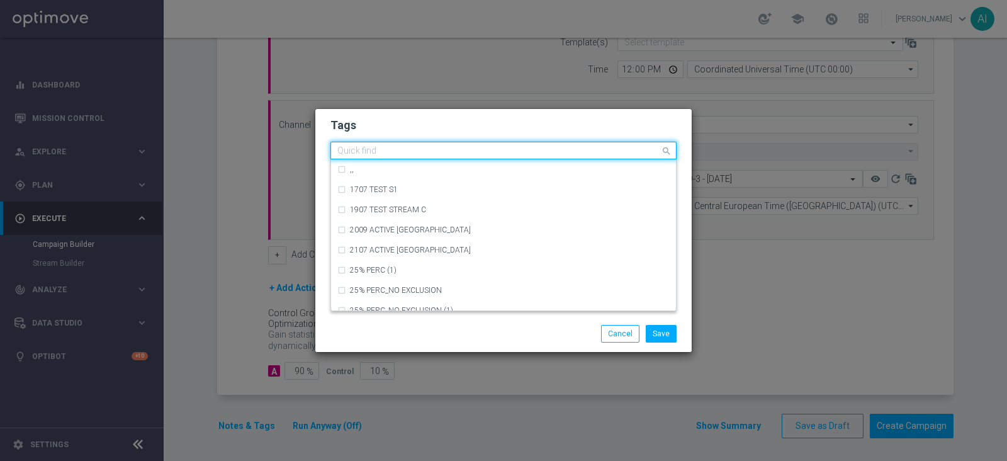
click at [398, 147] on input "text" at bounding box center [498, 151] width 323 height 11
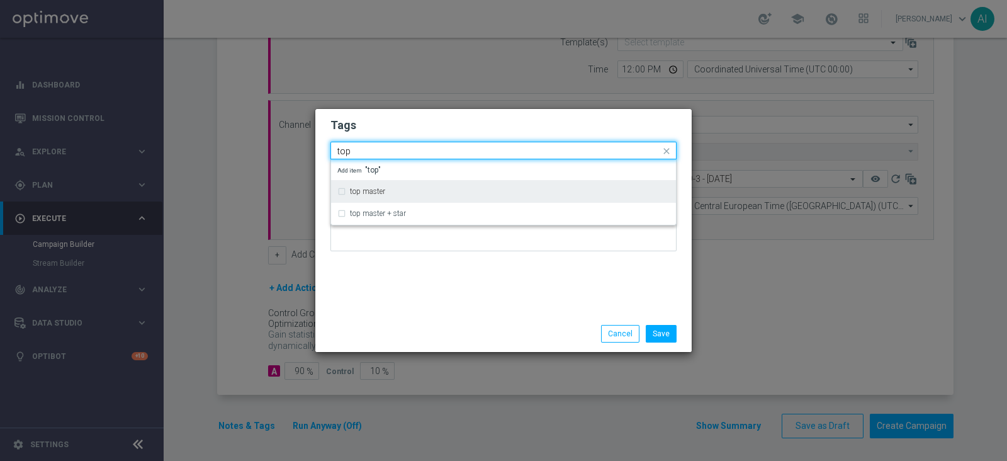
click at [361, 193] on label "top master" at bounding box center [367, 192] width 35 height 8
type input "top"
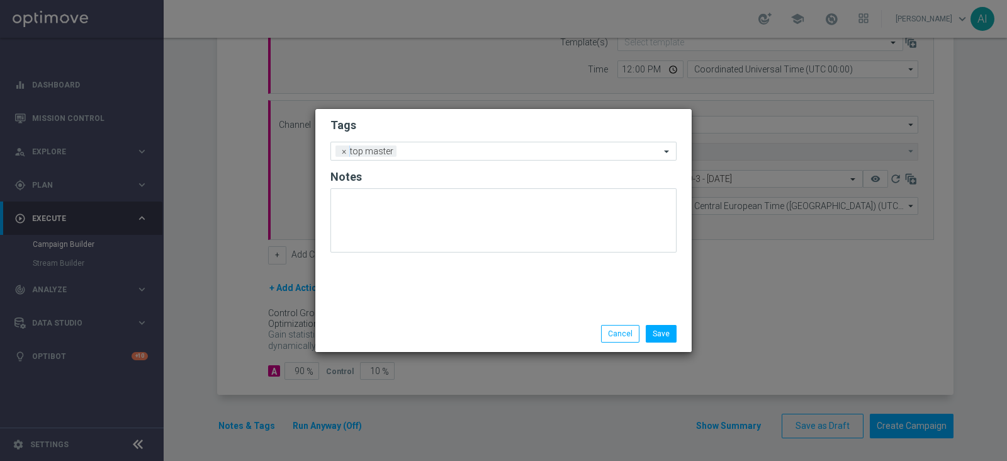
click at [460, 284] on div "Tags Add a new tag × top master Notes" at bounding box center [503, 212] width 376 height 206
click at [448, 149] on input "text" at bounding box center [530, 152] width 259 height 11
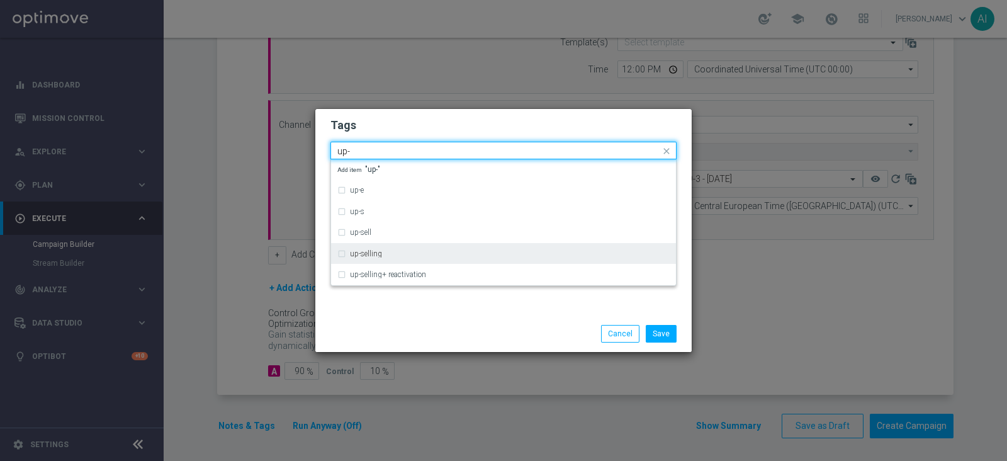
click at [380, 255] on label "up-selling" at bounding box center [366, 254] width 32 height 8
type input "up-"
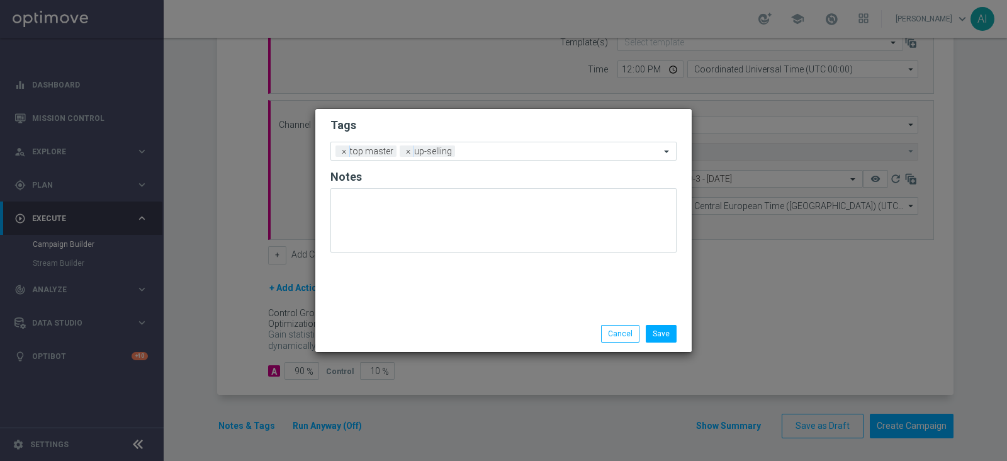
click at [565, 313] on div "Tags Add a new tag × top master × up-selling Notes" at bounding box center [503, 212] width 376 height 206
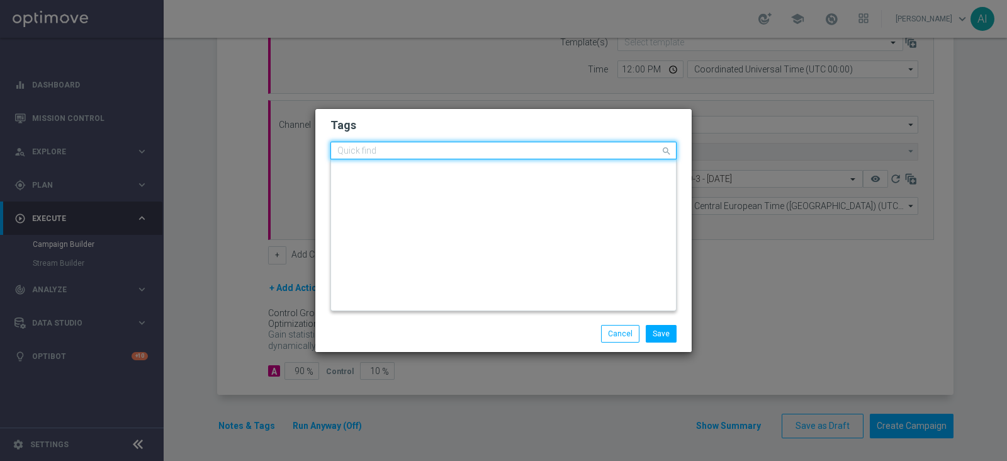
click at [496, 152] on input "text" at bounding box center [498, 151] width 323 height 11
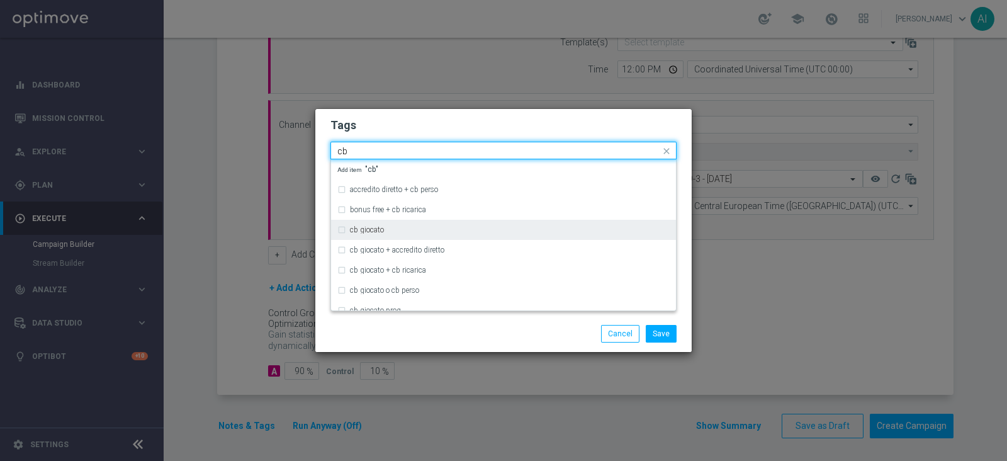
click at [420, 226] on div "cb giocato" at bounding box center [510, 230] width 320 height 8
type input "cb"
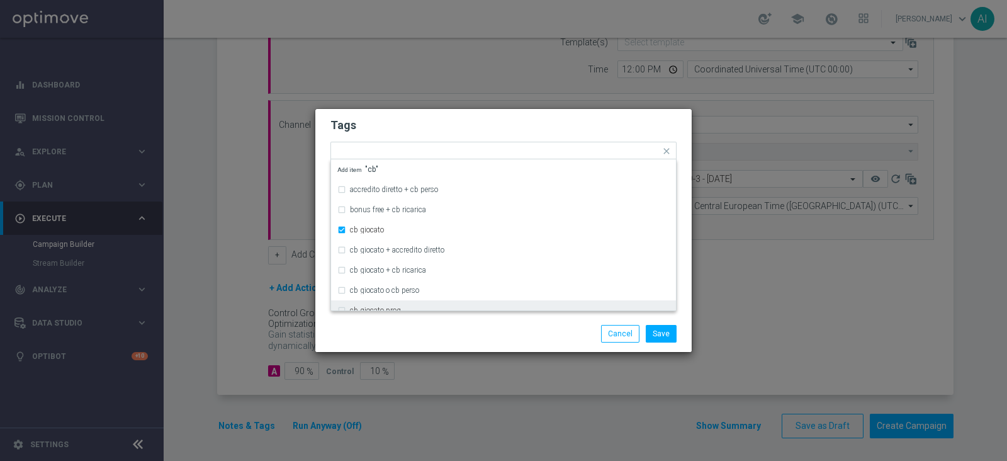
click at [522, 322] on div "Save Cancel" at bounding box center [503, 333] width 376 height 36
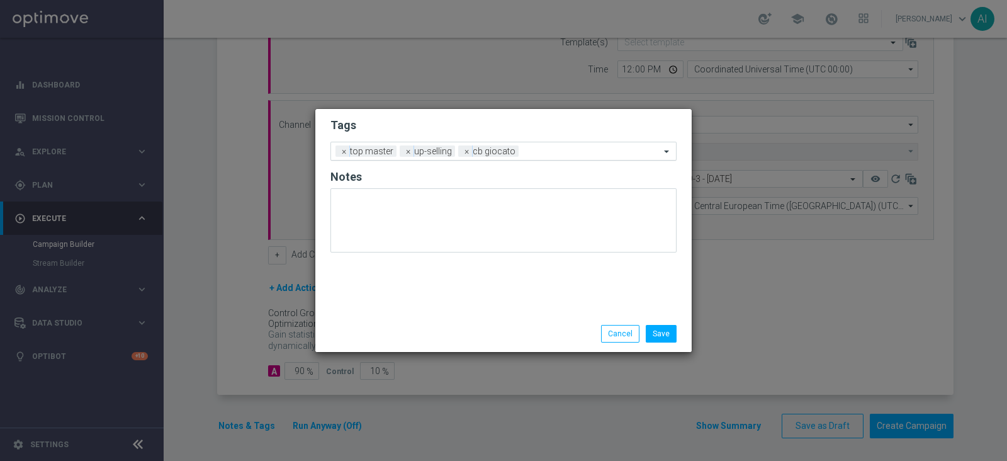
click at [530, 150] on input "text" at bounding box center [592, 152] width 137 height 11
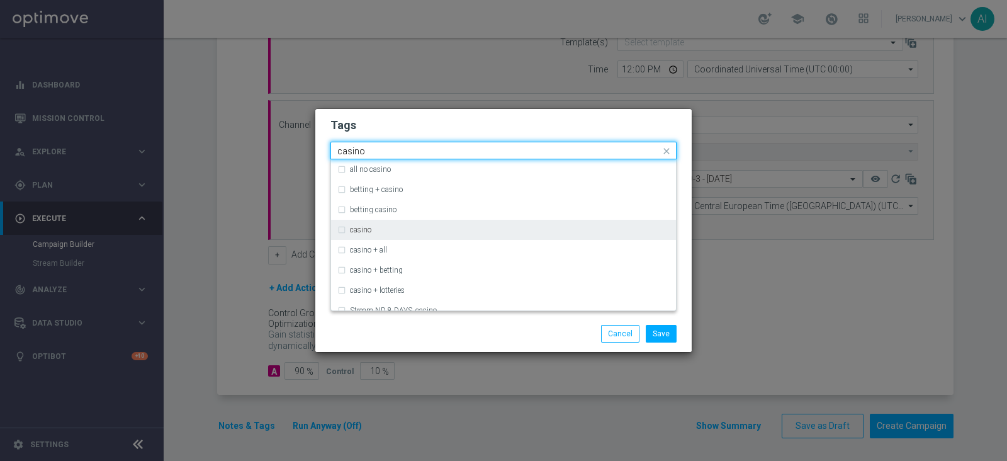
click at [425, 227] on div "casino" at bounding box center [510, 230] width 320 height 8
type input "casino"
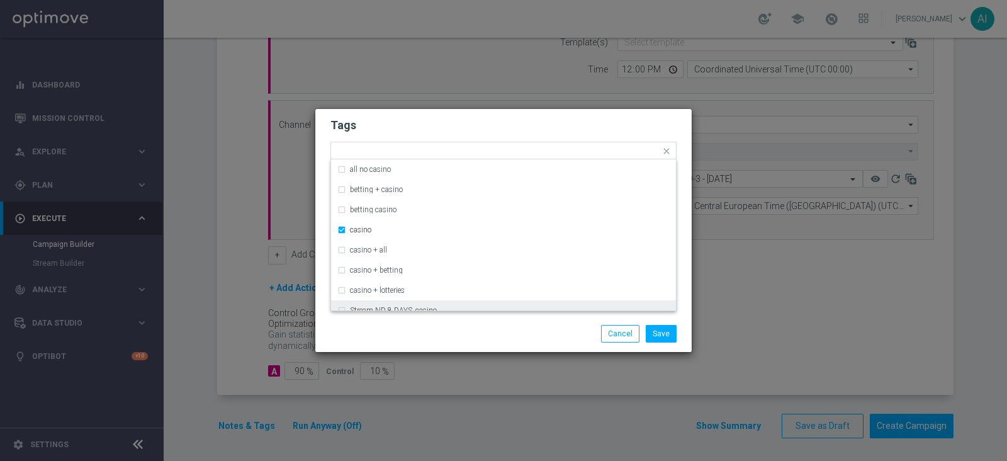
click at [507, 339] on div "Save Cancel" at bounding box center [564, 334] width 244 height 18
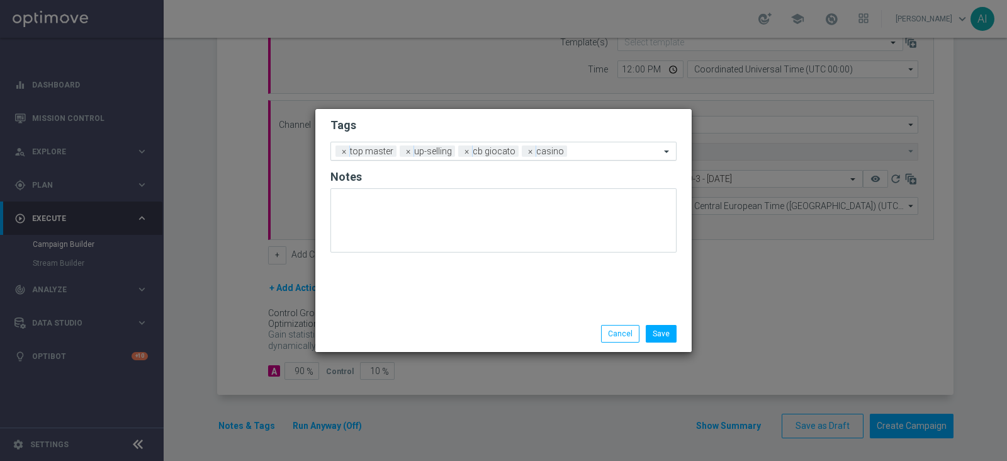
click at [607, 147] on input "text" at bounding box center [616, 152] width 88 height 11
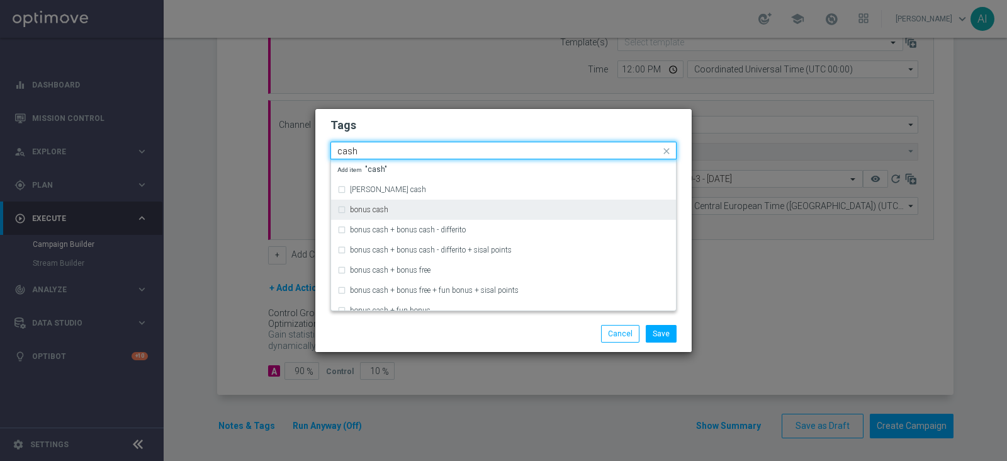
click at [415, 206] on div "bonus cash" at bounding box center [510, 210] width 320 height 8
type input "cash"
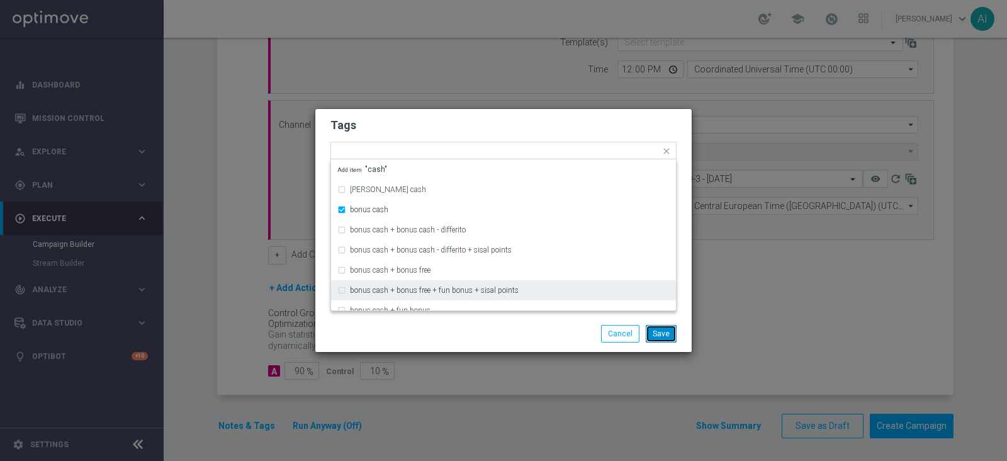
click at [663, 338] on button "Save" at bounding box center [661, 334] width 31 height 18
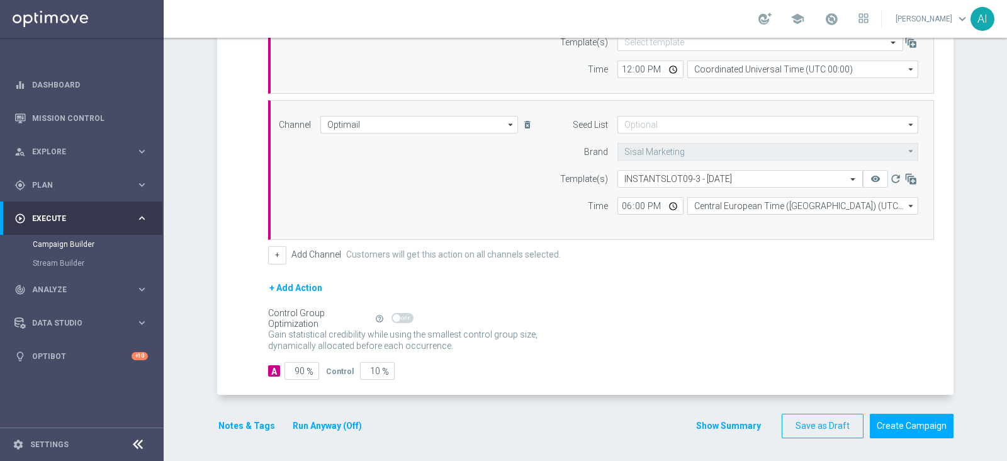
click at [315, 425] on button "Run Anyway (Off)" at bounding box center [327, 426] width 72 height 16
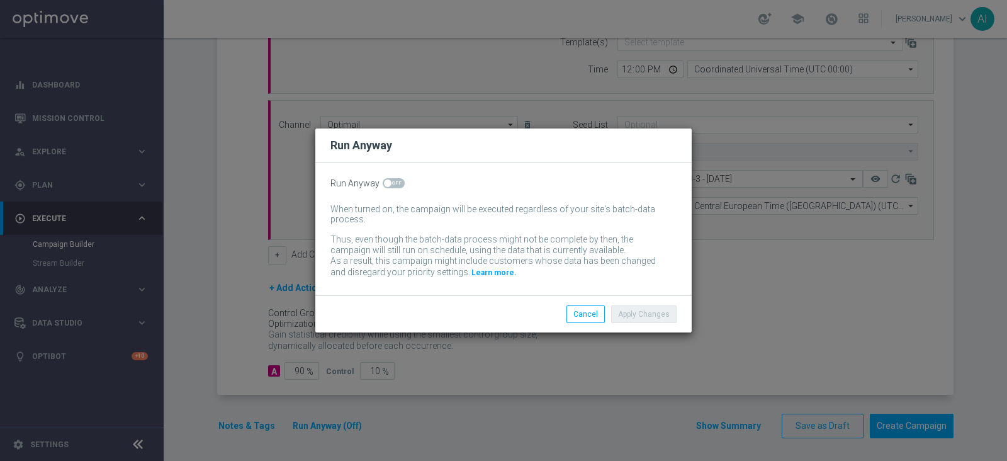
click at [395, 182] on span at bounding box center [394, 183] width 22 height 10
click at [395, 182] on input "checkbox" at bounding box center [394, 183] width 22 height 10
checkbox input "true"
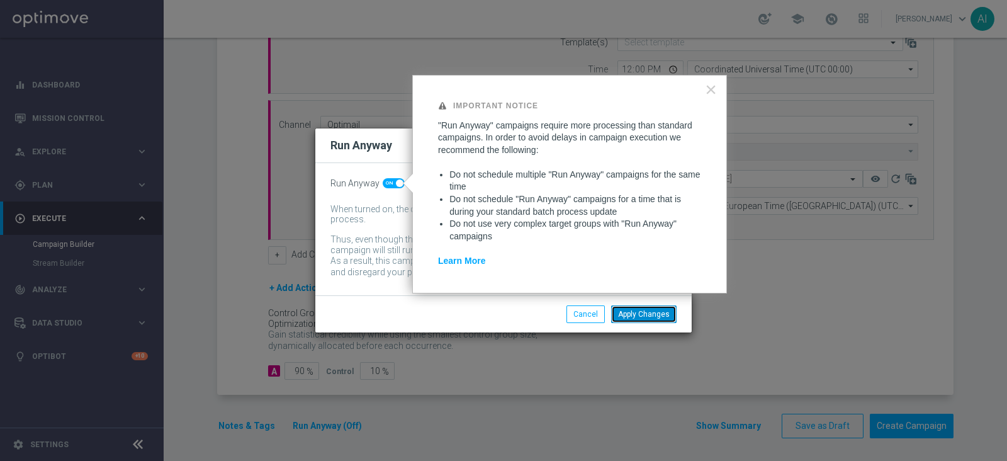
click at [638, 313] on button "Apply Changes" at bounding box center [643, 314] width 65 height 18
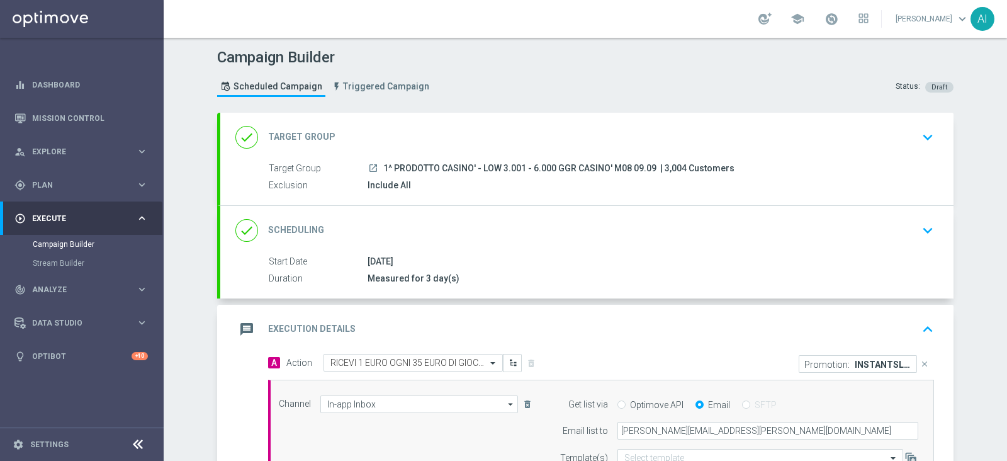
click at [925, 325] on icon "keyboard_arrow_up" at bounding box center [927, 329] width 19 height 19
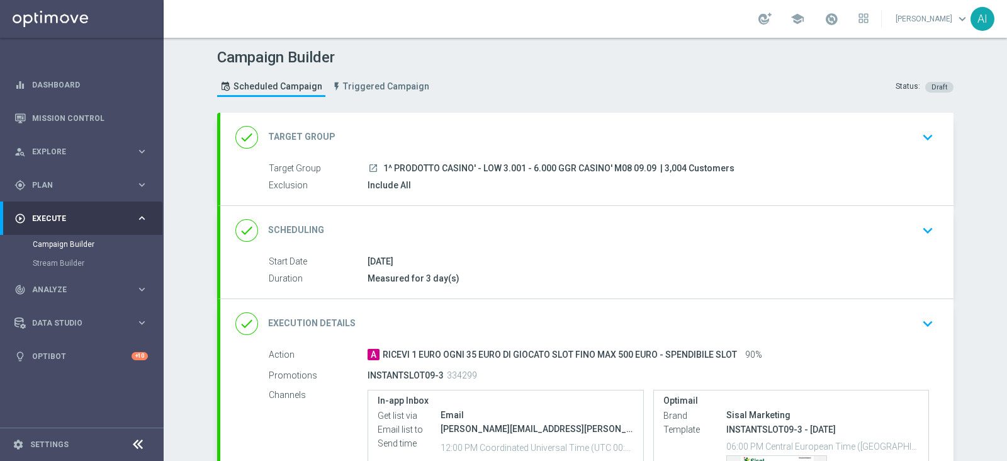
scroll to position [78, 0]
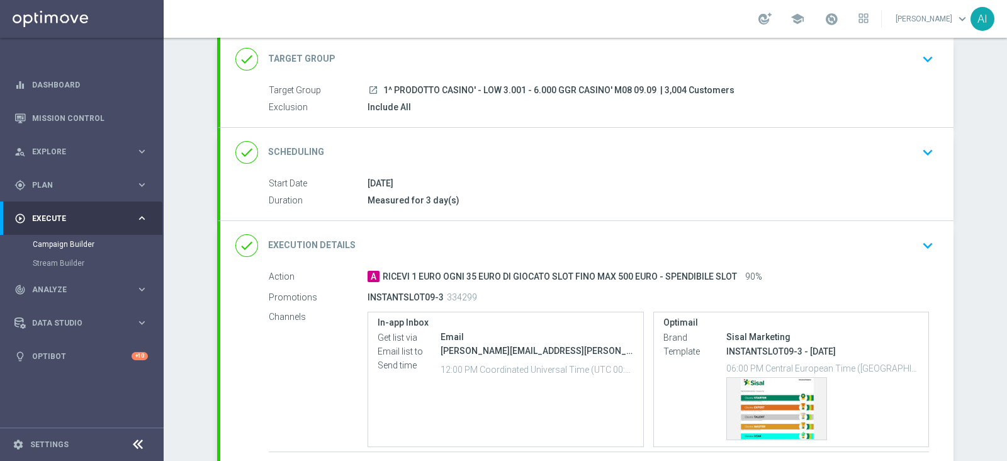
drag, startPoint x: 375, startPoint y: 84, endPoint x: 648, endPoint y: 86, distance: 273.1
click at [648, 86] on div "launch 1^ PRODOTTO CASINO' - LOW 3.001 - 6.000 GGR CASINO' M08 09.09 | 3,004 Cu…" at bounding box center [647, 90] width 561 height 13
copy span "1^ PRODOTTO CASINO' - LOW 3.001 - 6.000 GGR CASINO' M08 09.09"
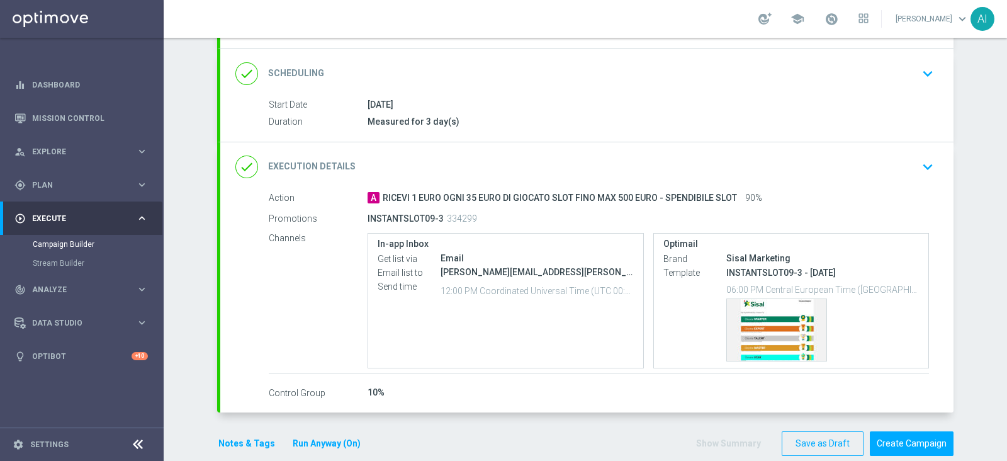
scroll to position [175, 0]
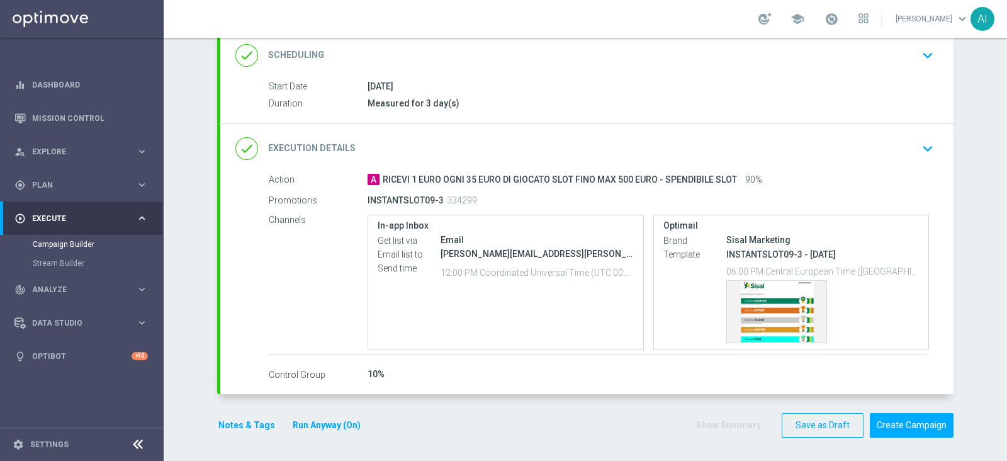
click at [928, 145] on icon "keyboard_arrow_down" at bounding box center [927, 148] width 19 height 19
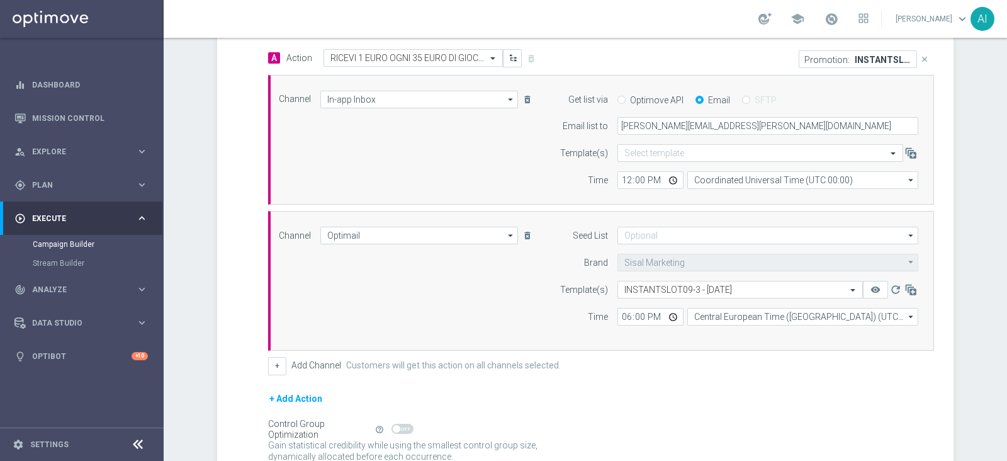
scroll to position [415, 0]
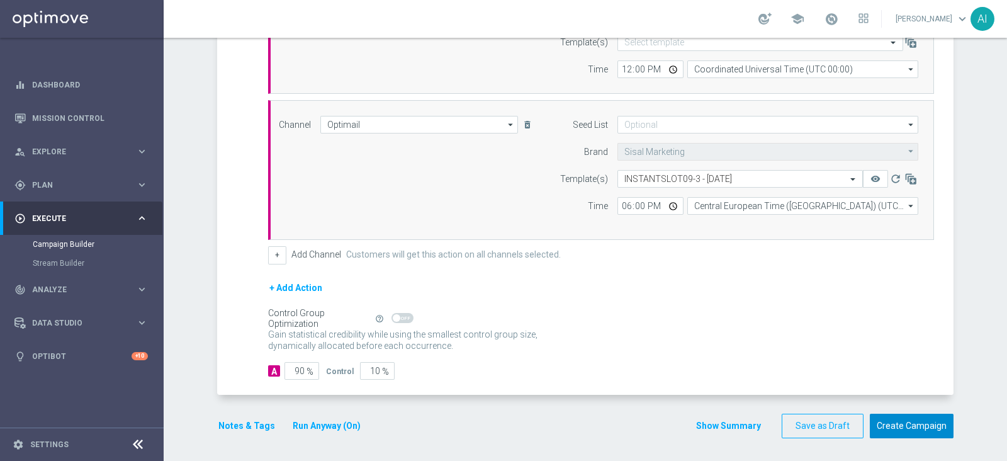
click at [921, 424] on button "Create Campaign" at bounding box center [912, 425] width 84 height 25
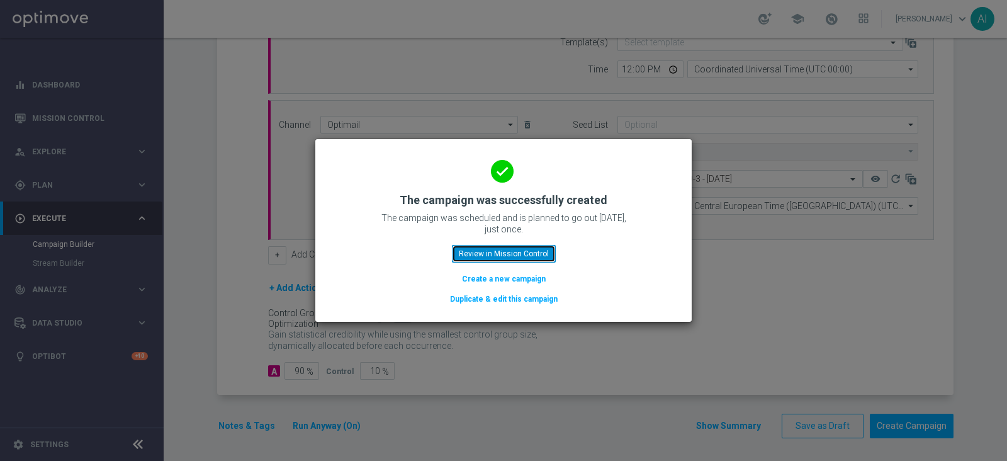
click at [515, 248] on button "Review in Mission Control" at bounding box center [504, 254] width 104 height 18
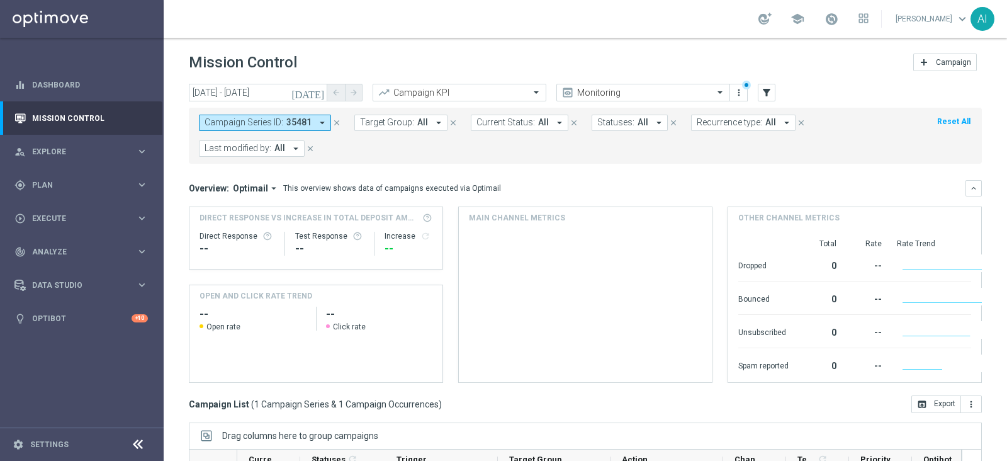
scroll to position [157, 0]
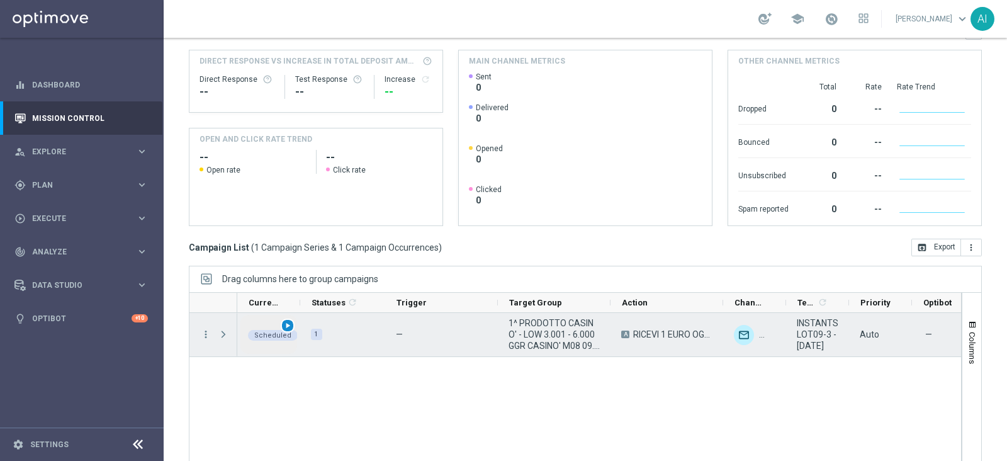
click at [286, 322] on span "play_arrow" at bounding box center [287, 325] width 9 height 9
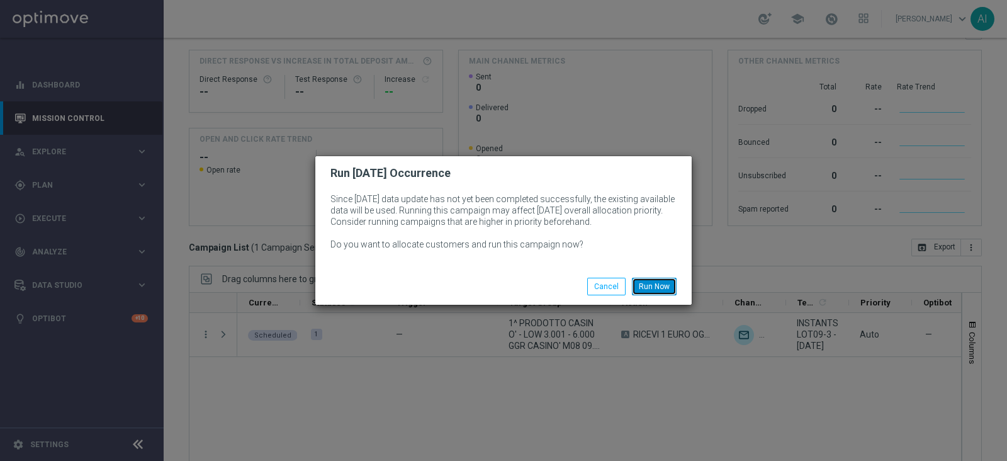
click at [659, 288] on button "Run Now" at bounding box center [654, 287] width 45 height 18
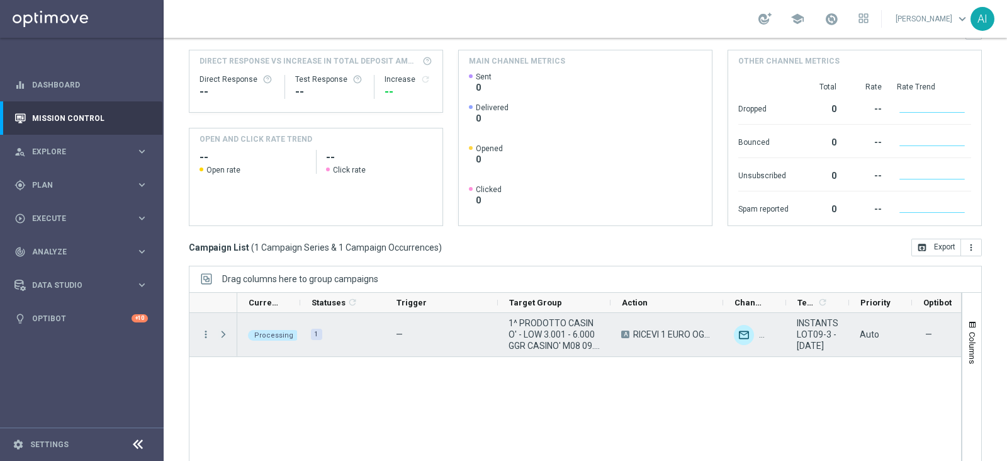
click at [219, 334] on span "Press SPACE to select this row." at bounding box center [223, 334] width 11 height 10
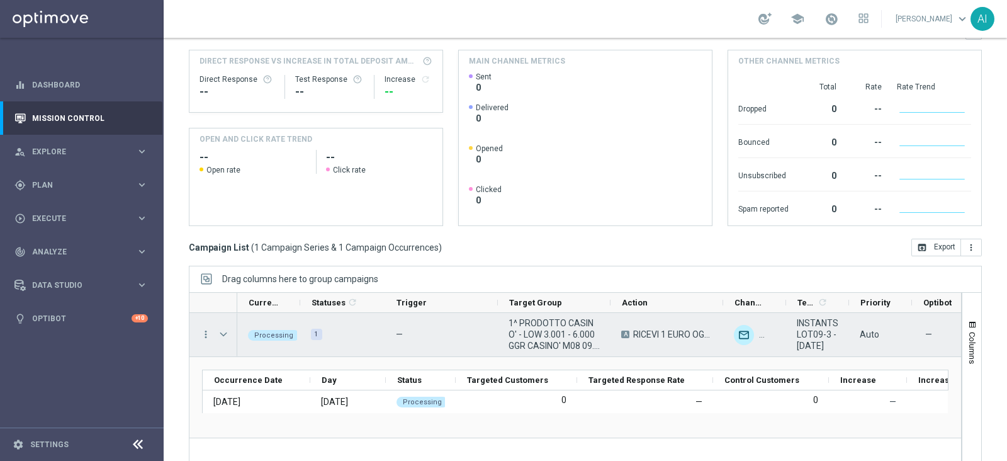
click at [223, 335] on span "Press SPACE to select this row." at bounding box center [223, 334] width 11 height 10
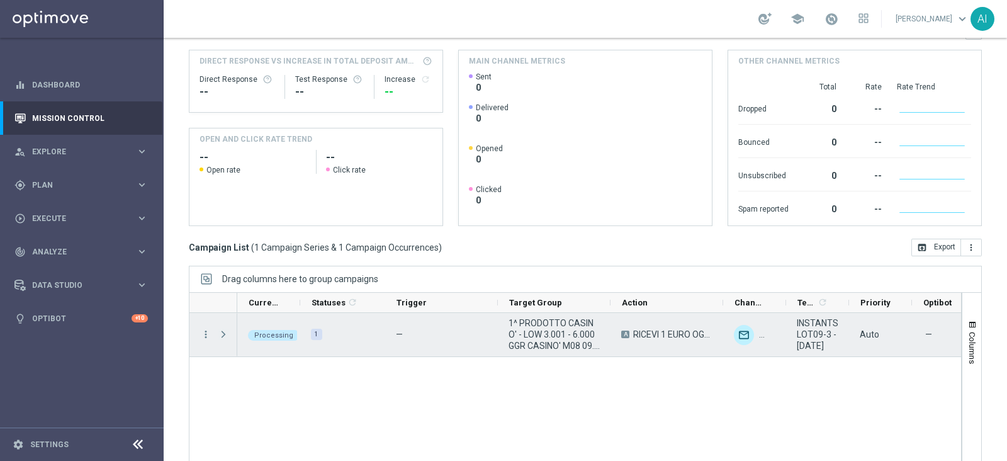
click at [223, 333] on span "Press SPACE to select this row." at bounding box center [223, 334] width 11 height 10
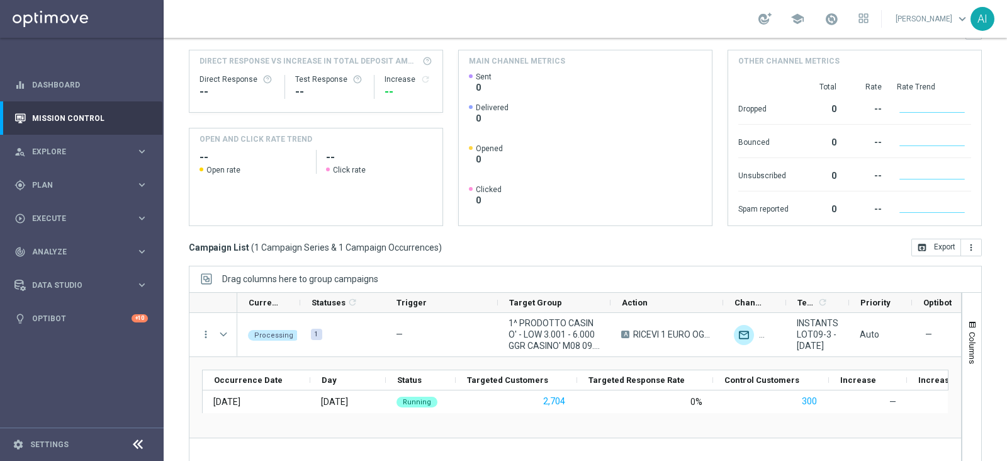
scroll to position [0, 0]
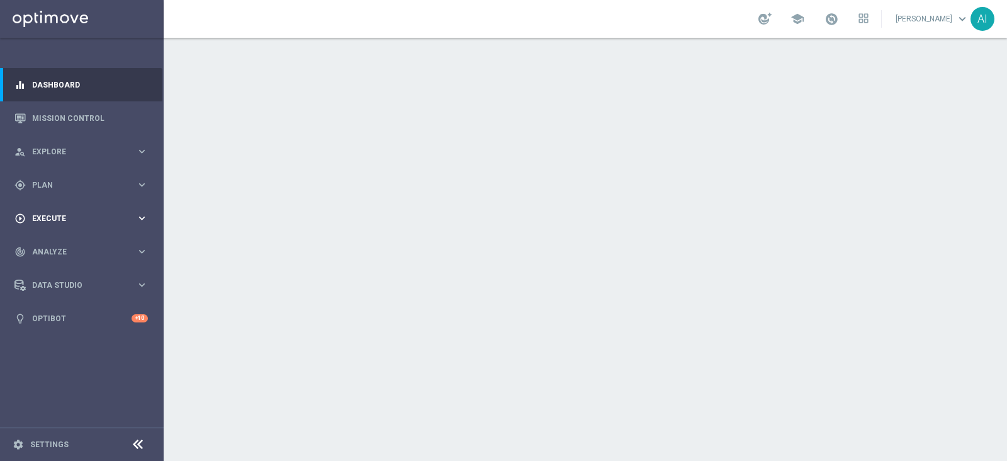
click at [87, 211] on div "play_circle_outline Execute keyboard_arrow_right" at bounding box center [81, 217] width 162 height 33
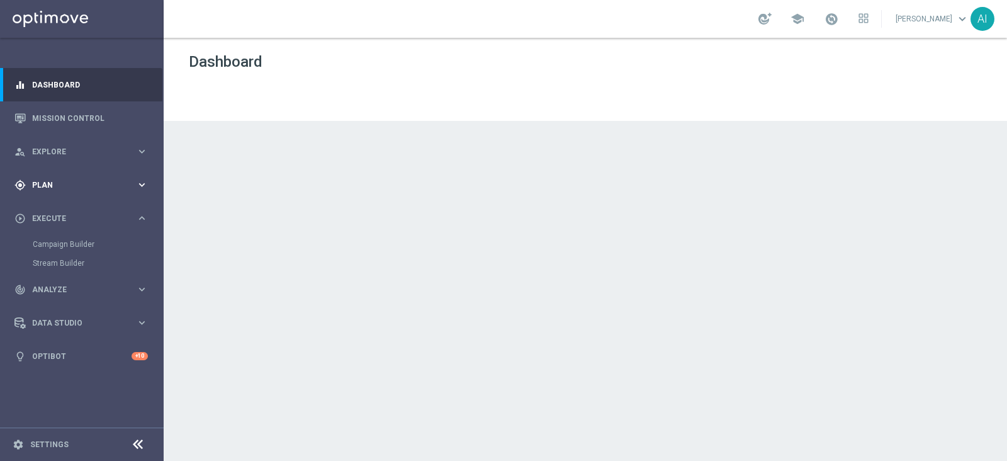
click at [91, 176] on div "gps_fixed Plan keyboard_arrow_right" at bounding box center [81, 184] width 162 height 33
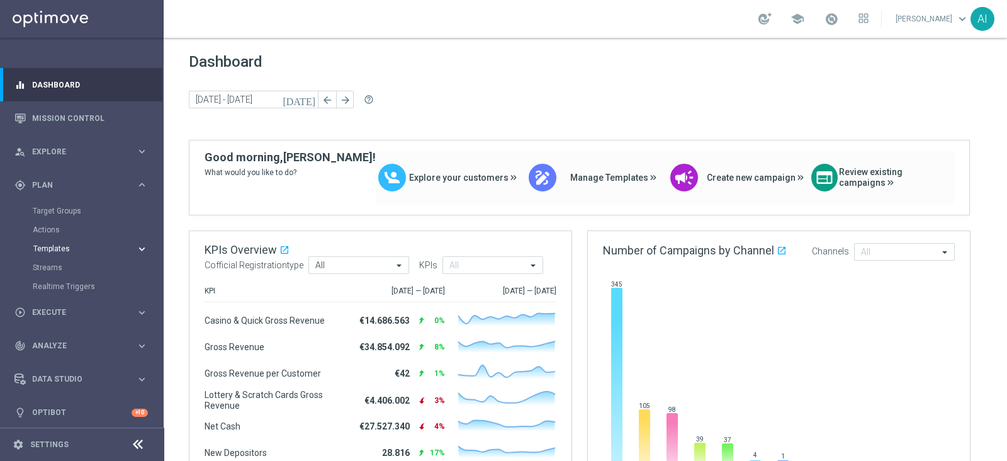
click at [55, 245] on span "Templates" at bounding box center [78, 249] width 90 height 8
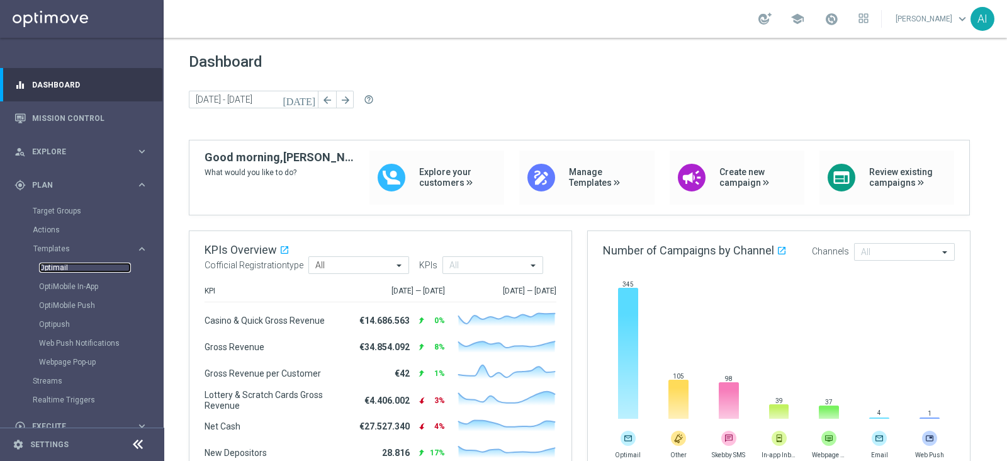
click at [60, 266] on link "Optimail" at bounding box center [85, 267] width 92 height 10
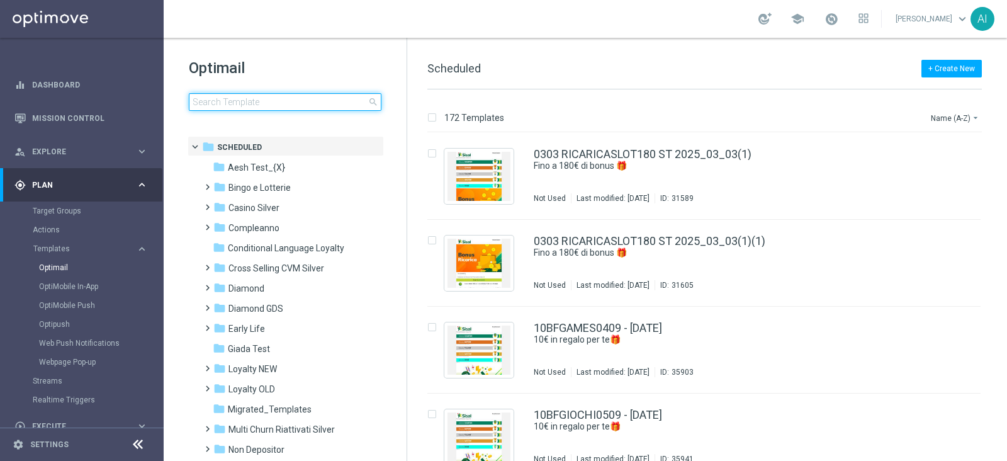
click at [223, 95] on input at bounding box center [285, 102] width 193 height 18
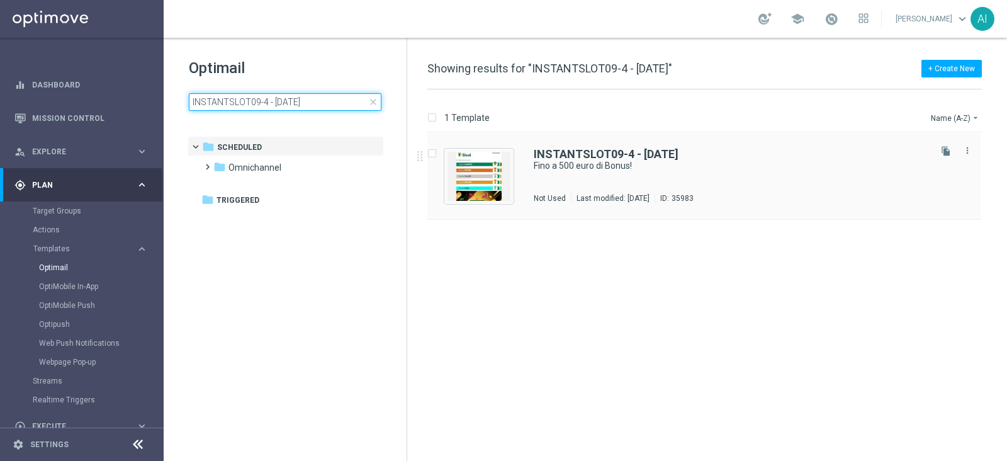
type input "INSTANTSLOT09-4 - 09.09.2025"
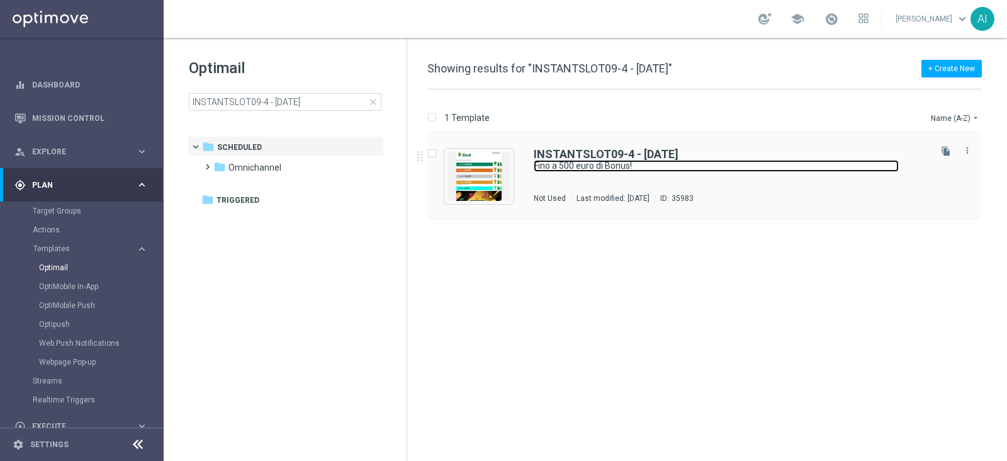
click at [765, 169] on link "Fino a 500 euro di Bonus!" at bounding box center [716, 166] width 365 height 12
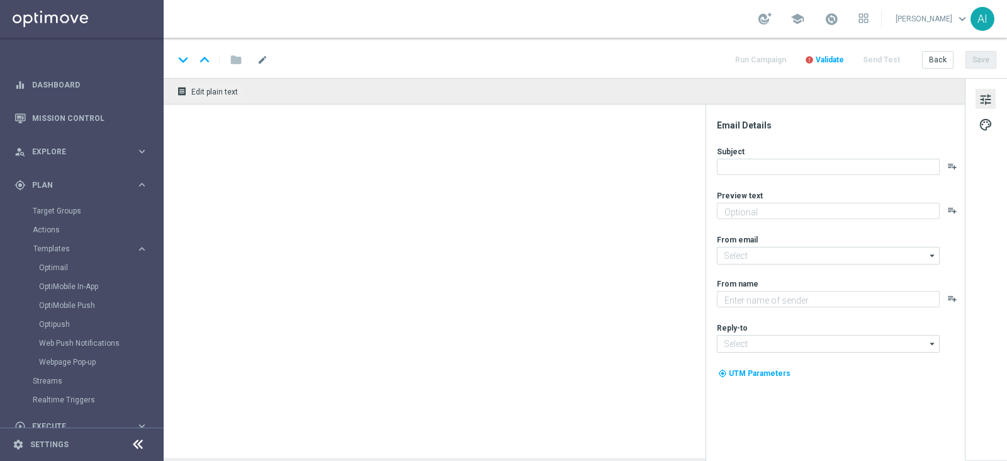
type textarea "Scopri cosa ti abbiamo riservato"
type input "[EMAIL_ADDRESS][DOMAIN_NAME]"
type textarea "Sisal"
type input "[EMAIL_ADDRESS][DOMAIN_NAME]"
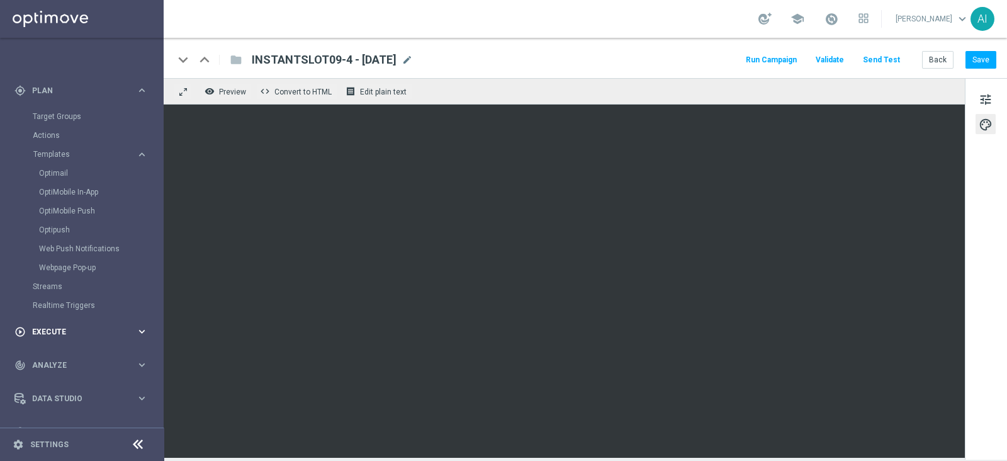
scroll to position [118, 0]
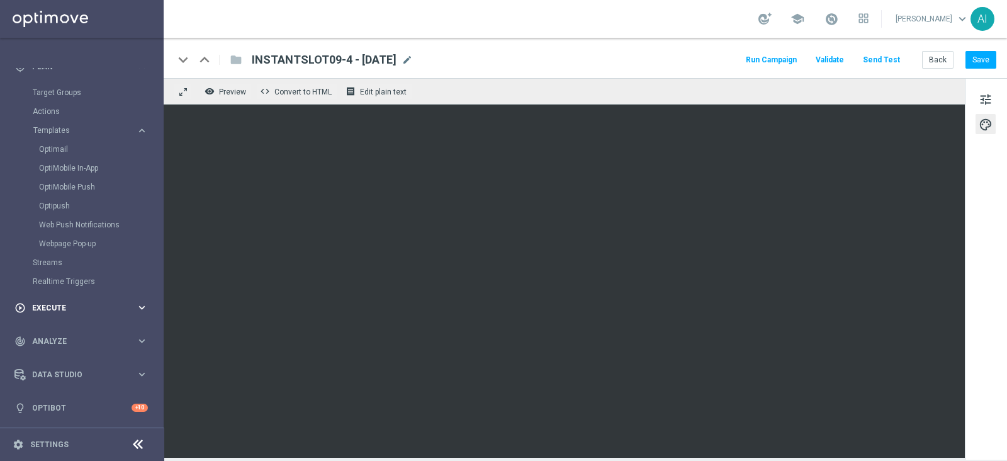
click at [98, 311] on div "play_circle_outline Execute" at bounding box center [74, 307] width 121 height 11
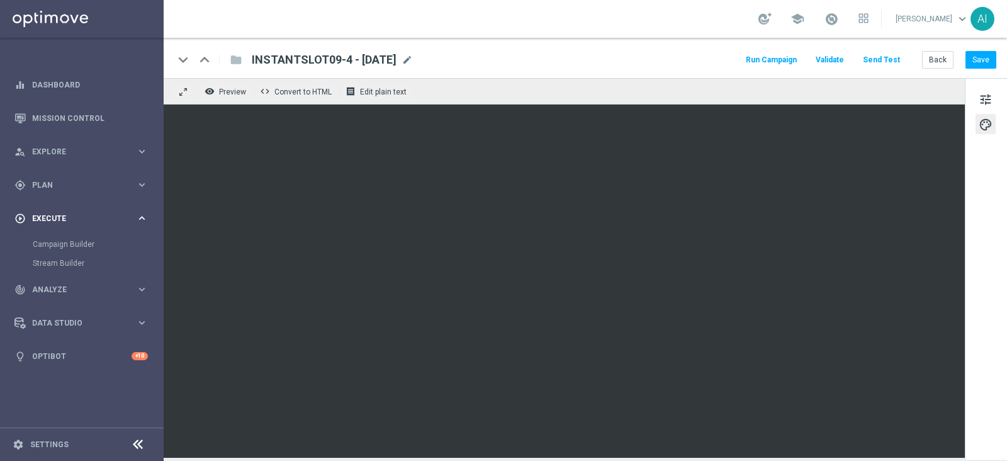
scroll to position [0, 0]
click at [53, 240] on link "Campaign Builder" at bounding box center [82, 244] width 98 height 10
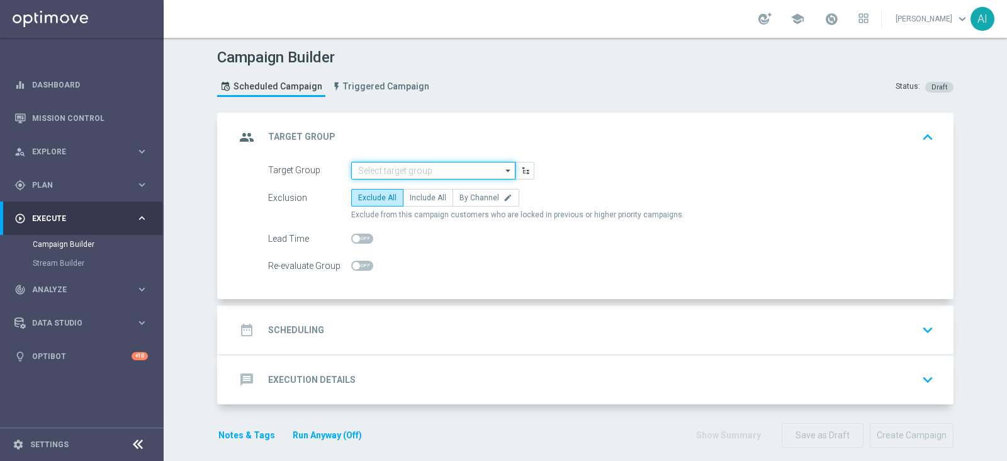
click at [387, 164] on input at bounding box center [433, 171] width 164 height 18
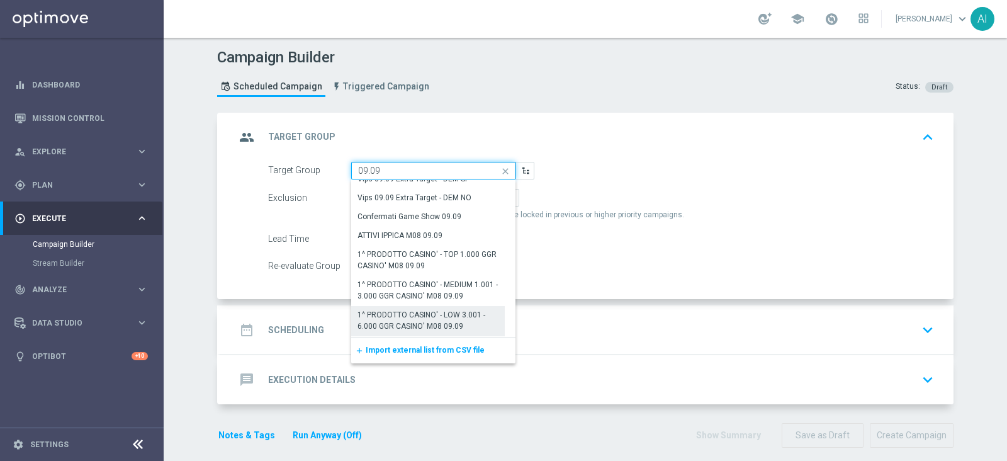
scroll to position [157, 0]
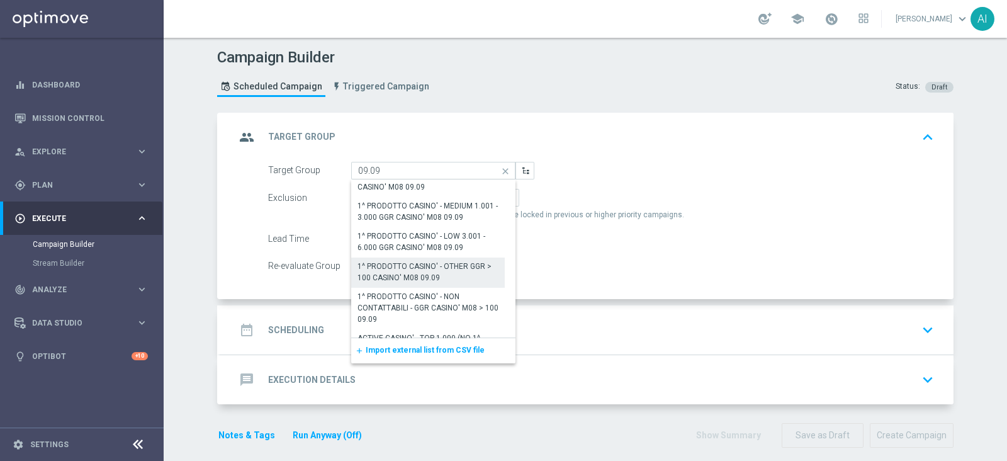
click at [428, 267] on div "1^ PRODOTTO CASINO' - OTHER GGR > 100 CASINO' M08 09.09" at bounding box center [427, 272] width 141 height 23
type input "1^ PRODOTTO CASINO' - OTHER GGR > 100 CASINO' M08 09.09"
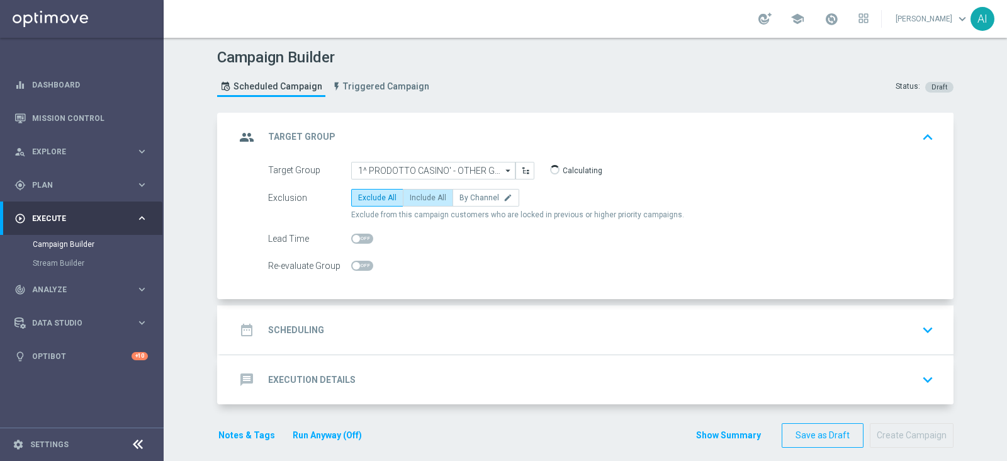
click at [432, 200] on span "Include All" at bounding box center [428, 197] width 36 height 9
click at [418, 200] on input "Include All" at bounding box center [414, 200] width 8 height 8
radio input "true"
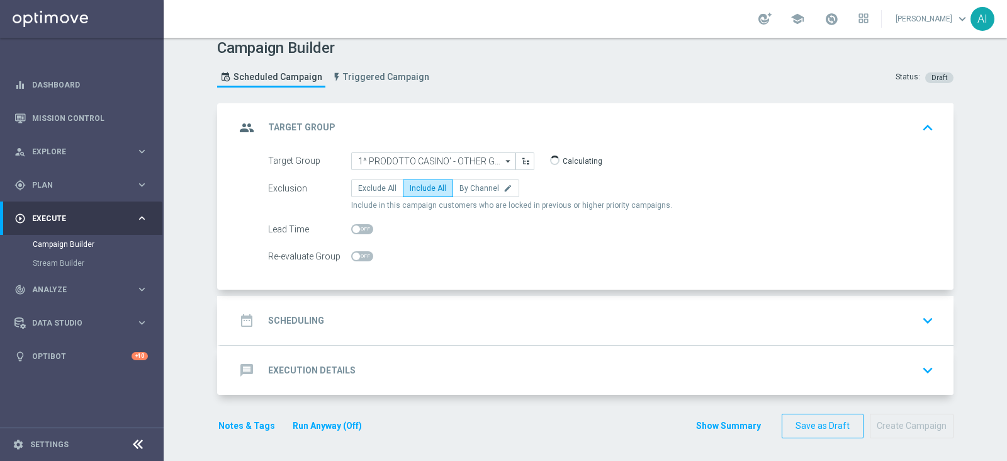
click at [865, 328] on div "date_range Scheduling keyboard_arrow_down" at bounding box center [586, 320] width 703 height 24
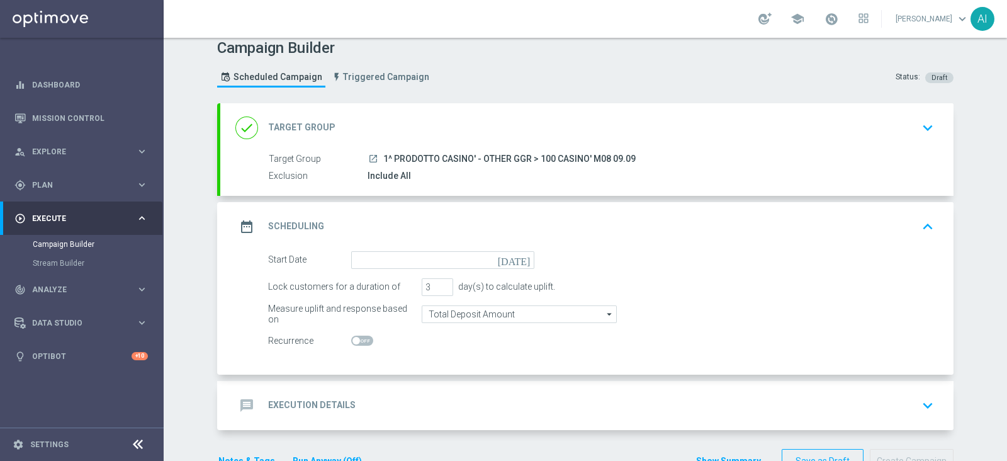
click at [518, 256] on icon "[DATE]" at bounding box center [516, 258] width 37 height 14
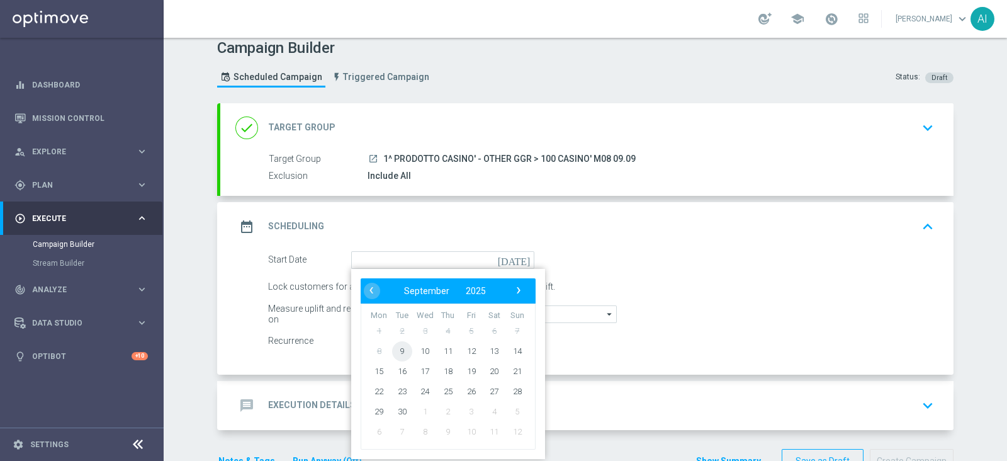
click at [398, 347] on span "9" at bounding box center [402, 350] width 20 height 20
type input "[DATE]"
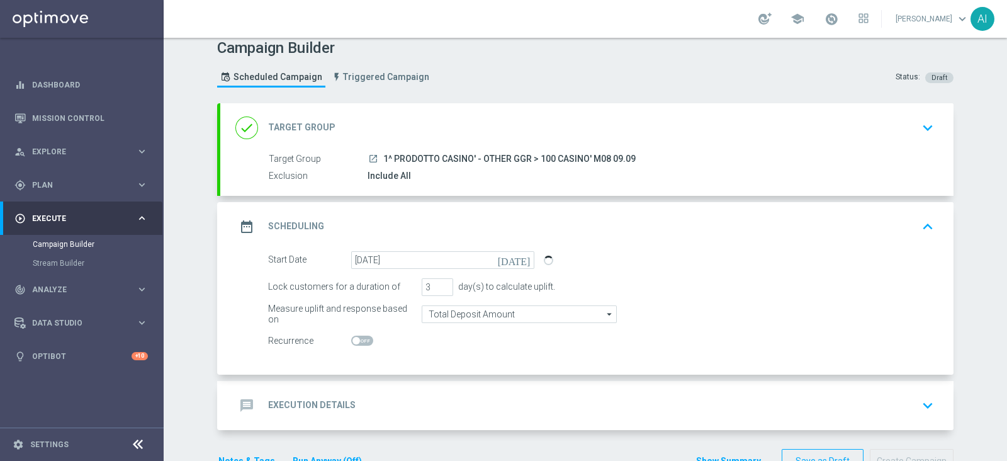
click at [667, 239] on div "date_range Scheduling keyboard_arrow_up" at bounding box center [586, 226] width 733 height 49
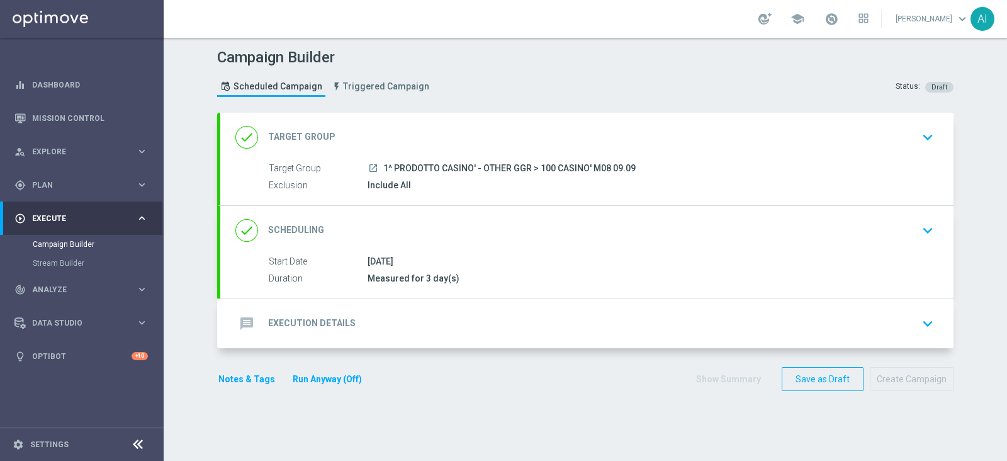
scroll to position [0, 0]
click at [887, 325] on div "message Execution Details keyboard_arrow_down" at bounding box center [586, 323] width 703 height 24
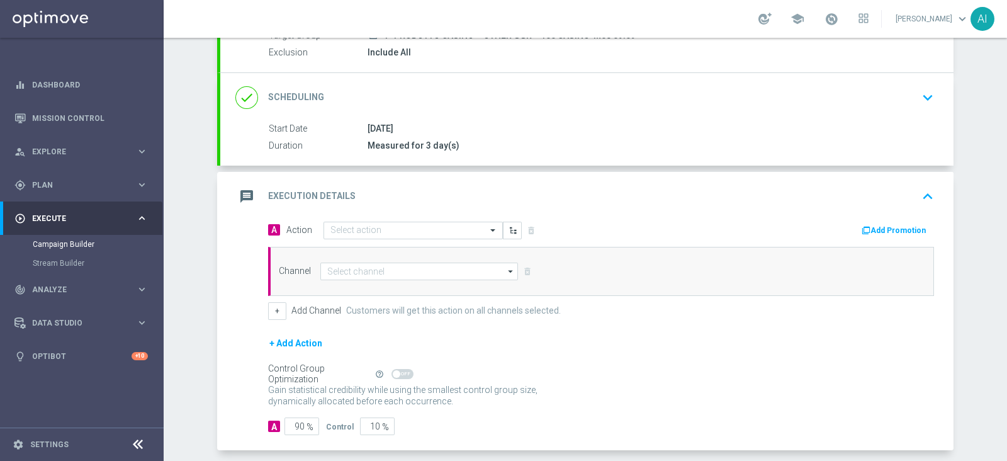
scroll to position [157, 0]
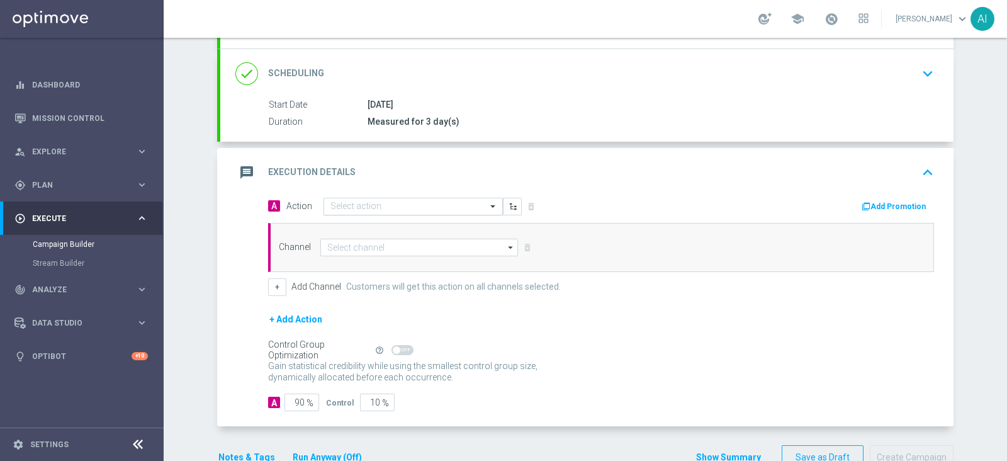
click at [374, 204] on input "text" at bounding box center [400, 206] width 140 height 11
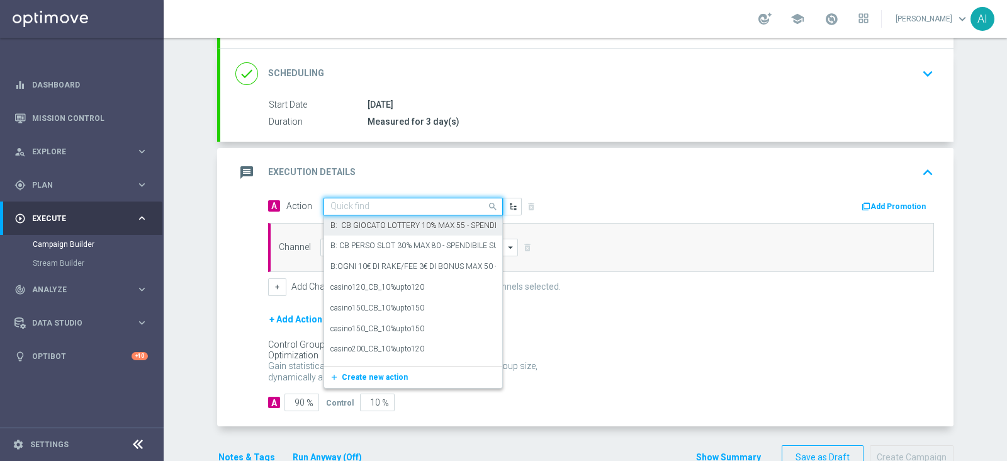
paste input "RICEVI 1 EURO OGNI 35 EURO DI GIOCATO SLOT FINO MAX 500 EURO - SPENDIBILE SLOT"
type input "RICEVI 1 EURO OGNI 35 EURO DI GIOCATO SLOT FINO MAX 500 EURO - SPENDIBILE SLOT"
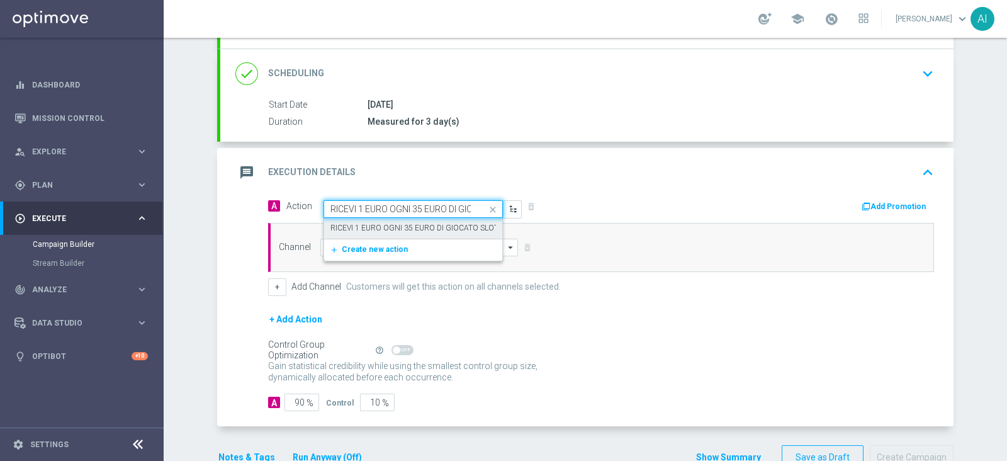
scroll to position [0, 208]
click at [407, 225] on label "RICEVI 1 EURO OGNI 35 EURO DI GIOCATO SLOT FINO MAX 500 EURO - SPENDIBILE SLOT" at bounding box center [485, 228] width 310 height 11
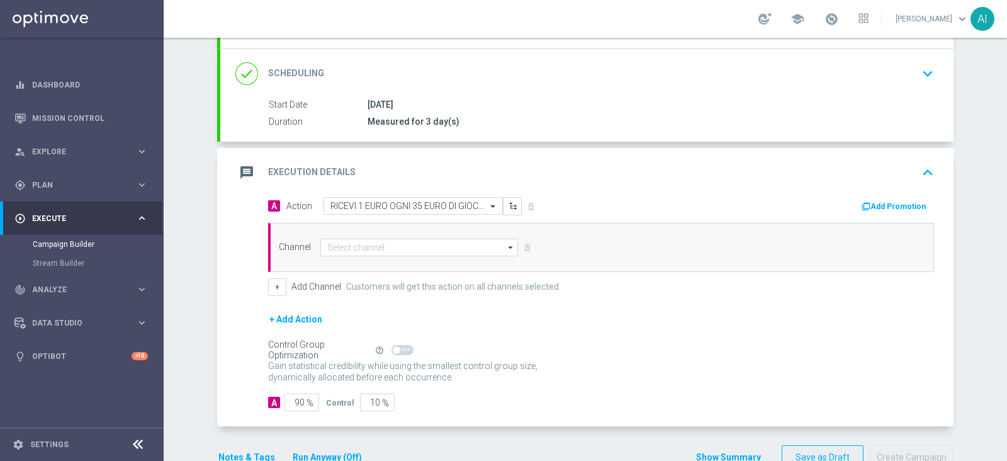
scroll to position [0, 0]
click at [648, 176] on div "message Execution Details keyboard_arrow_up" at bounding box center [586, 172] width 703 height 24
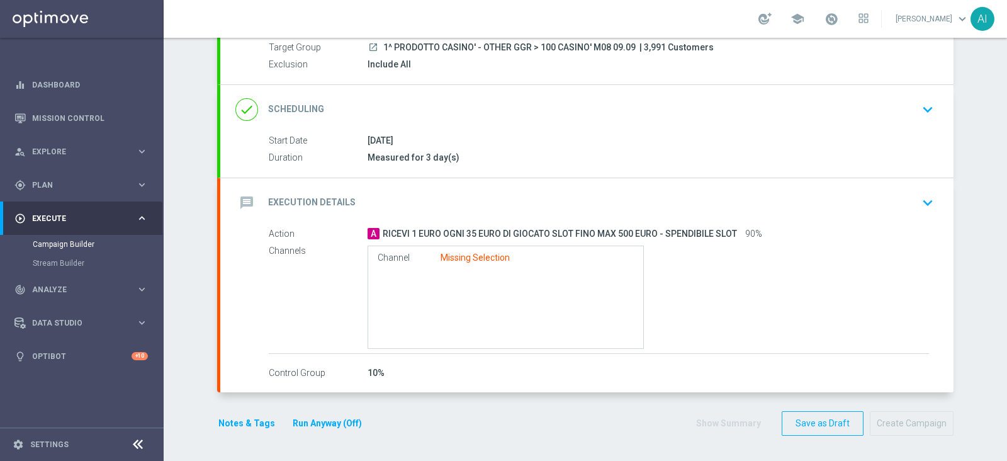
scroll to position [120, 0]
click at [919, 201] on icon "keyboard_arrow_down" at bounding box center [927, 203] width 19 height 19
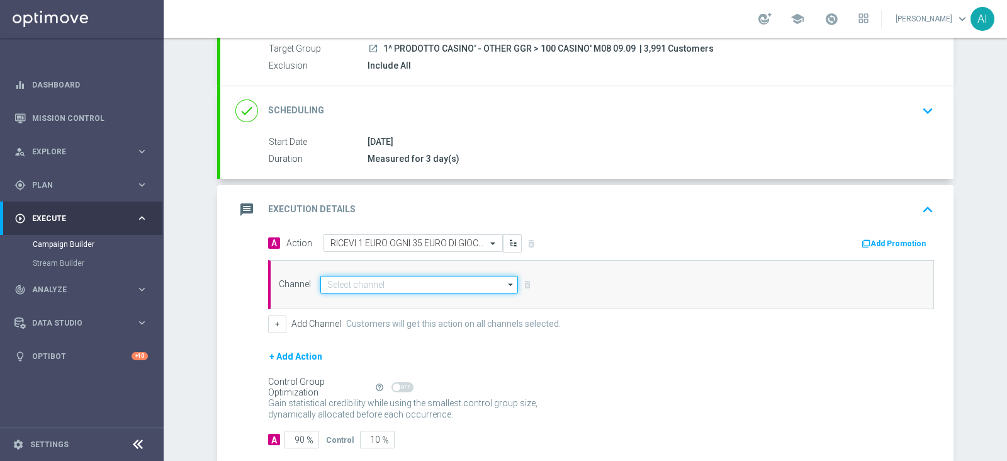
click at [403, 284] on input at bounding box center [419, 285] width 198 height 18
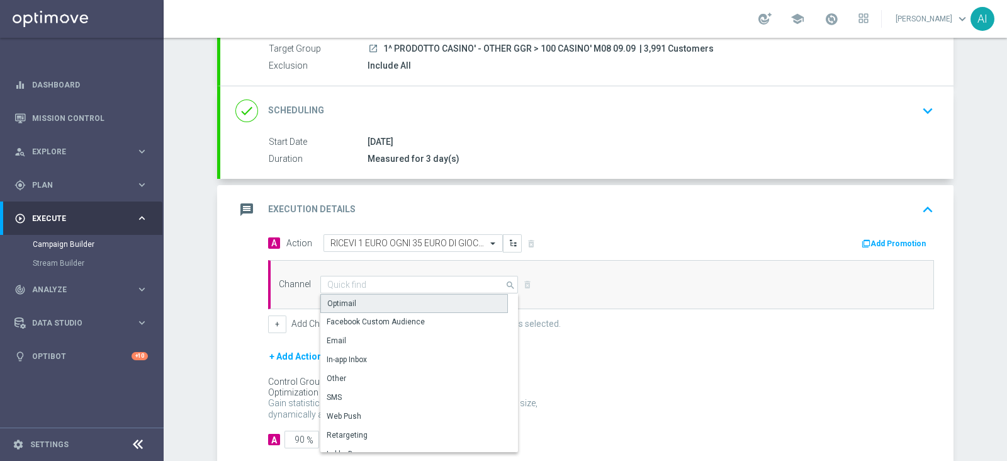
click at [395, 300] on div "Optimail" at bounding box center [414, 303] width 188 height 19
type input "Optimail"
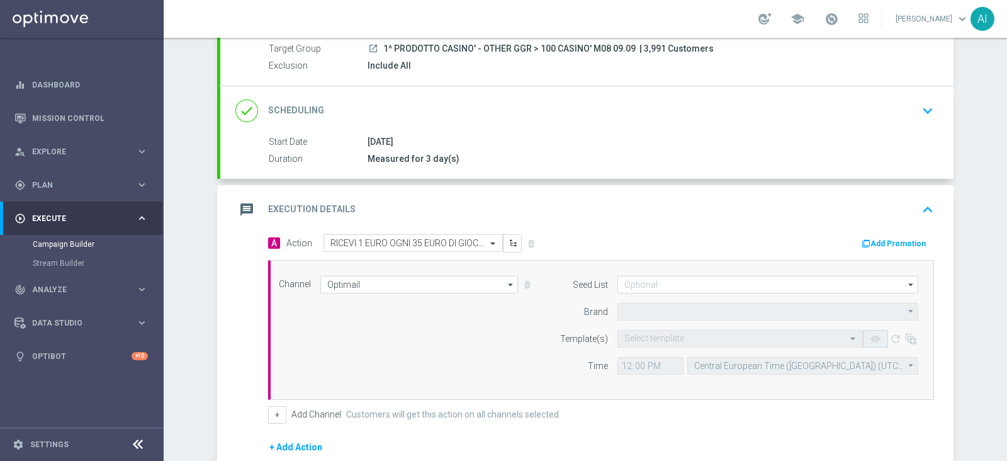
type input "Sisal Marketing"
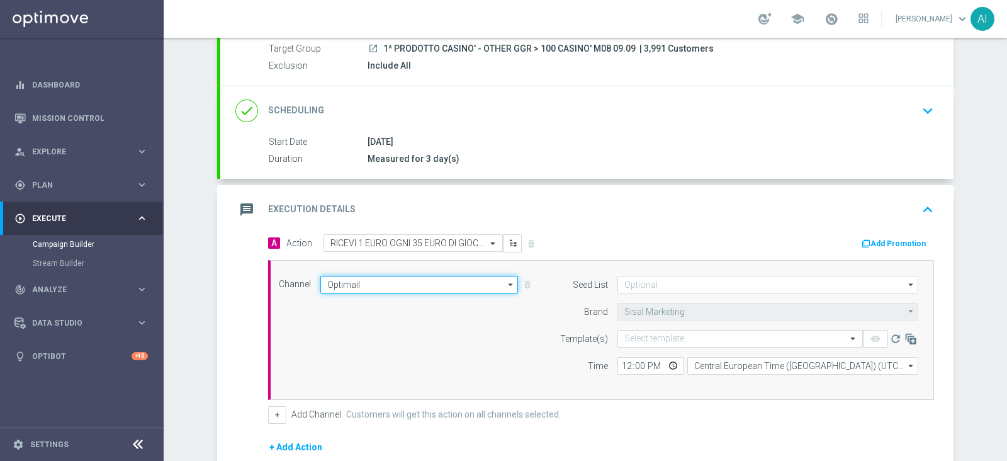
click at [407, 280] on input "Optimail" at bounding box center [419, 285] width 198 height 18
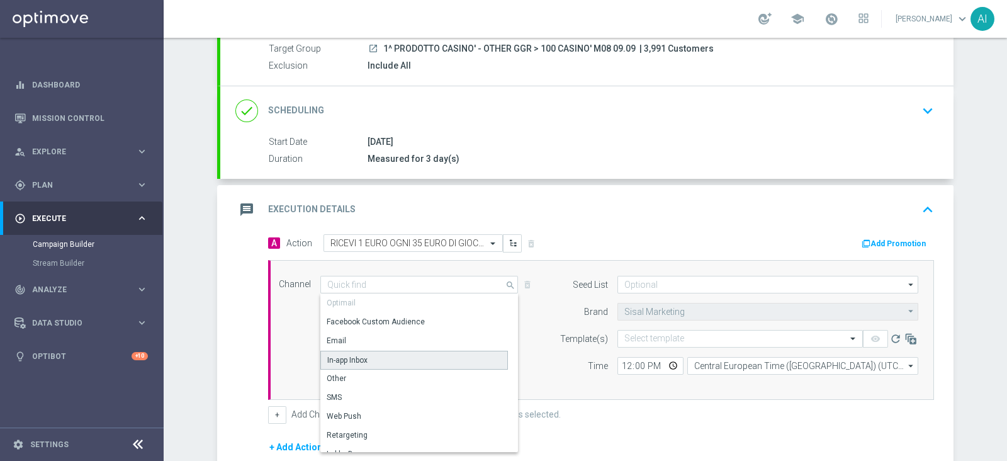
click at [362, 358] on div "In-app Inbox" at bounding box center [414, 360] width 188 height 19
type input "In-app Inbox"
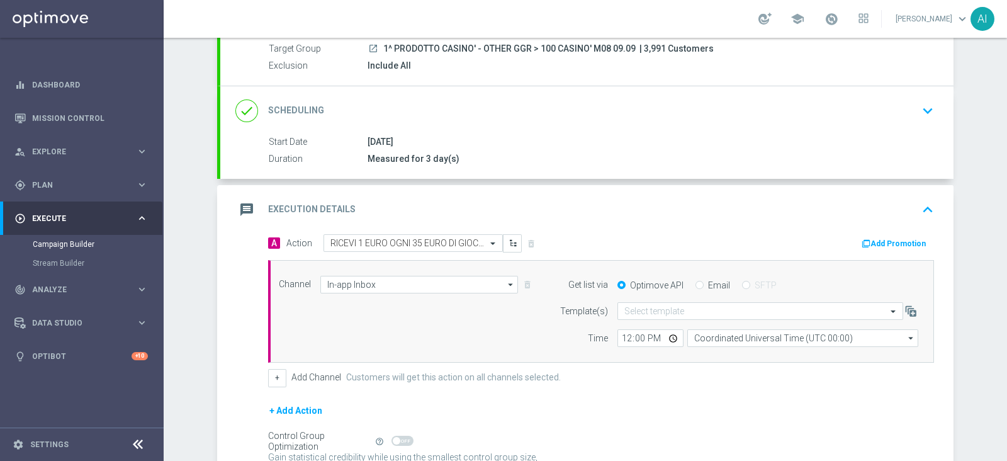
click at [890, 237] on button "Add Promotion" at bounding box center [895, 244] width 70 height 14
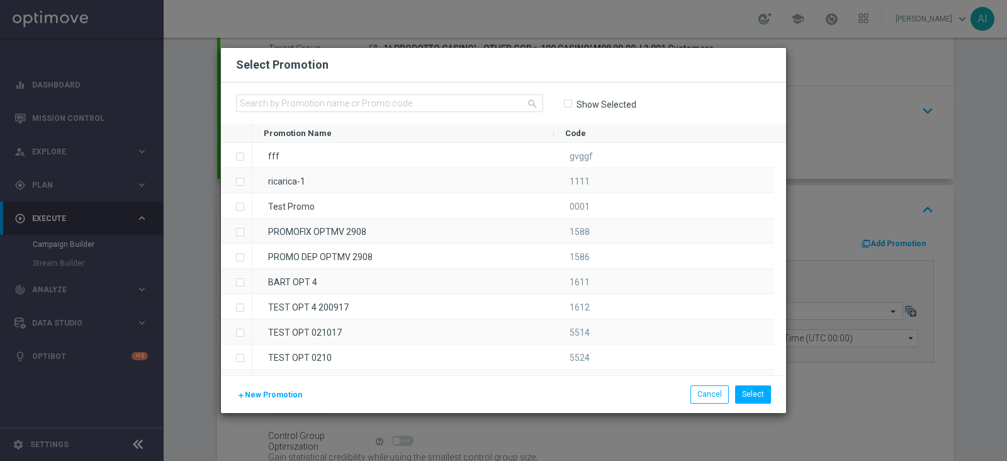
click at [330, 94] on div "search" at bounding box center [389, 103] width 307 height 18
click at [328, 98] on input "text" at bounding box center [389, 103] width 307 height 18
paste input "INSTANTSLOT09-4"
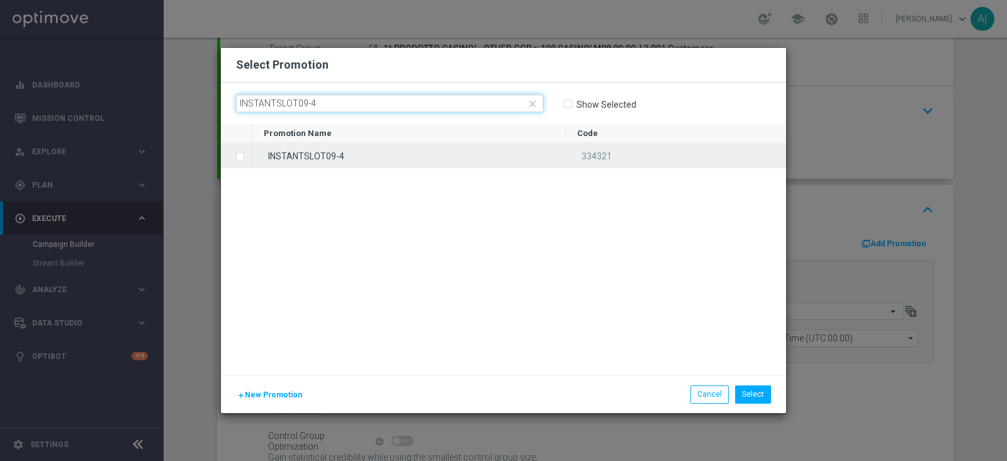
type input "INSTANTSLOT09-4"
click at [245, 155] on span "Press SPACE to select this row." at bounding box center [241, 155] width 13 height 25
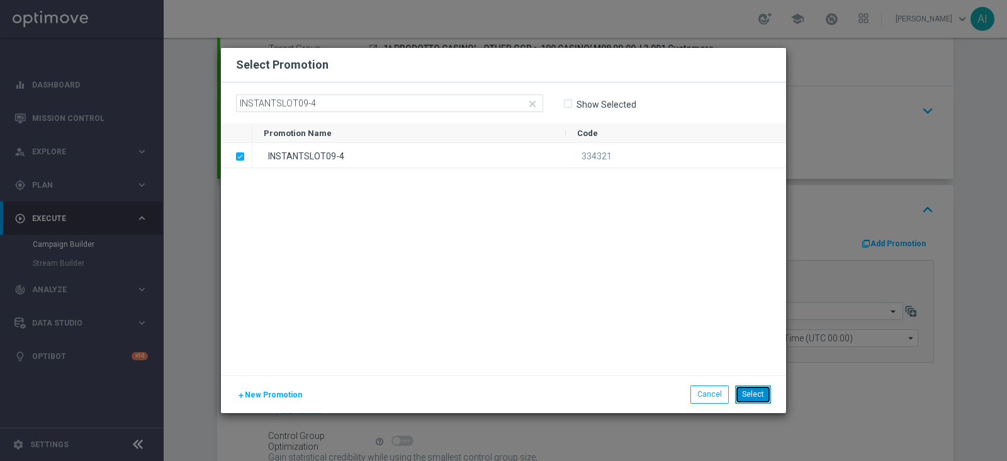
click at [761, 396] on button "Select" at bounding box center [753, 394] width 36 height 18
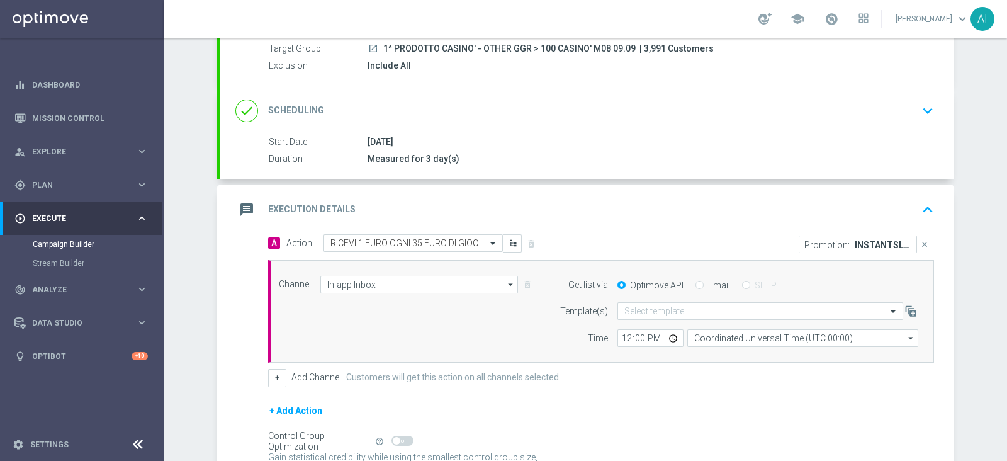
click at [698, 283] on div "Email" at bounding box center [712, 284] width 35 height 11
click at [695, 283] on input "Email" at bounding box center [699, 286] width 8 height 8
radio input "true"
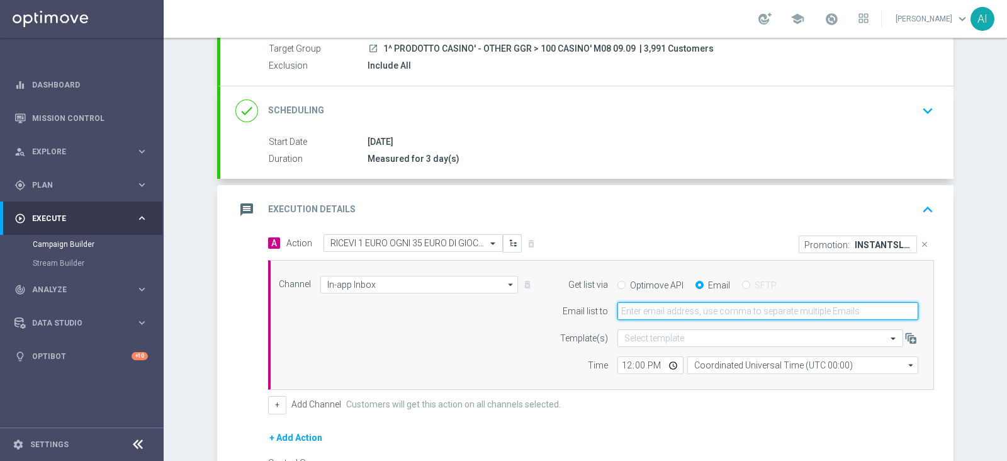
click at [700, 315] on input "email" at bounding box center [767, 311] width 301 height 18
type input "[PERSON_NAME][EMAIL_ADDRESS][PERSON_NAME][DOMAIN_NAME]"
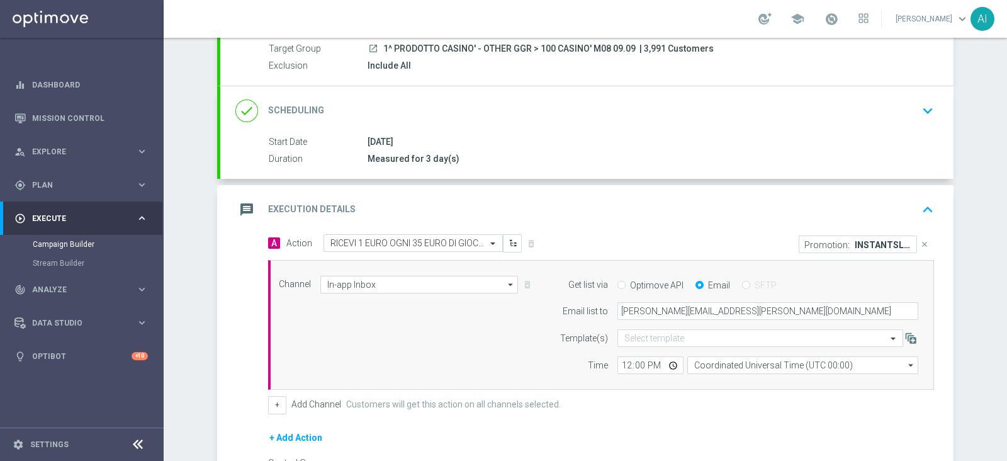
click at [503, 328] on div "Channel In-app Inbox In-app Inbox arrow_drop_down Drag here to set row groups D…" at bounding box center [598, 325] width 658 height 99
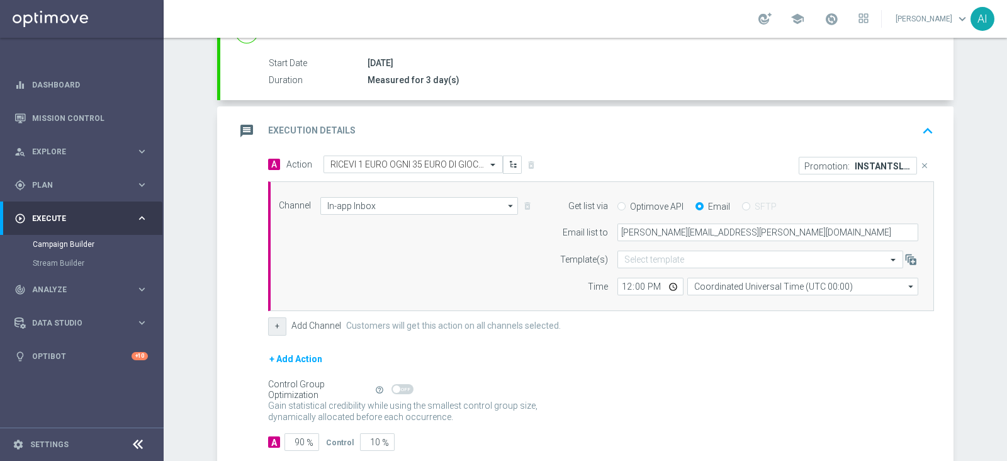
click at [274, 325] on button "+" at bounding box center [277, 326] width 18 height 18
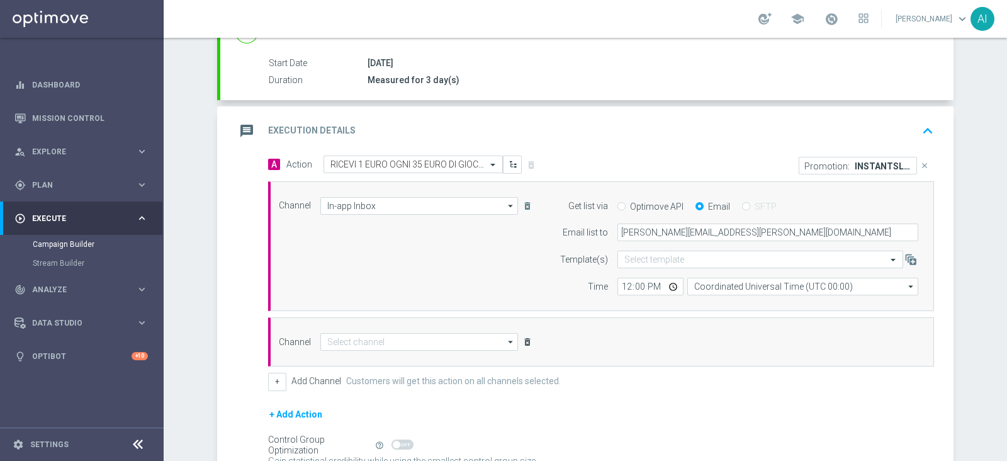
click at [524, 341] on icon "delete_forever" at bounding box center [527, 342] width 10 height 10
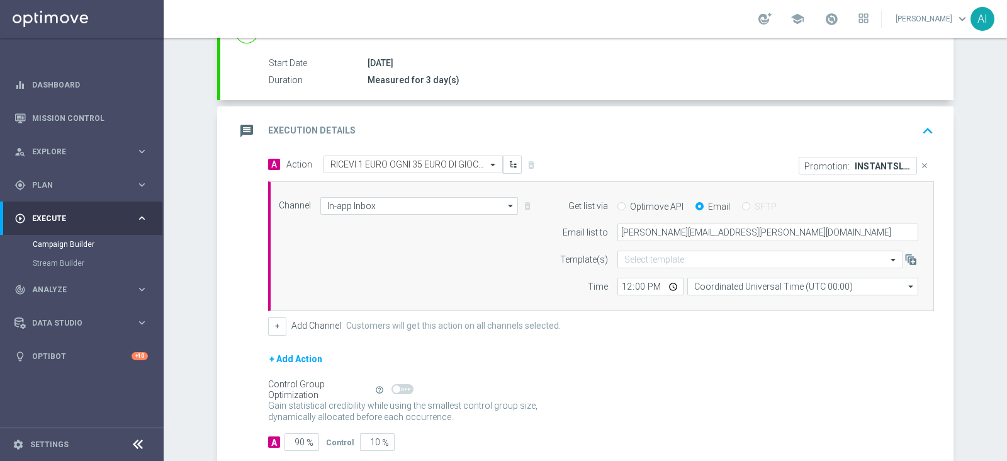
click at [300, 357] on button "+ Add Action" at bounding box center [295, 359] width 55 height 16
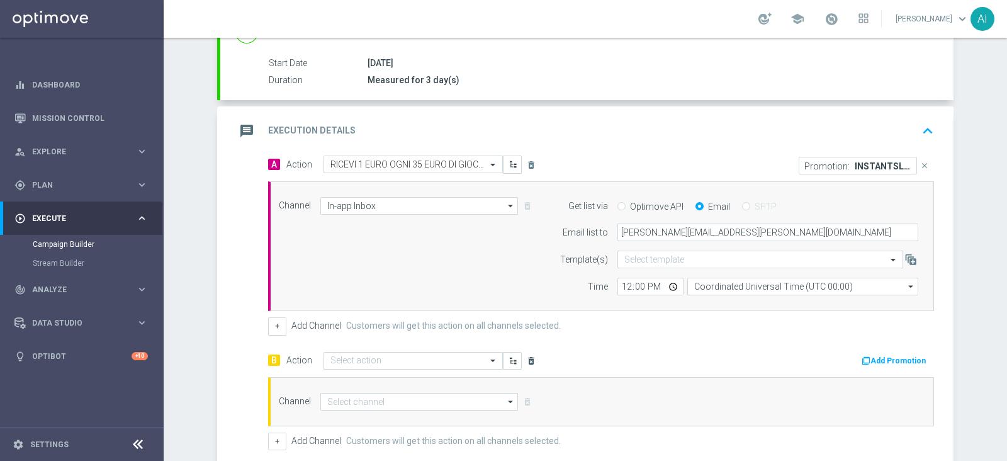
click at [526, 357] on icon "delete_forever" at bounding box center [531, 361] width 10 height 10
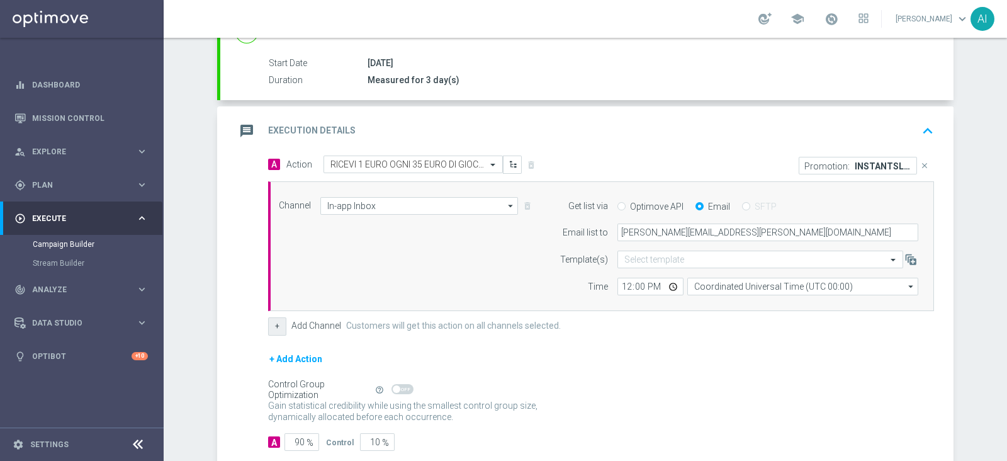
click at [275, 324] on button "+" at bounding box center [277, 326] width 18 height 18
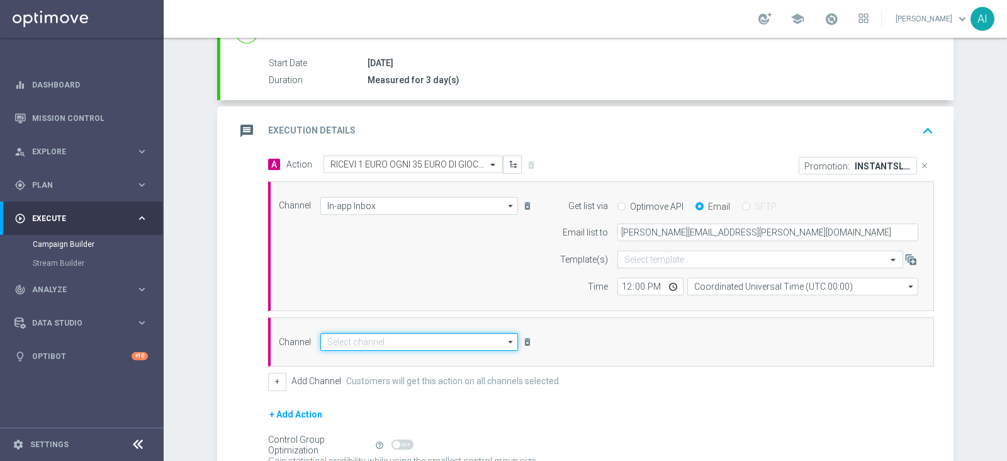
click at [362, 341] on input at bounding box center [419, 342] width 198 height 18
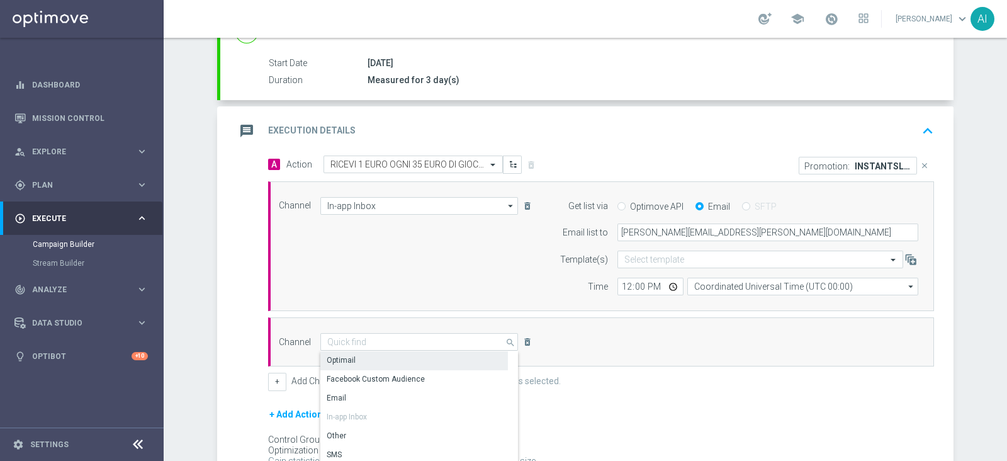
click at [364, 361] on div "Optimail" at bounding box center [414, 360] width 188 height 18
type input "Optimail"
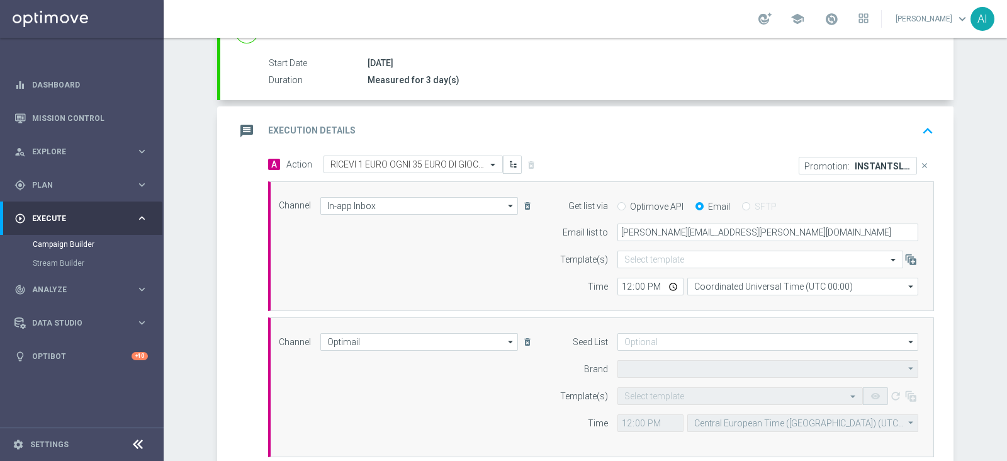
type input "Sisal Marketing"
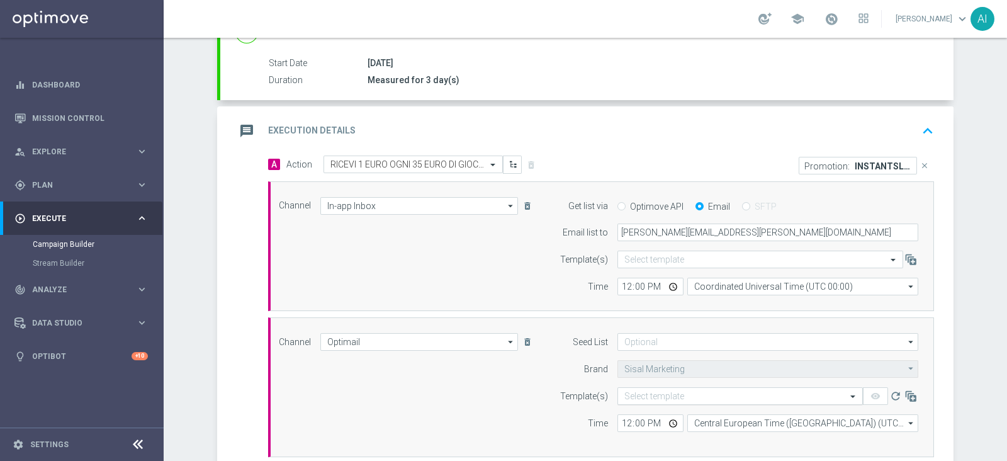
click at [648, 395] on input "text" at bounding box center [727, 396] width 206 height 11
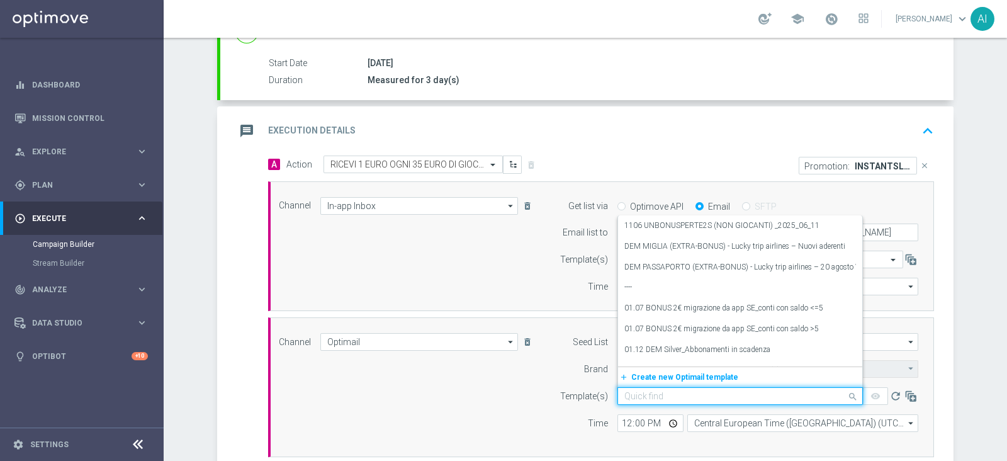
paste input "INSTANTSLOT09-4 - 09.09.2025"
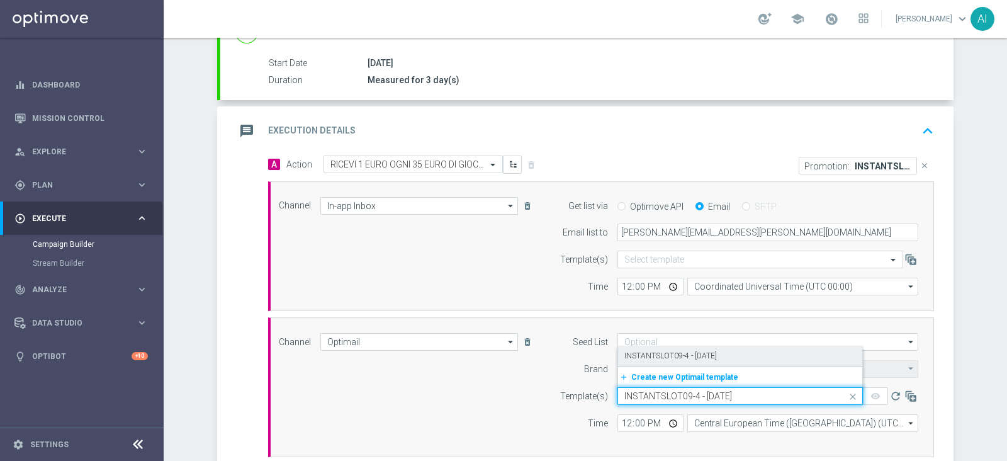
click at [683, 355] on label "INSTANTSLOT09-4 - 09.09.2025" at bounding box center [670, 356] width 93 height 11
type input "INSTANTSLOT09-4 - 09.09.2025"
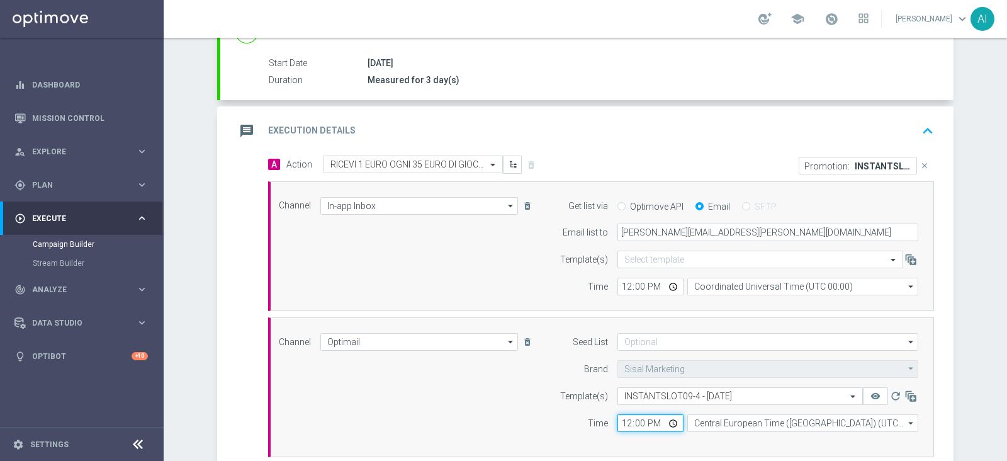
click at [620, 421] on input "12:00" at bounding box center [650, 423] width 66 height 18
type input "18:00"
click at [544, 429] on div "Time" at bounding box center [576, 423] width 64 height 18
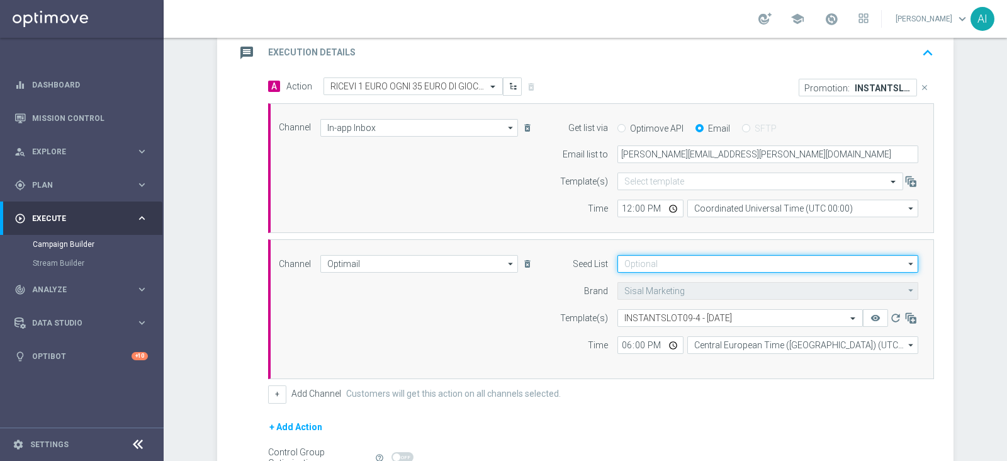
click at [666, 259] on input at bounding box center [767, 264] width 301 height 18
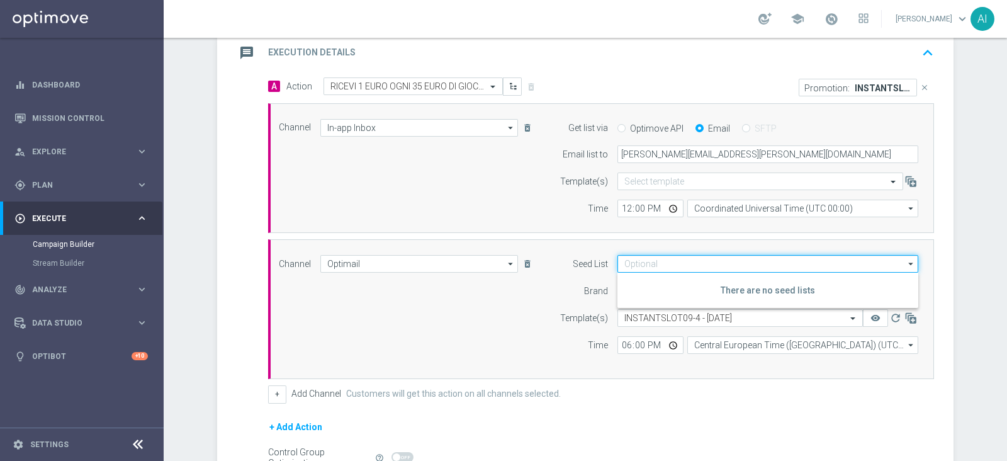
click at [666, 259] on input at bounding box center [767, 264] width 301 height 18
click at [905, 257] on icon "arrow_drop_down" at bounding box center [911, 263] width 13 height 16
click at [505, 338] on div "Channel Optimail Optimail arrow_drop_down Drag here to set row groups Drag here…" at bounding box center [598, 309] width 658 height 108
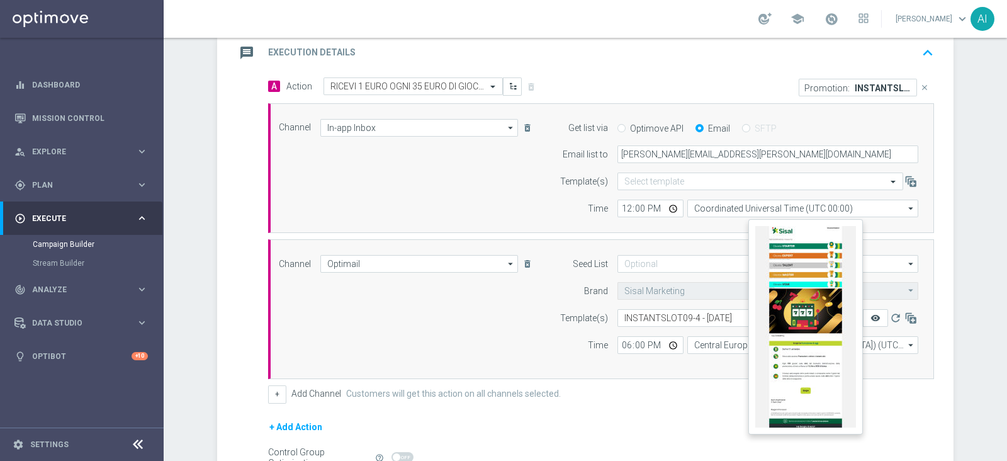
click at [871, 313] on icon "remove_red_eye" at bounding box center [875, 318] width 10 height 10
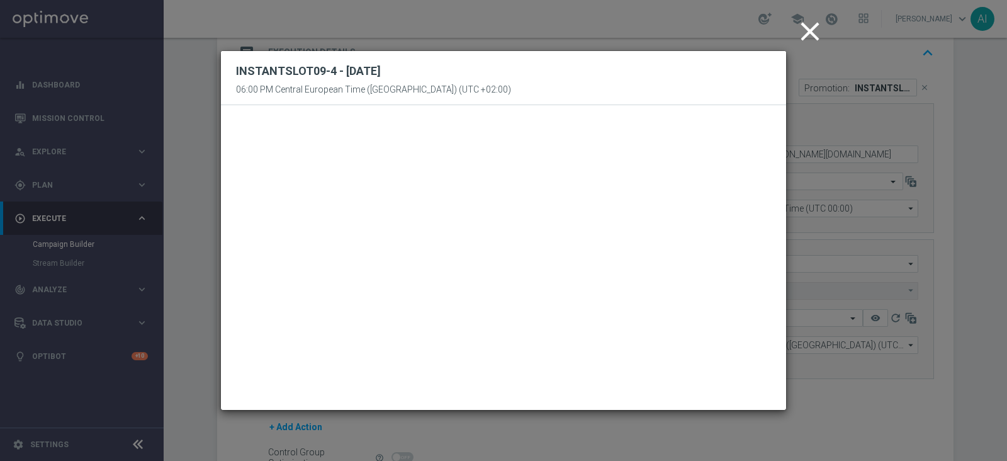
click at [813, 26] on icon "close" at bounding box center [809, 31] width 31 height 31
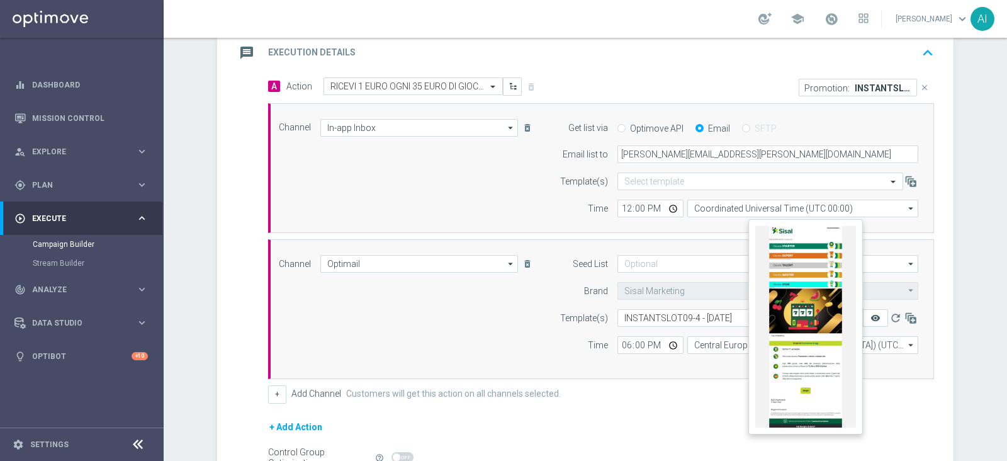
click at [870, 319] on icon "remove_red_eye" at bounding box center [875, 318] width 10 height 10
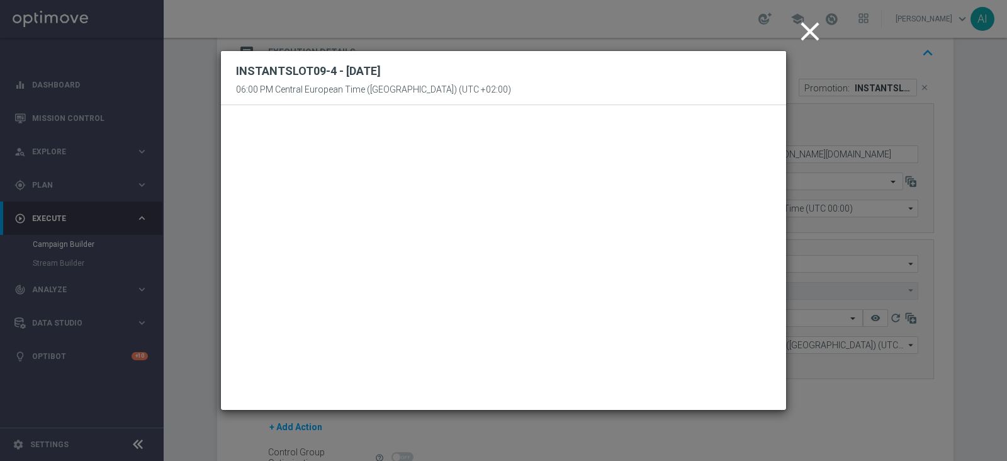
click at [812, 39] on icon "close" at bounding box center [809, 31] width 31 height 31
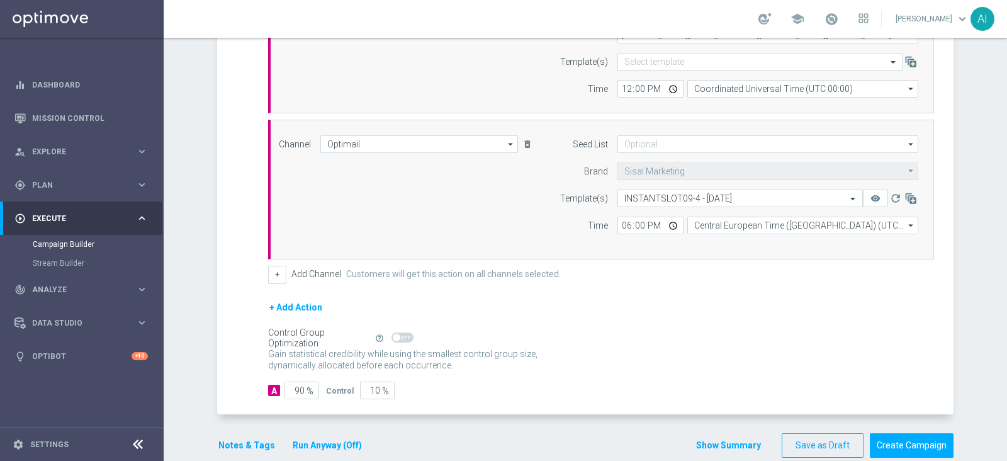
scroll to position [415, 0]
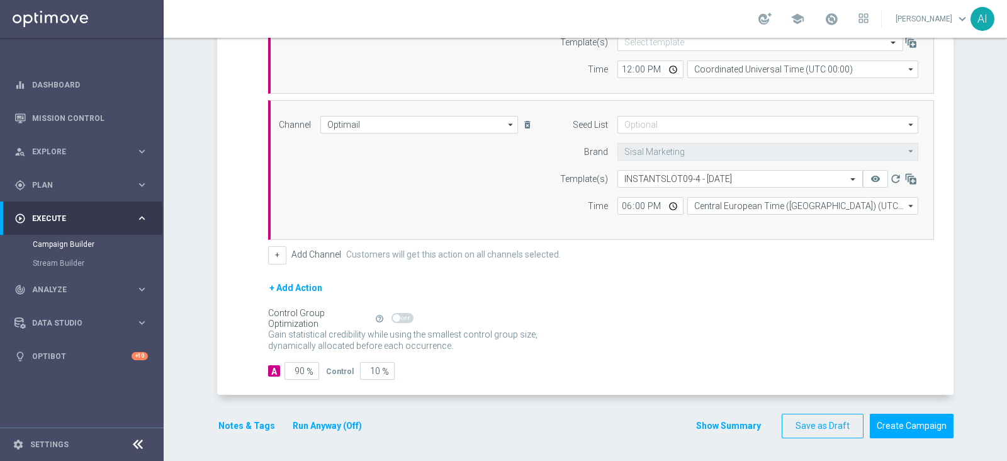
click at [237, 424] on button "Notes & Tags" at bounding box center [246, 426] width 59 height 16
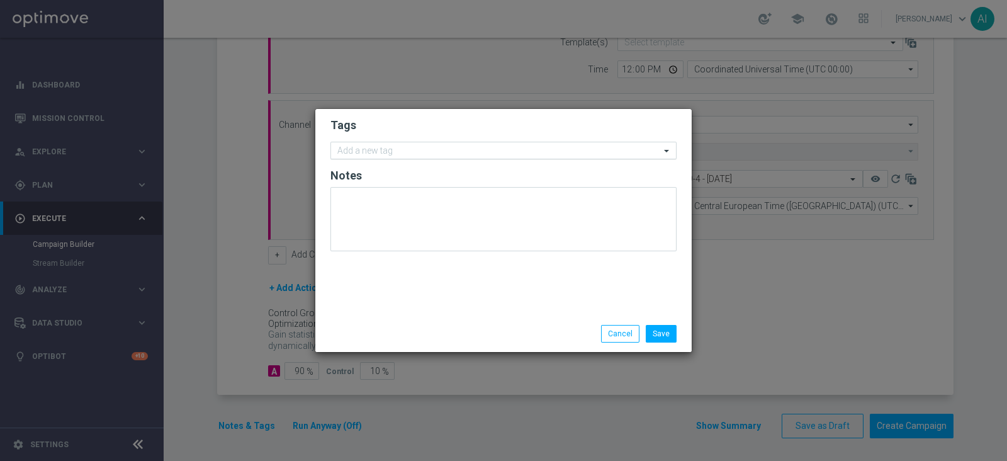
click at [440, 154] on input "text" at bounding box center [498, 151] width 323 height 11
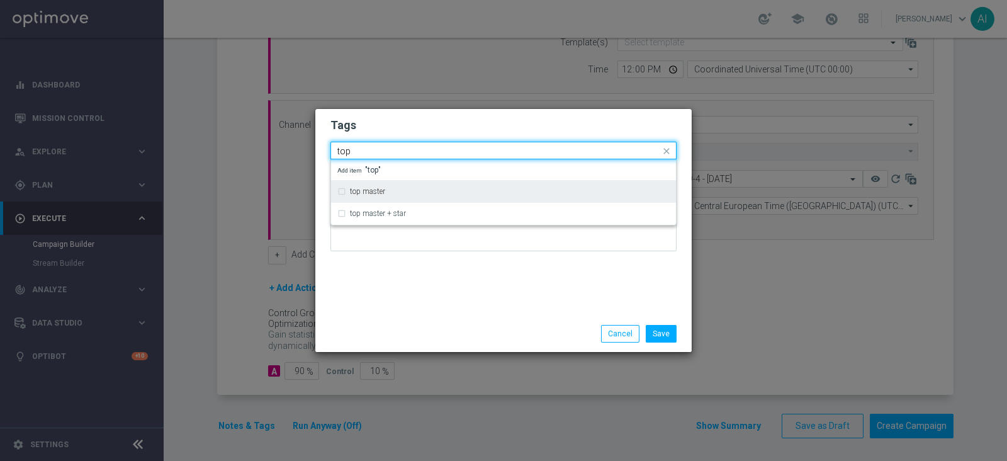
click at [421, 186] on div "top master" at bounding box center [503, 191] width 332 height 20
type input "top"
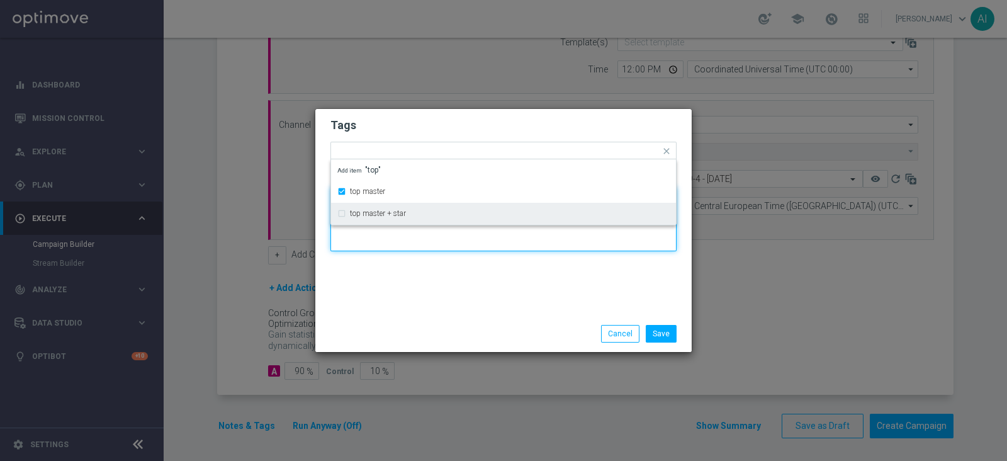
click at [459, 244] on textarea at bounding box center [503, 219] width 346 height 64
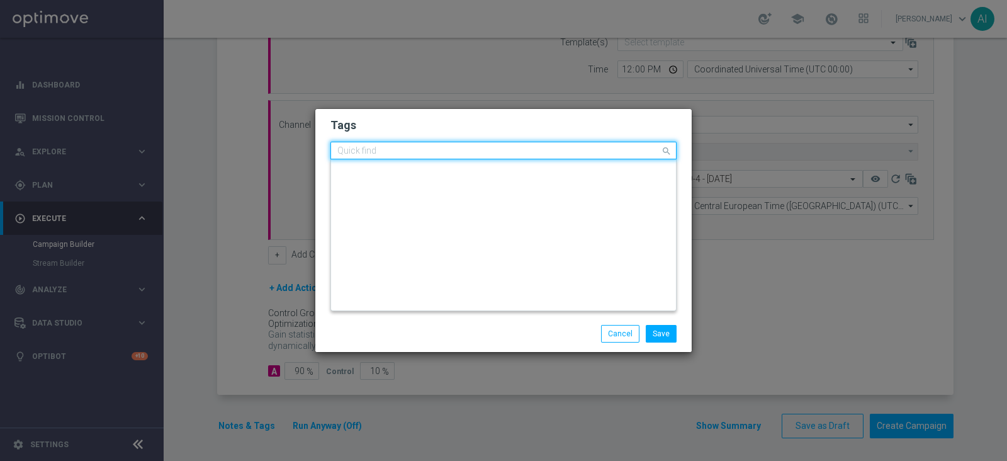
click at [453, 149] on input "text" at bounding box center [498, 151] width 323 height 11
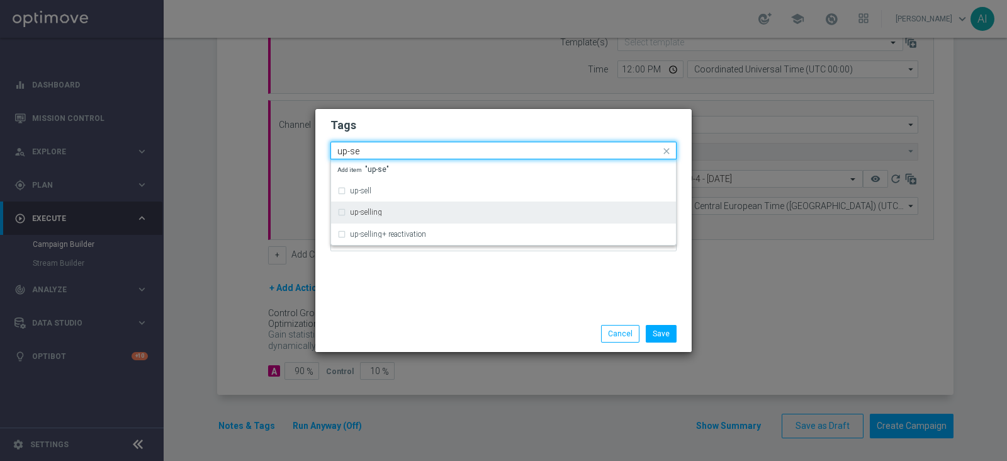
click at [398, 211] on div "up-selling" at bounding box center [510, 212] width 320 height 8
type input "up-se"
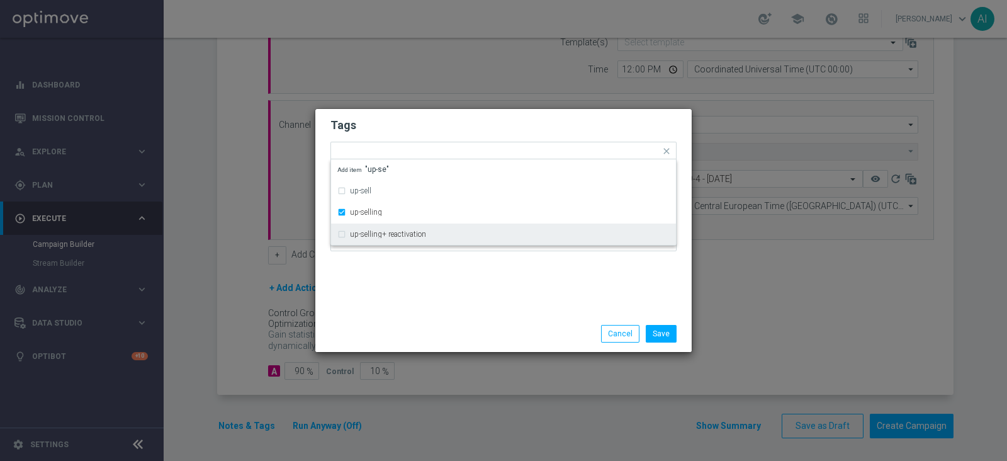
click at [494, 281] on div "Tags Quick find × top master × up-selling up-sell up-selling up-selling+ reacti…" at bounding box center [503, 212] width 376 height 206
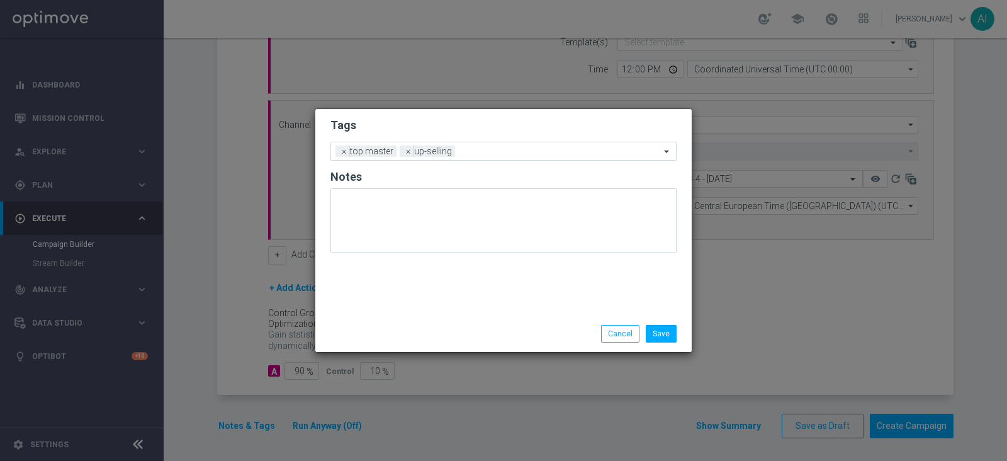
click at [495, 149] on input "text" at bounding box center [560, 152] width 200 height 11
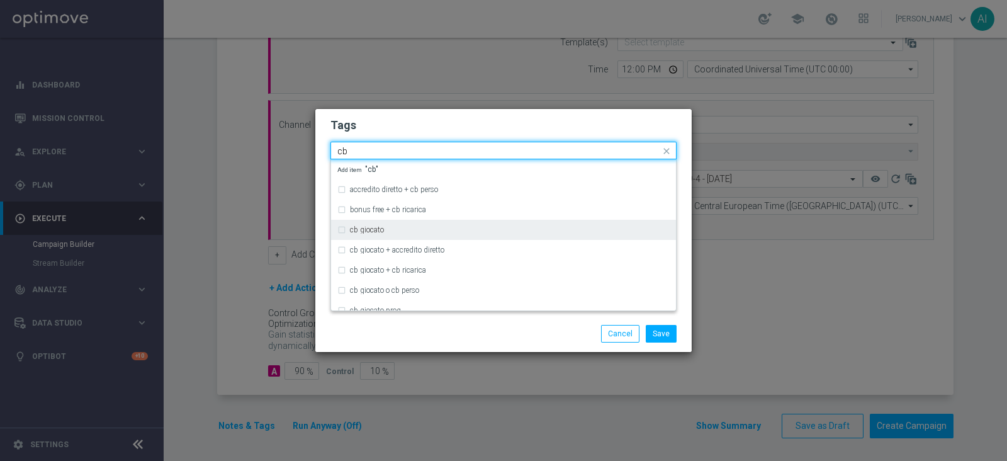
click at [419, 228] on div "cb giocato" at bounding box center [510, 230] width 320 height 8
type input "cb"
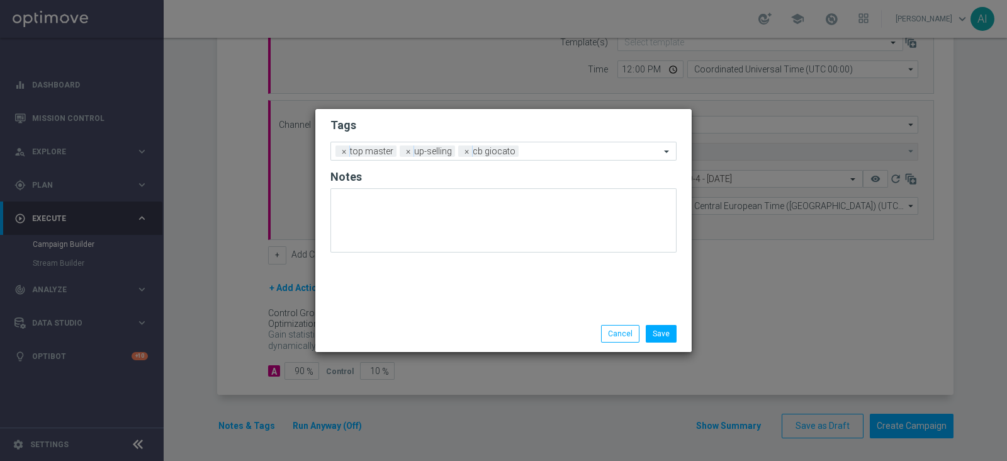
click at [492, 323] on div "Save Cancel" at bounding box center [503, 333] width 376 height 36
click at [558, 150] on input "text" at bounding box center [592, 152] width 137 height 11
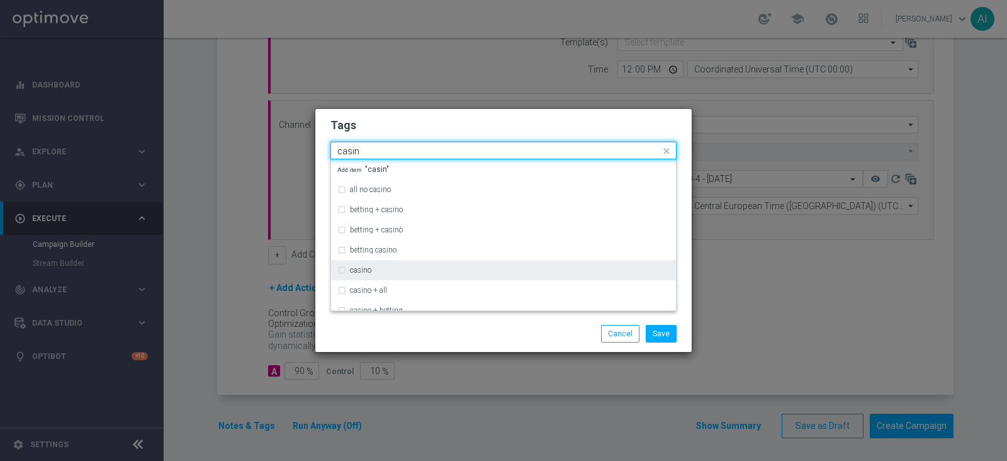
click at [417, 268] on div "casino" at bounding box center [510, 270] width 320 height 8
type input "casin"
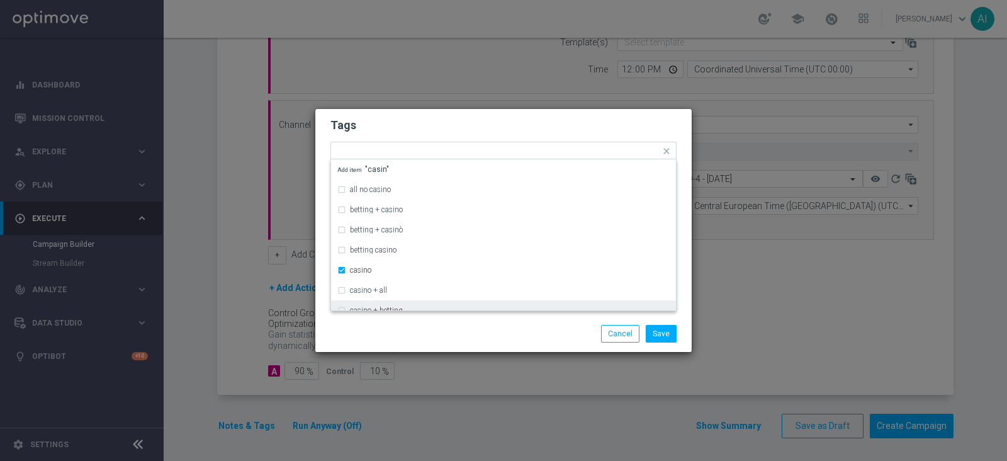
click at [508, 332] on div "Save Cancel" at bounding box center [564, 334] width 244 height 18
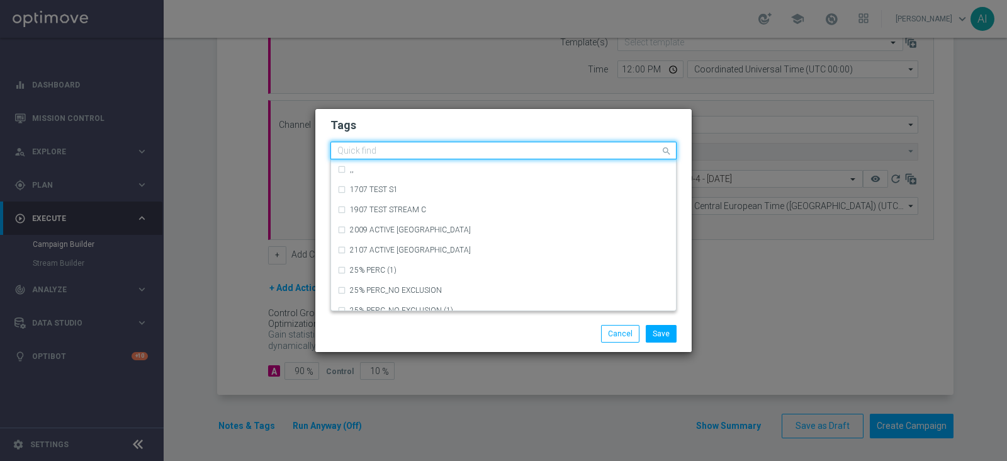
click at [595, 150] on input "text" at bounding box center [498, 151] width 323 height 11
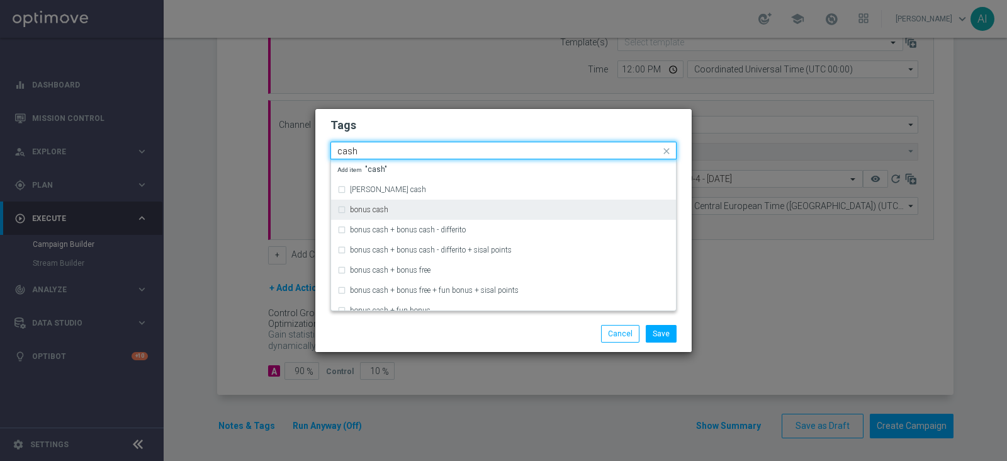
click at [437, 209] on div "bonus cash" at bounding box center [510, 210] width 320 height 8
type input "cash"
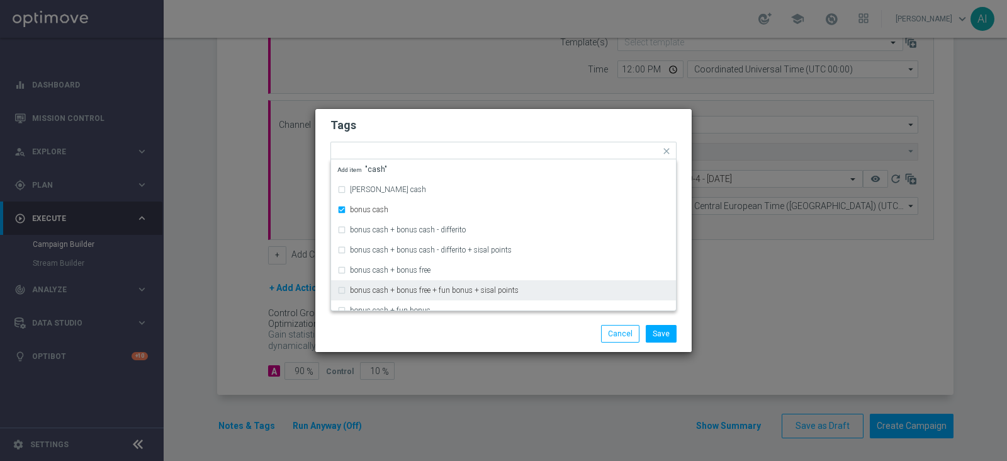
click at [522, 337] on div "Save Cancel" at bounding box center [564, 334] width 244 height 18
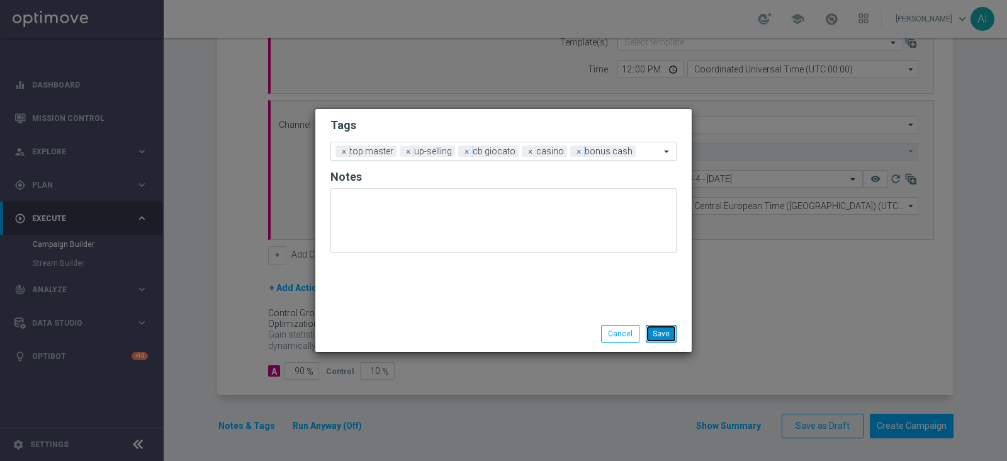
click at [663, 336] on button "Save" at bounding box center [661, 334] width 31 height 18
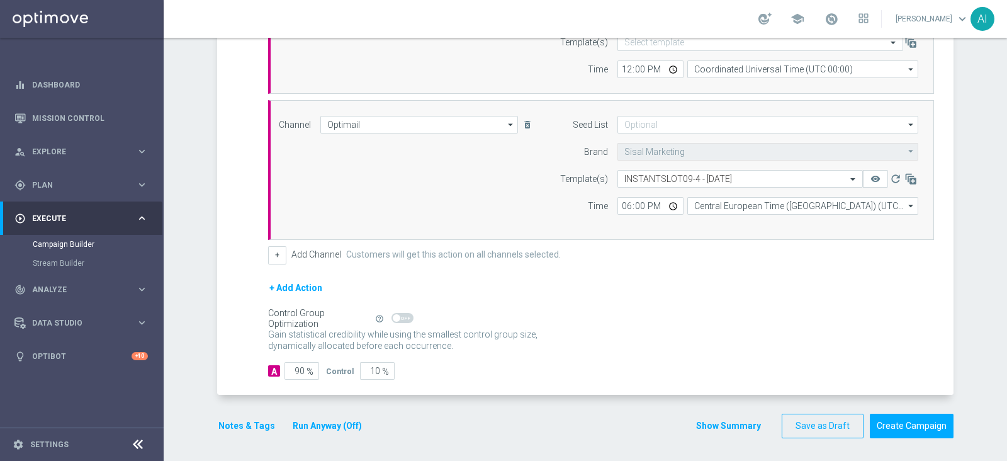
click at [317, 427] on button "Run Anyway (Off)" at bounding box center [327, 426] width 72 height 16
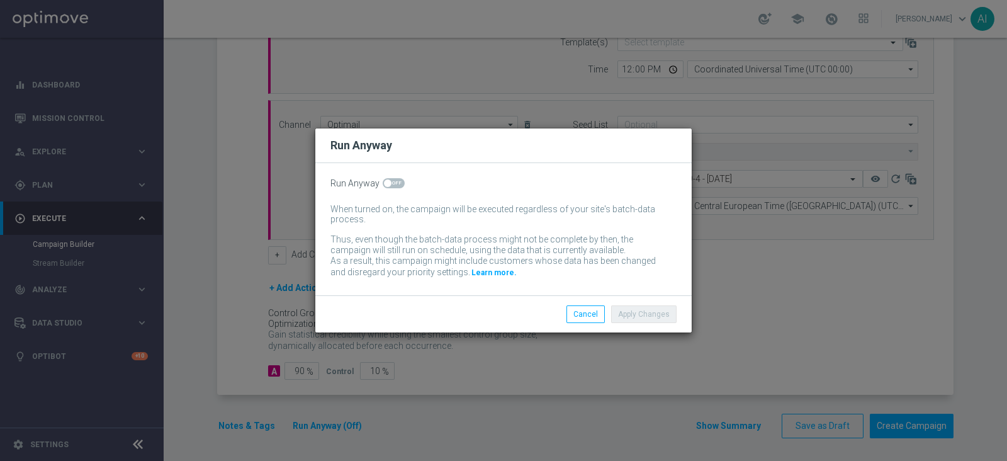
click at [397, 186] on span at bounding box center [394, 183] width 22 height 10
click at [397, 186] on input "checkbox" at bounding box center [394, 183] width 22 height 10
checkbox input "true"
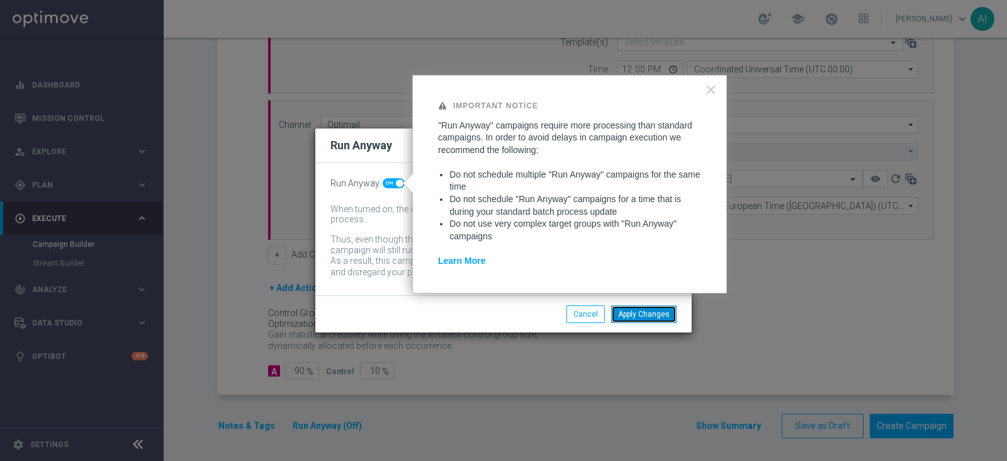
click at [641, 310] on button "Apply Changes" at bounding box center [643, 314] width 65 height 18
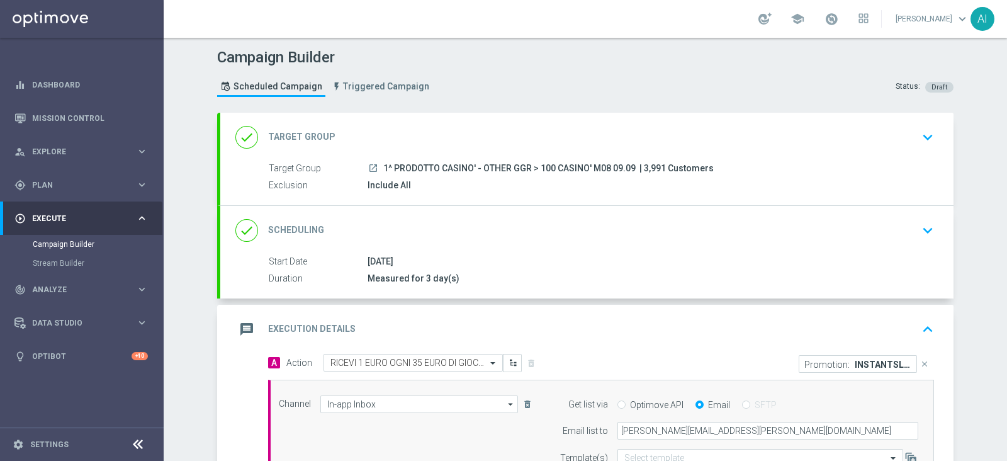
click at [927, 332] on icon "keyboard_arrow_up" at bounding box center [927, 329] width 19 height 19
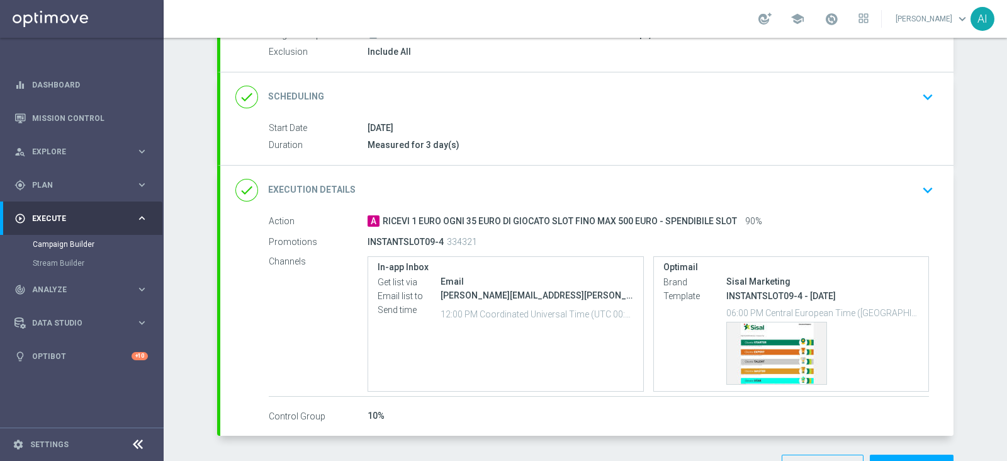
scroll to position [157, 0]
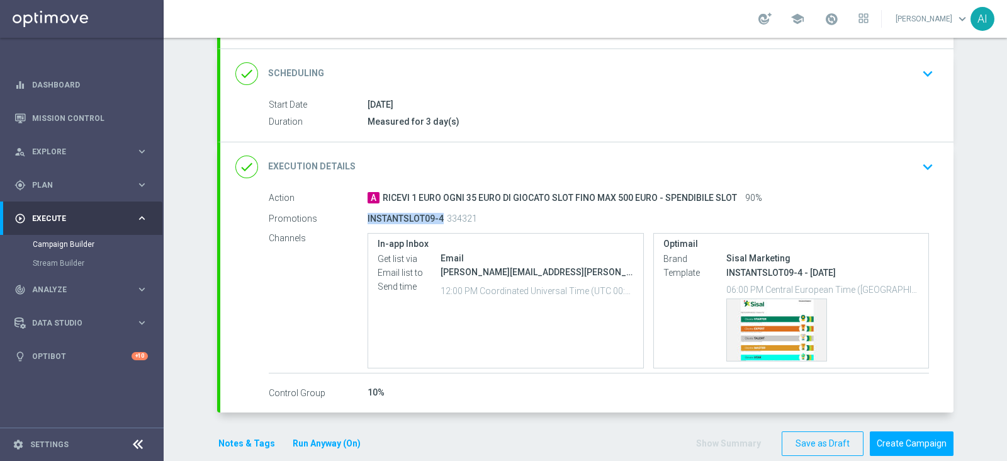
drag, startPoint x: 357, startPoint y: 212, endPoint x: 438, endPoint y: 218, distance: 80.7
click at [438, 218] on div "Promotions INSTANTSLOT09-4 334321" at bounding box center [599, 218] width 660 height 20
drag, startPoint x: 429, startPoint y: 266, endPoint x: 537, endPoint y: 269, distance: 108.3
click at [537, 269] on div "Email list to antonio.iacovone@sisal.it" at bounding box center [506, 273] width 256 height 14
click at [454, 254] on div "Email" at bounding box center [536, 258] width 193 height 13
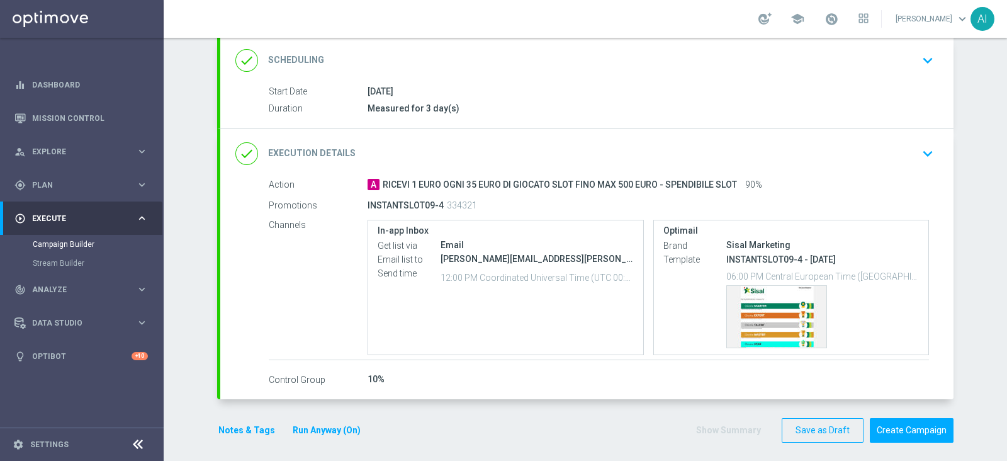
scroll to position [175, 0]
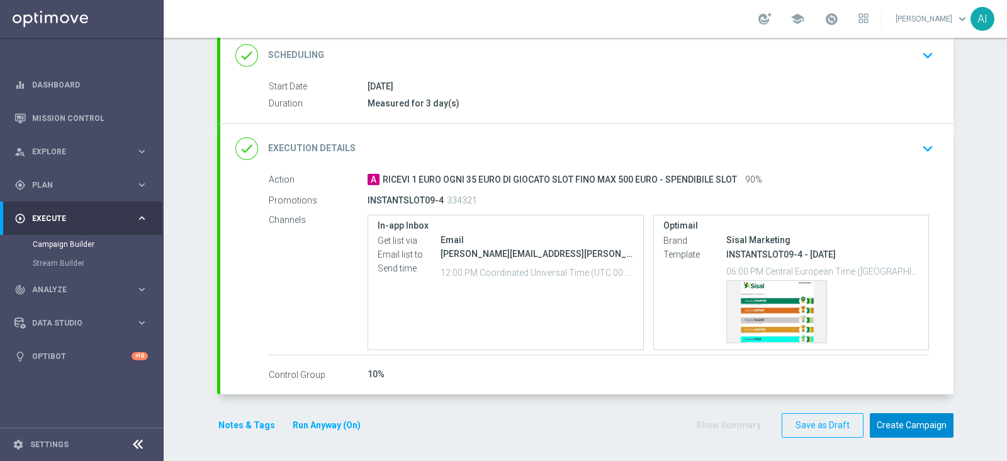
click at [924, 429] on button "Create Campaign" at bounding box center [912, 425] width 84 height 25
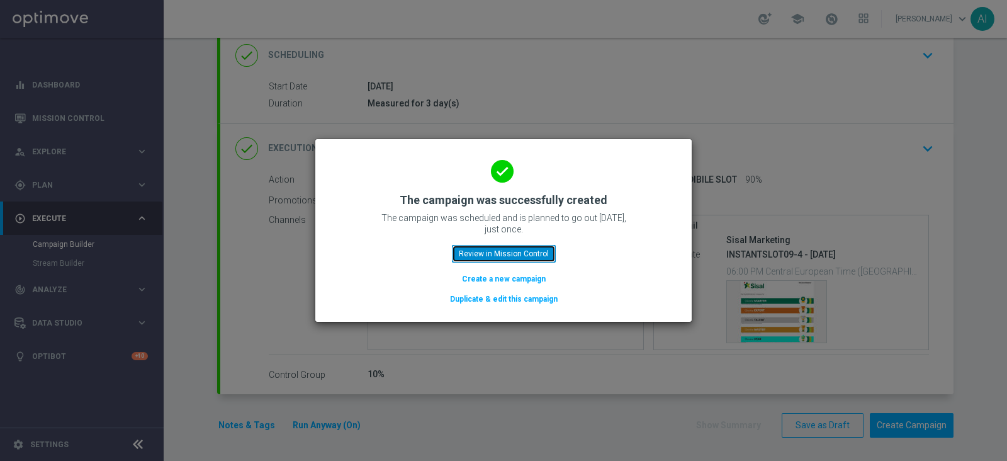
click at [512, 253] on button "Review in Mission Control" at bounding box center [504, 254] width 104 height 18
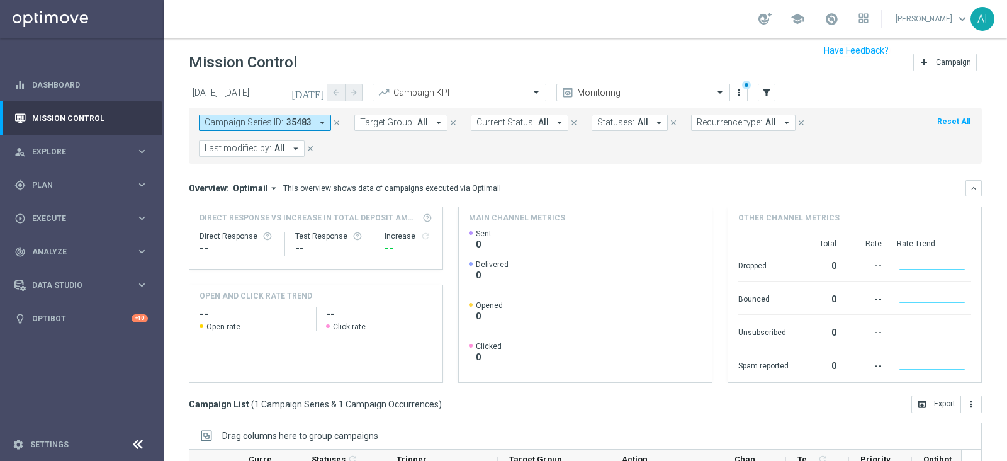
scroll to position [78, 0]
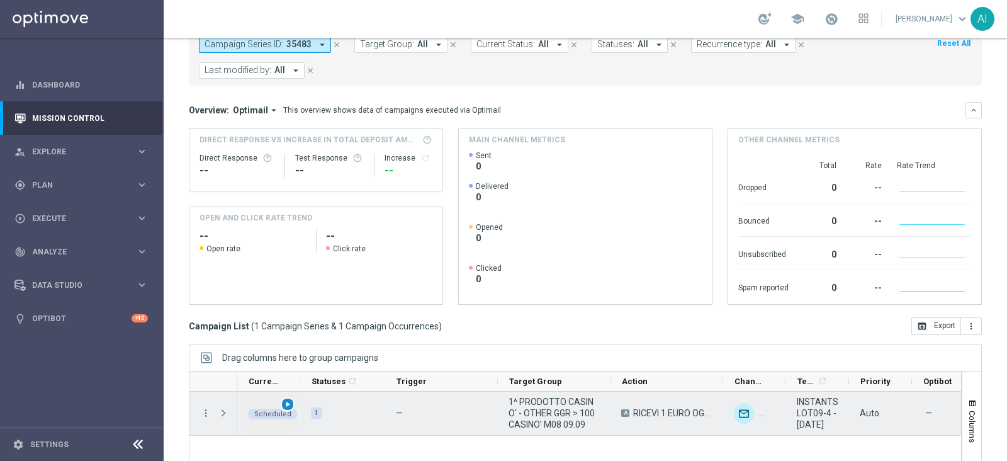
click at [291, 400] on span "play_arrow" at bounding box center [287, 404] width 9 height 9
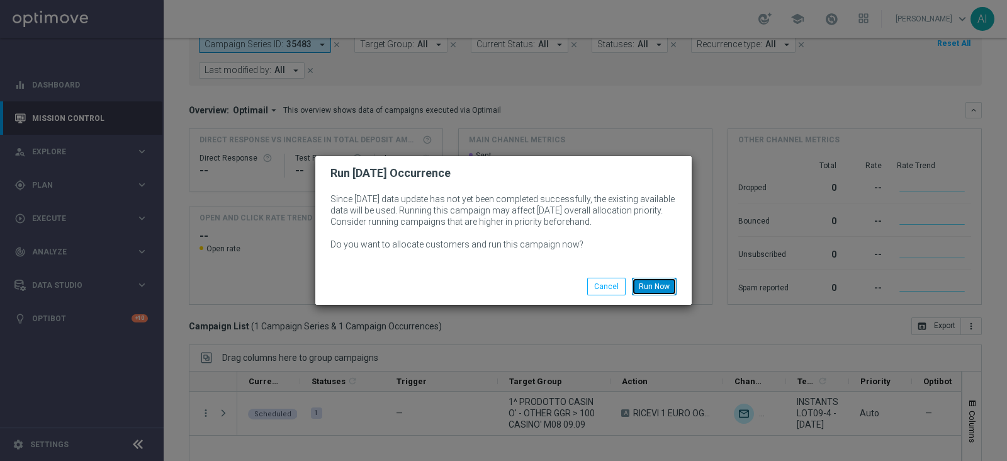
click at [661, 284] on button "Run Now" at bounding box center [654, 287] width 45 height 18
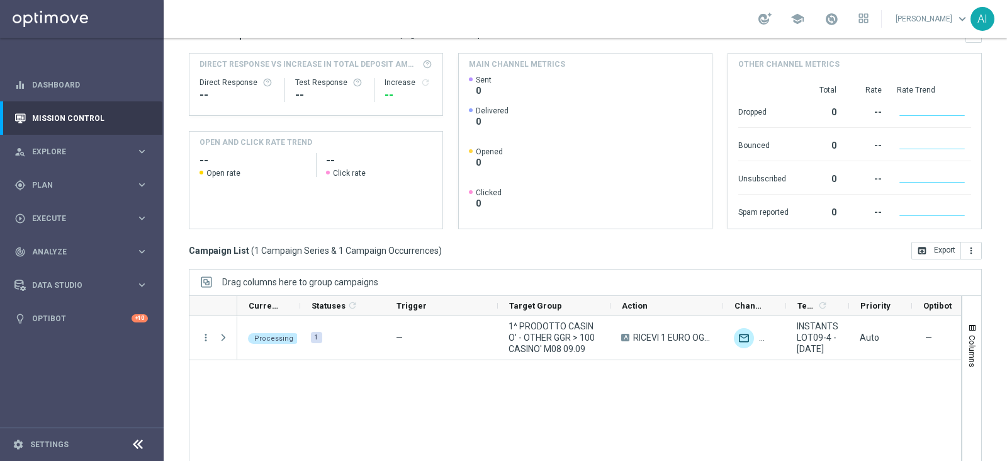
scroll to position [194, 0]
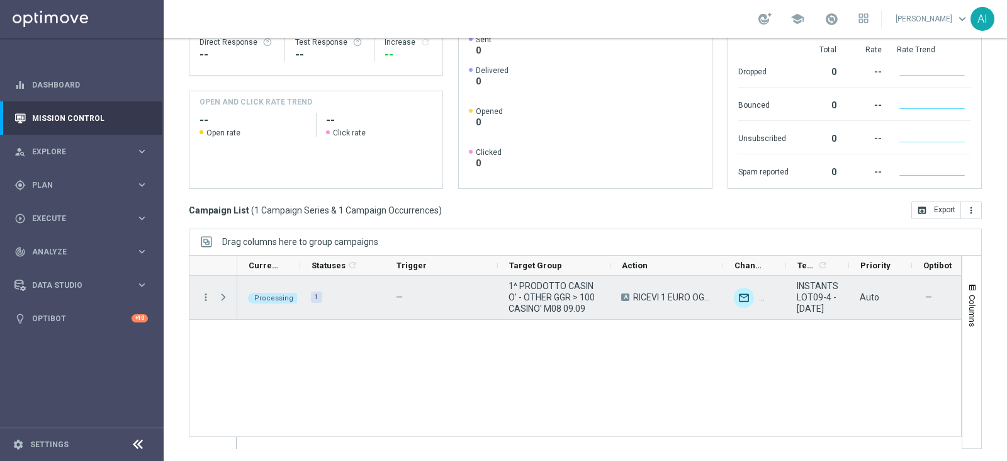
click at [220, 298] on span "Press SPACE to select this row." at bounding box center [223, 297] width 11 height 10
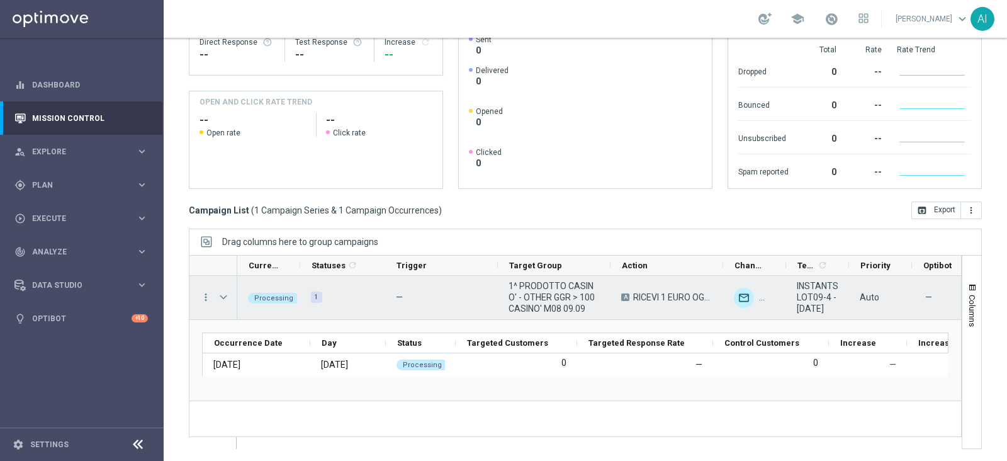
click at [220, 298] on span "Press SPACE to select this row." at bounding box center [223, 297] width 11 height 10
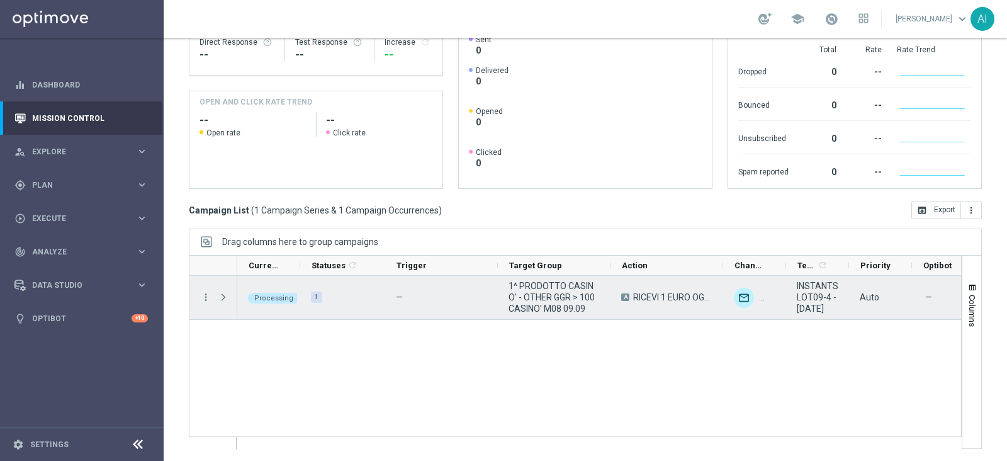
click at [220, 298] on span "Press SPACE to select this row." at bounding box center [223, 297] width 11 height 10
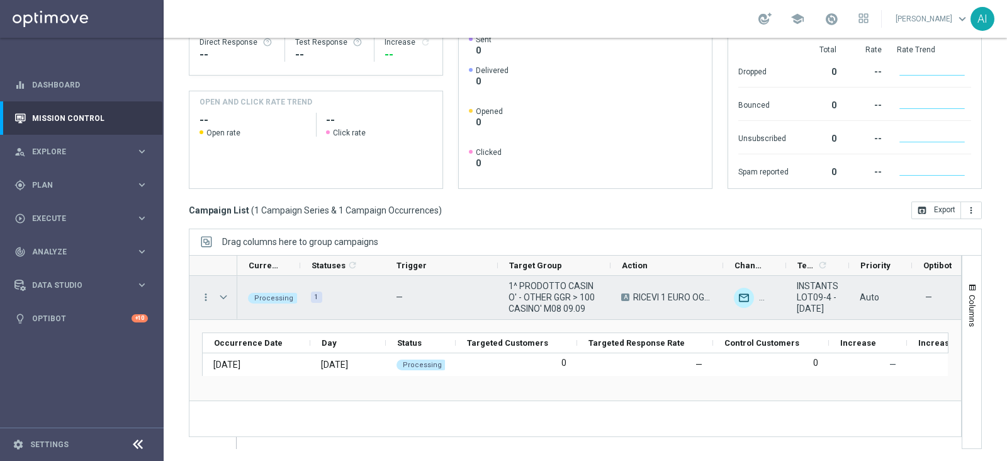
click at [220, 298] on span "Press SPACE to select this row." at bounding box center [223, 297] width 11 height 10
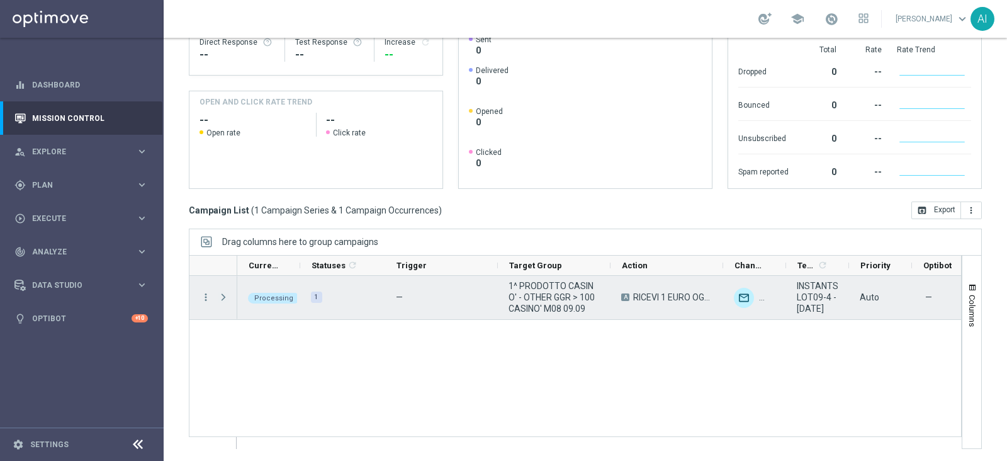
click at [220, 298] on span "Press SPACE to select this row." at bounding box center [223, 297] width 11 height 10
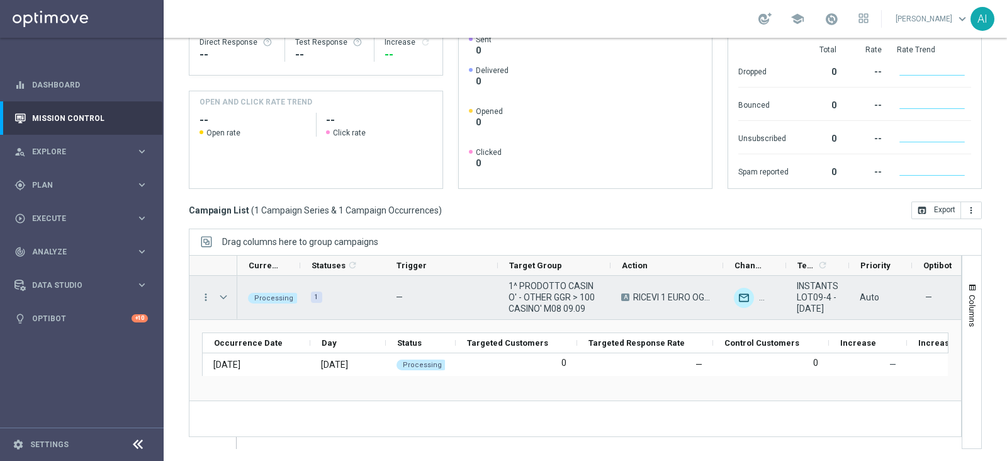
click at [220, 298] on span "Press SPACE to select this row." at bounding box center [223, 297] width 11 height 10
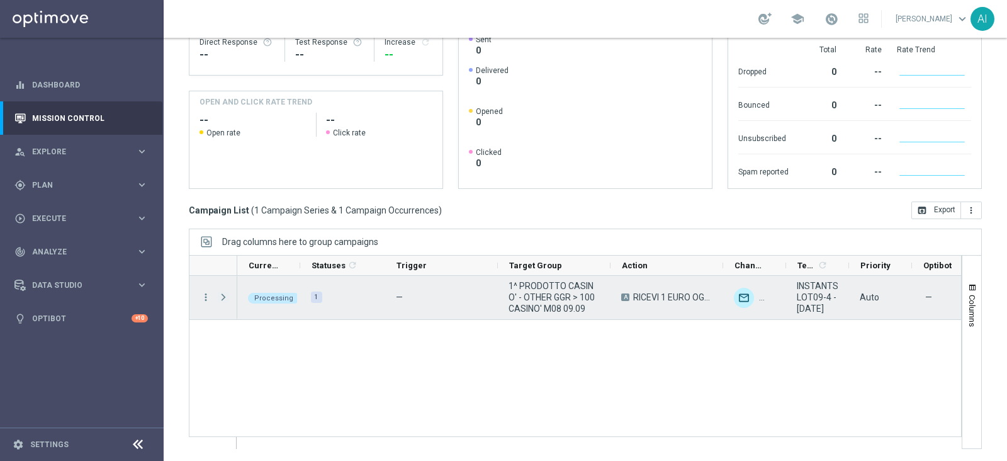
click at [220, 298] on span "Press SPACE to select this row." at bounding box center [223, 297] width 11 height 10
